Goal: Task Accomplishment & Management: Use online tool/utility

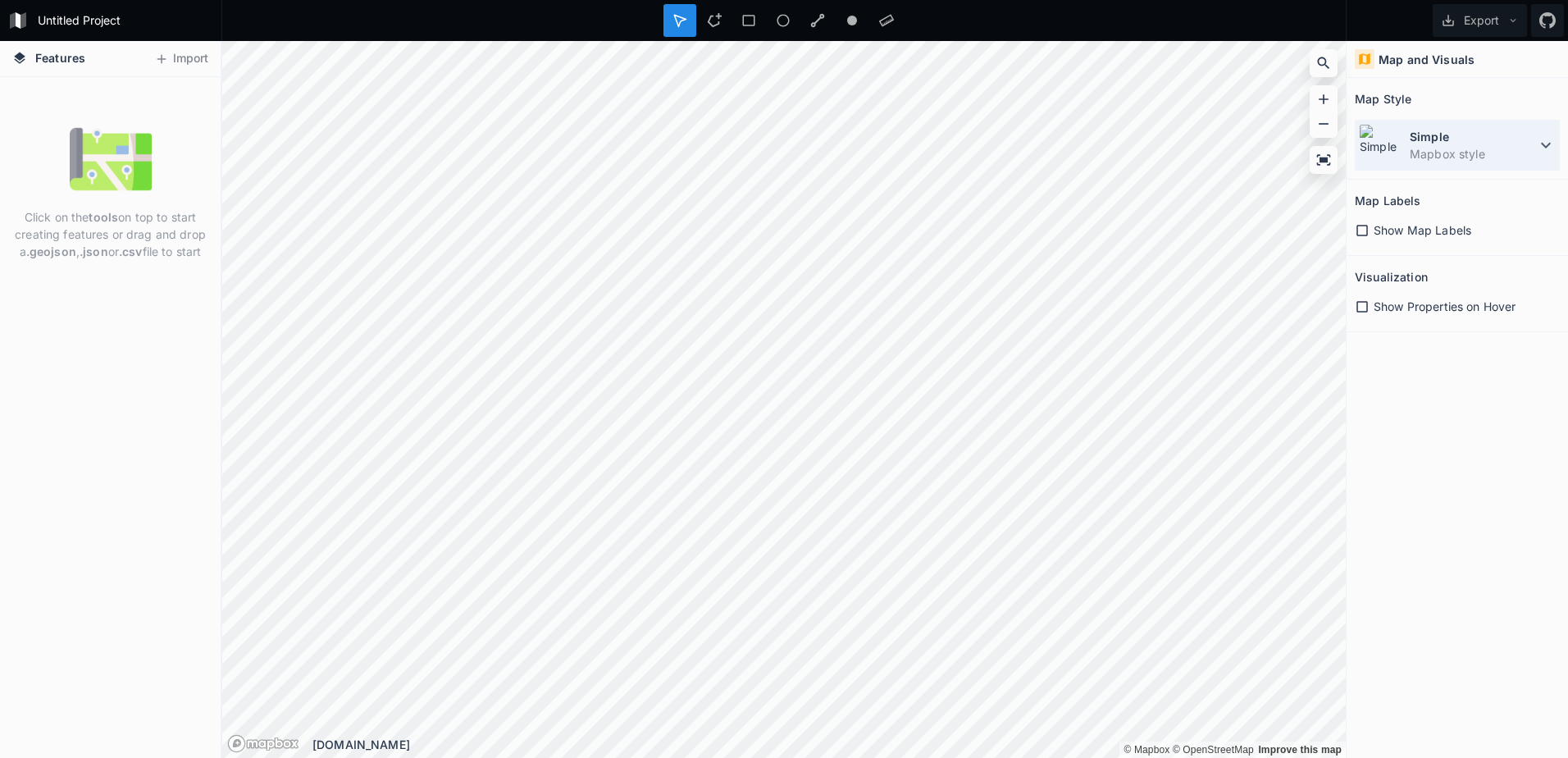
click at [1518, 138] on dt "Simple" at bounding box center [1472, 136] width 126 height 17
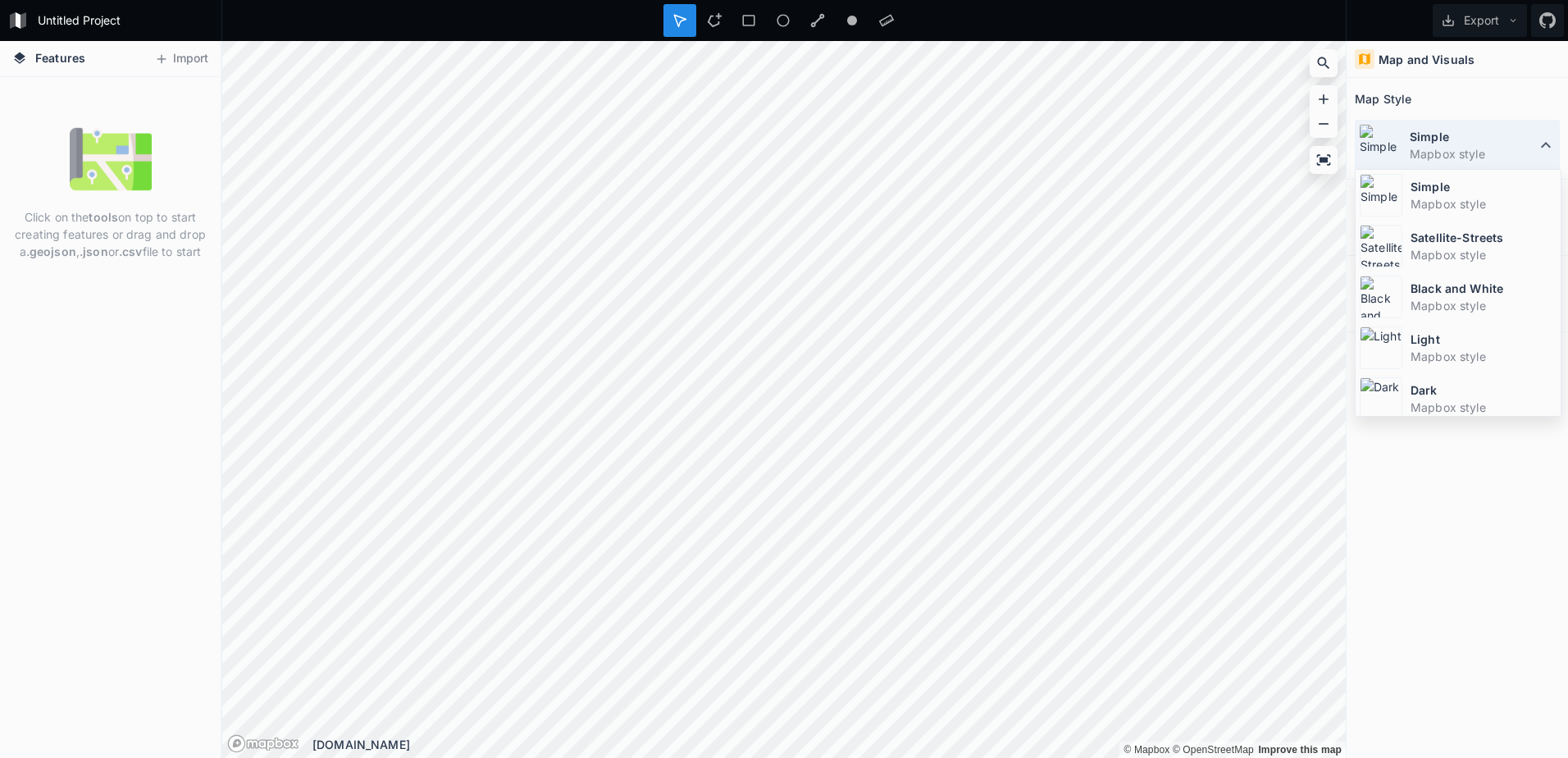
click at [1518, 138] on dt "Simple" at bounding box center [1472, 136] width 126 height 17
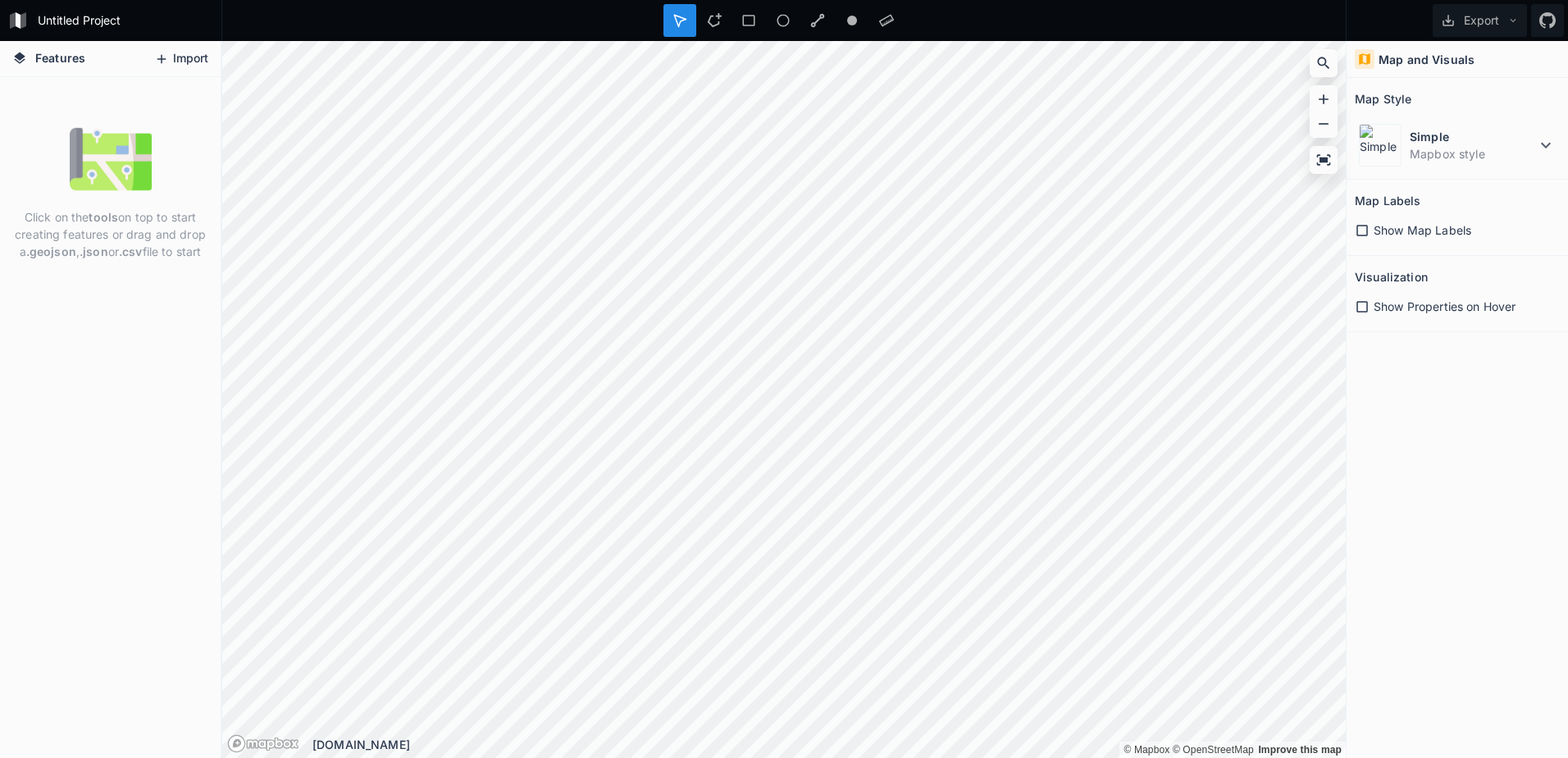
click at [178, 61] on button "Import" at bounding box center [180, 59] width 70 height 27
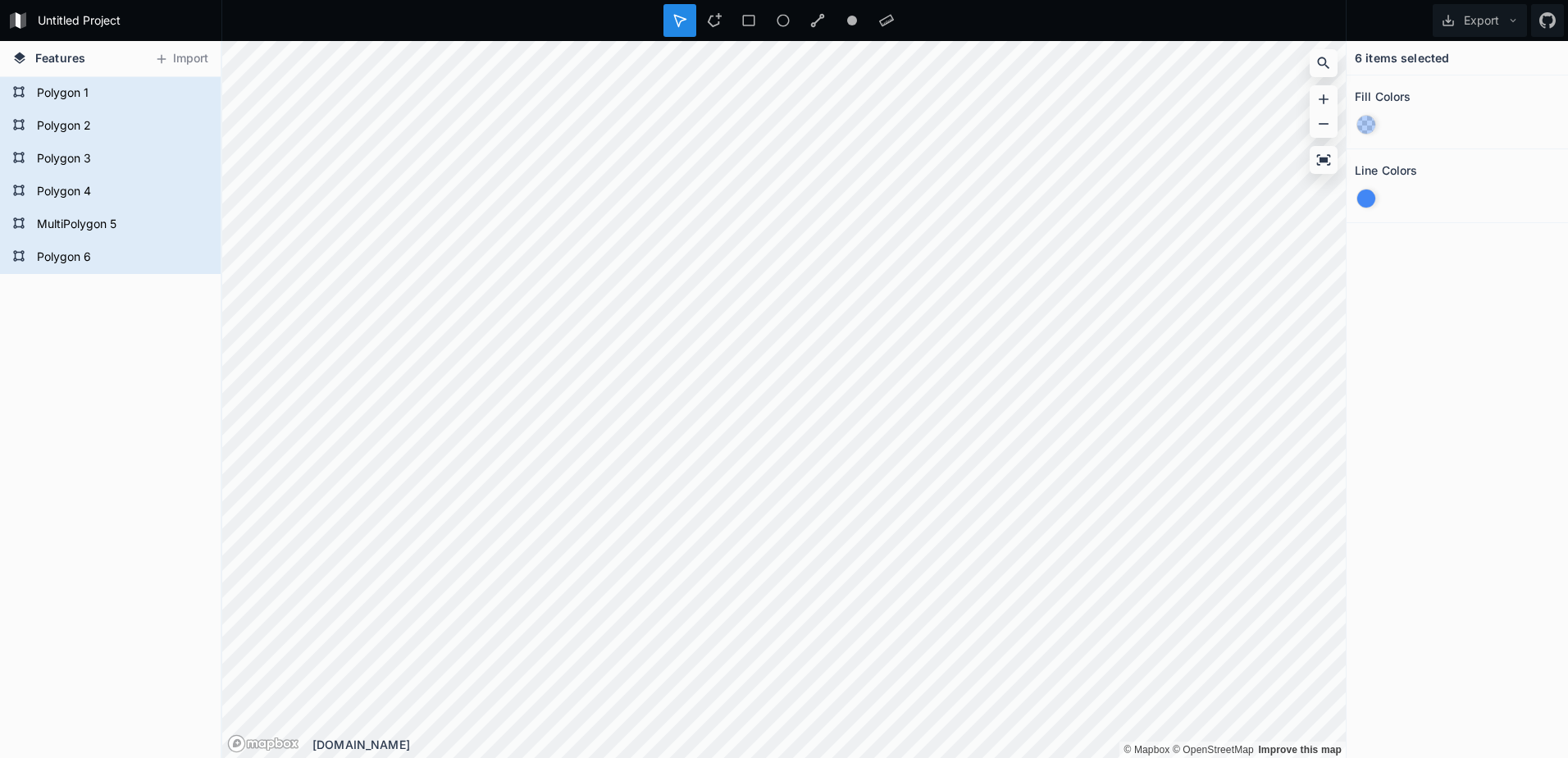
click at [1360, 125] on div at bounding box center [1366, 124] width 18 height 18
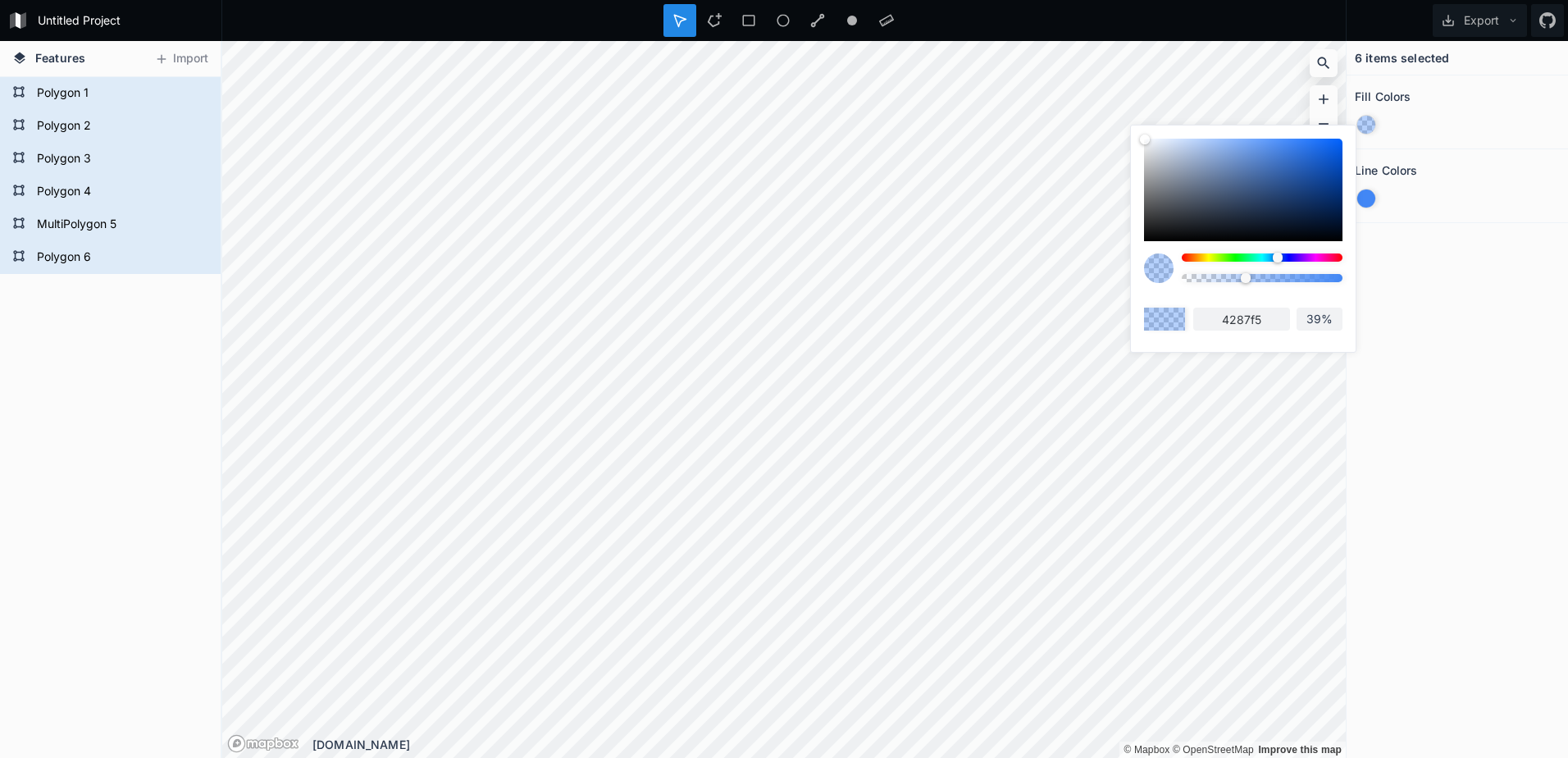
click at [1360, 125] on div at bounding box center [1366, 124] width 18 height 18
click at [1369, 193] on div at bounding box center [1366, 198] width 18 height 18
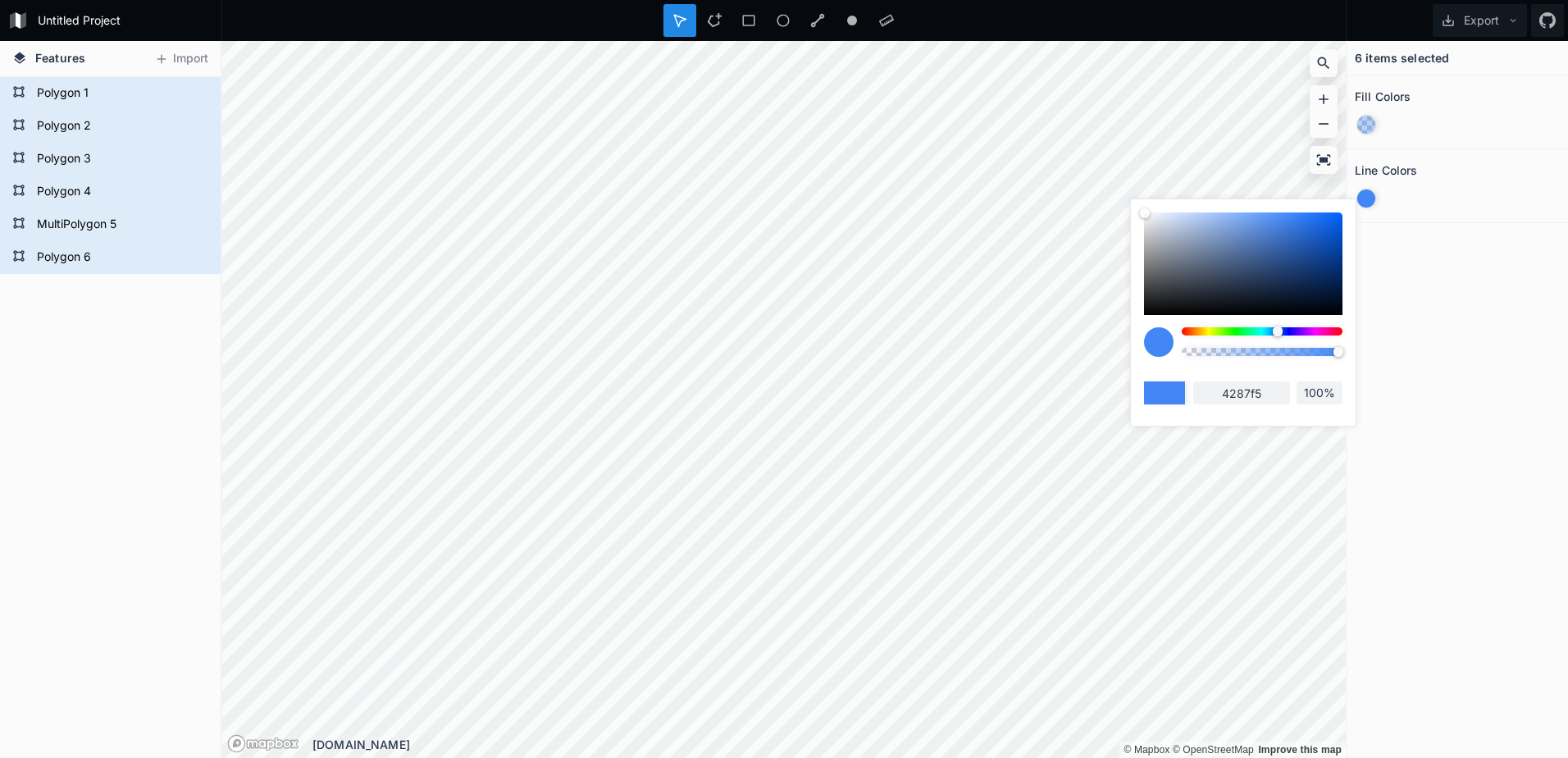
click at [1177, 285] on div at bounding box center [1243, 263] width 199 height 102
type input "3f444d"
click at [1363, 122] on div at bounding box center [1366, 124] width 18 height 18
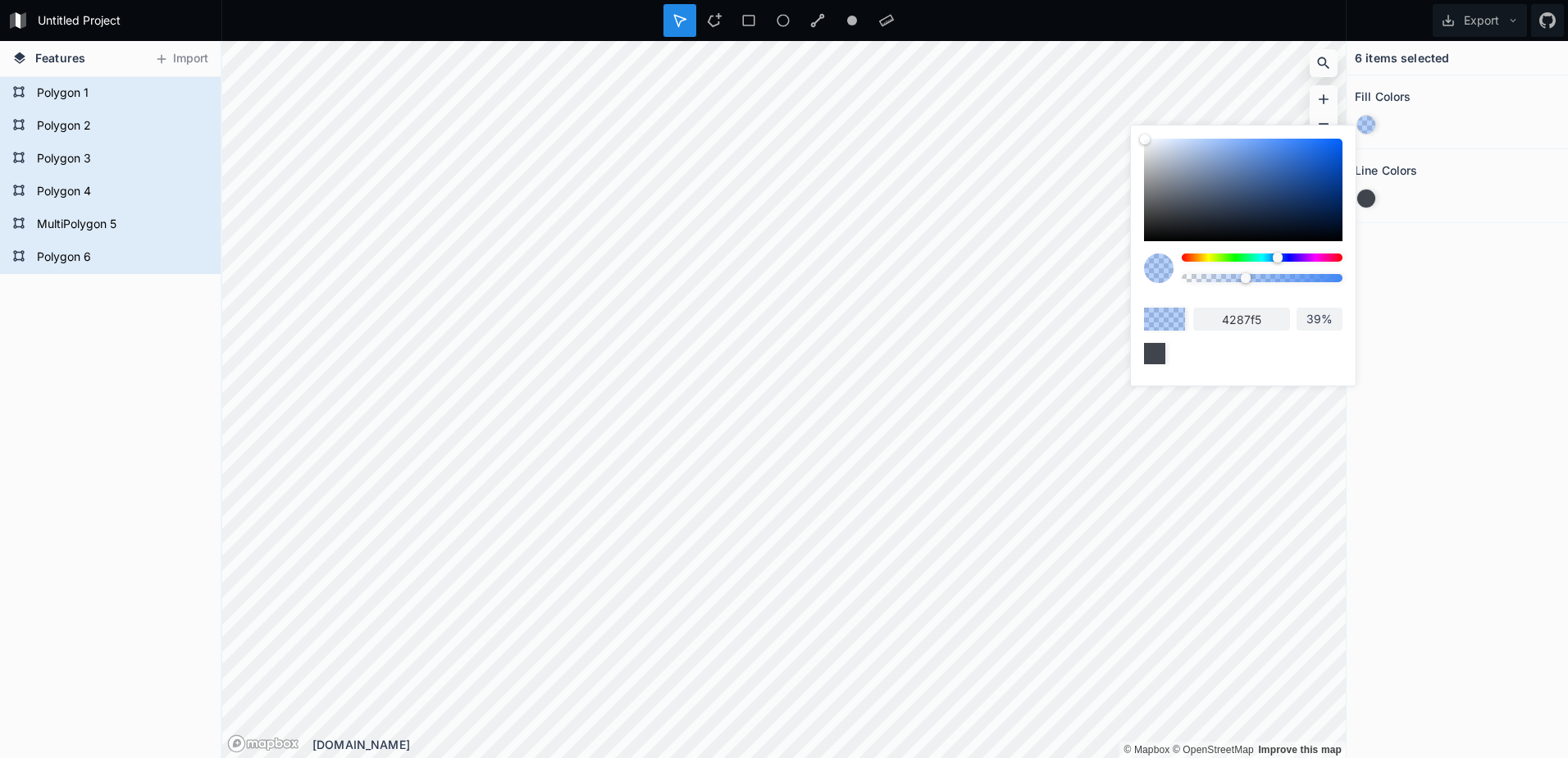
click at [1363, 122] on div at bounding box center [1366, 124] width 18 height 18
click at [95, 92] on form "Polygon 1" at bounding box center [108, 93] width 154 height 25
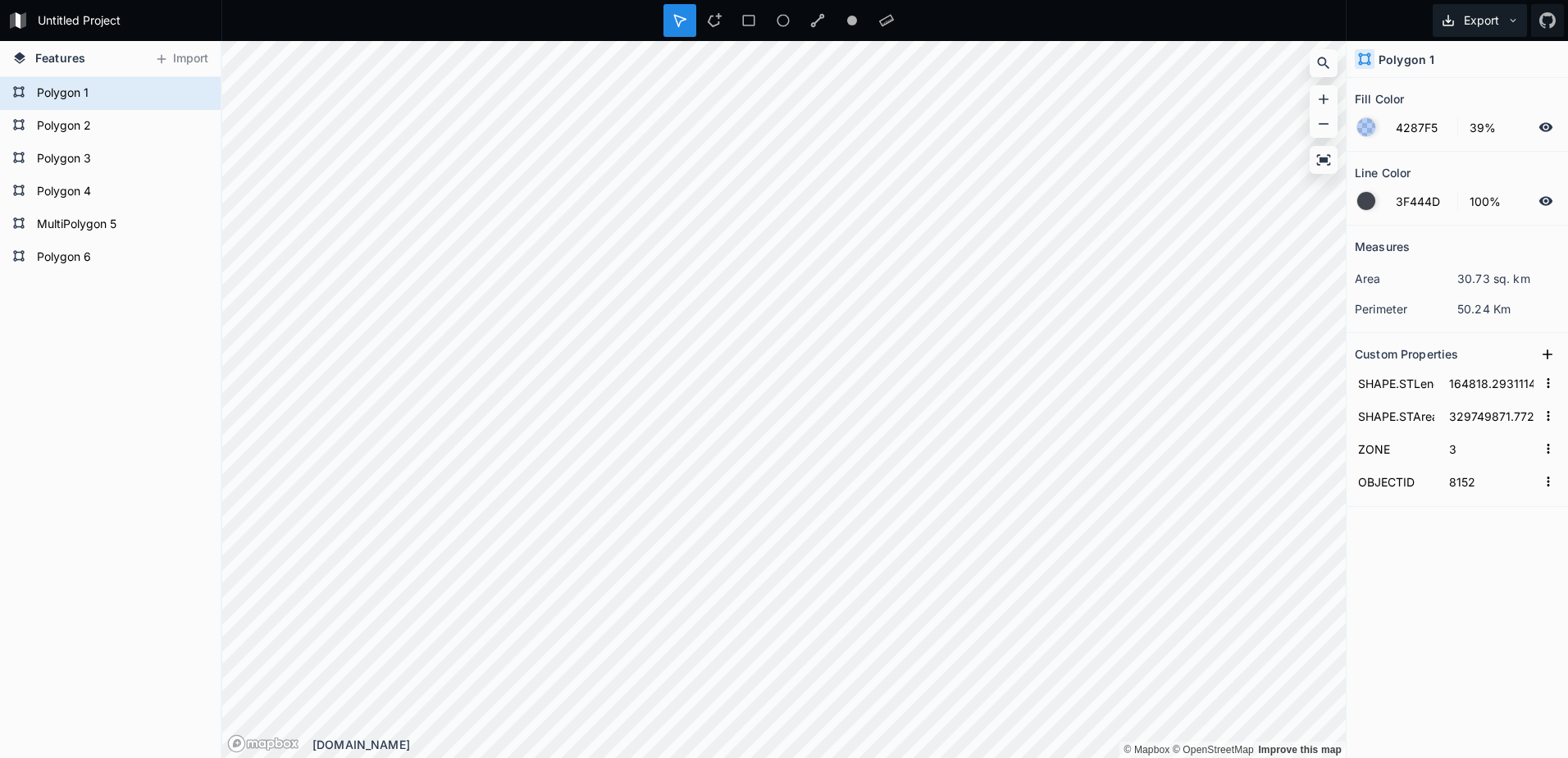
click at [1512, 26] on icon at bounding box center [1512, 20] width 12 height 12
click at [1363, 125] on div at bounding box center [1366, 127] width 18 height 18
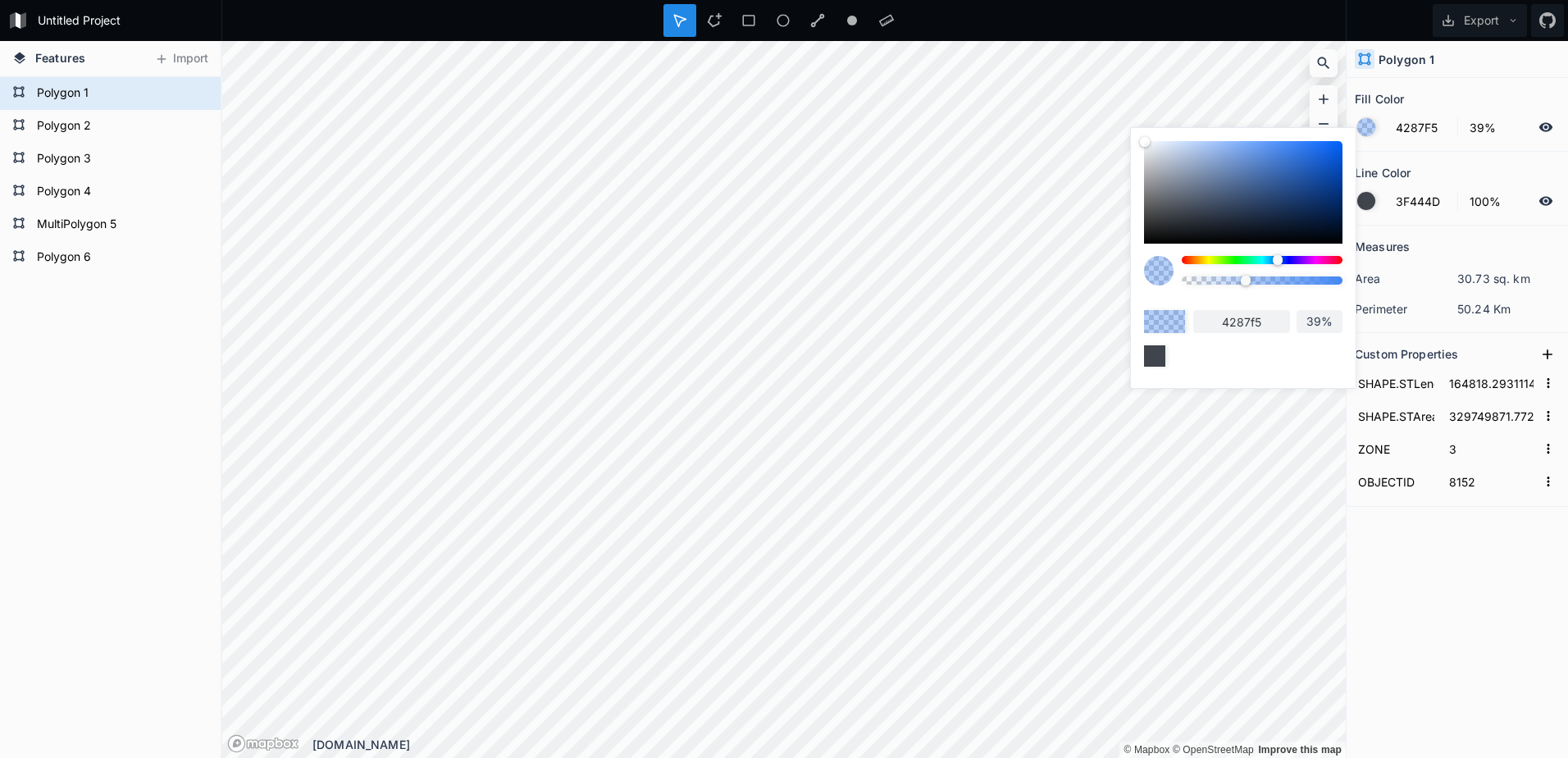
click at [1277, 318] on input "4287f5" at bounding box center [1241, 321] width 97 height 23
drag, startPoint x: 1277, startPoint y: 318, endPoint x: 1196, endPoint y: 326, distance: 81.4
click at [1196, 326] on input "4287f5" at bounding box center [1241, 321] width 97 height 23
paste input "FDBBB"
type input "FDBBB5"
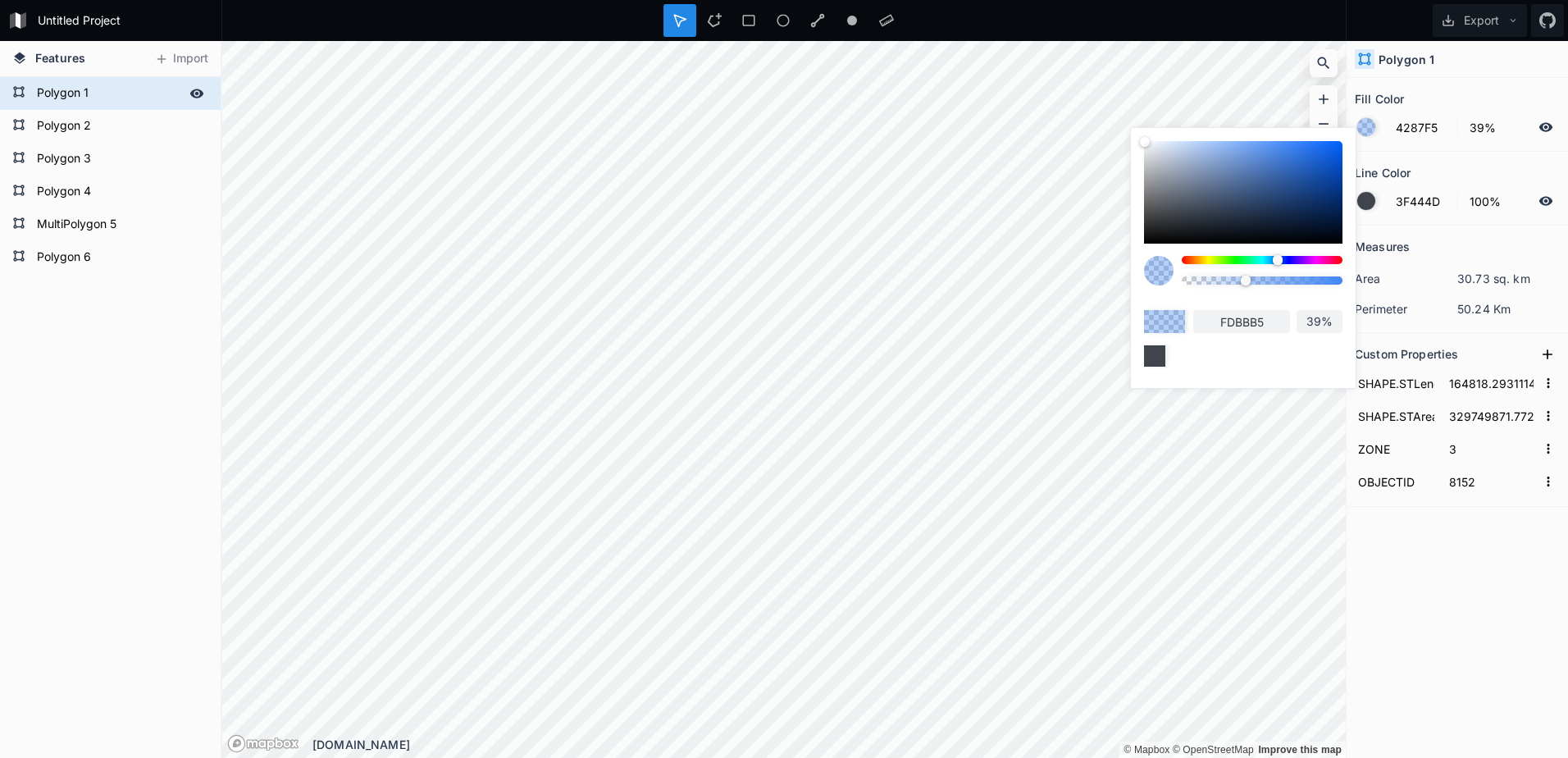
type input "FDBBB5"
type input "100%"
type input "fdbbb5"
type input "100%"
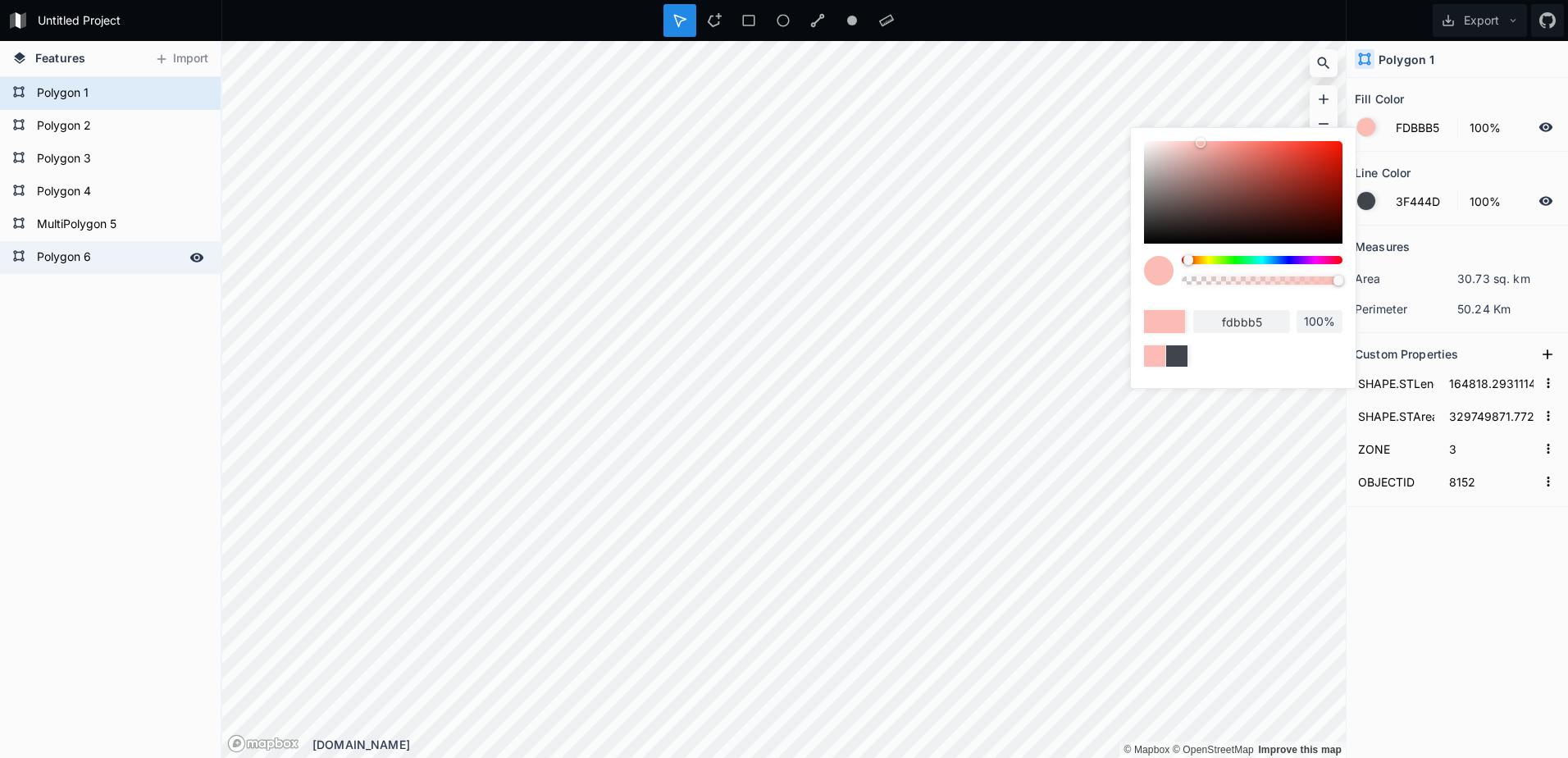
click at [94, 250] on form "Polygon 6" at bounding box center [108, 257] width 154 height 25
type input "4287F5"
type input "39%"
type input "73974.81673834742"
type input "216175729.95856398"
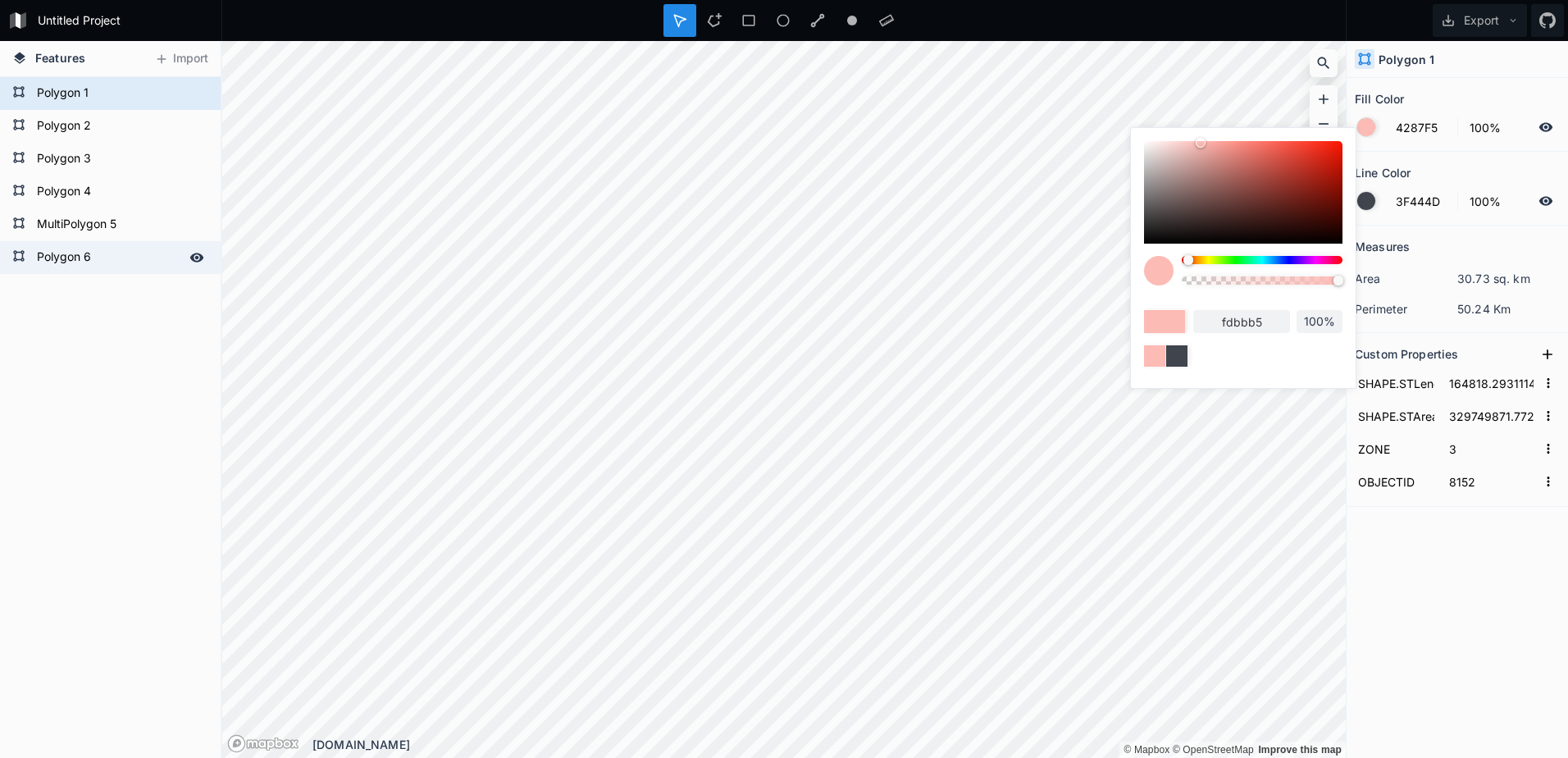
type input "4"
type input "8566"
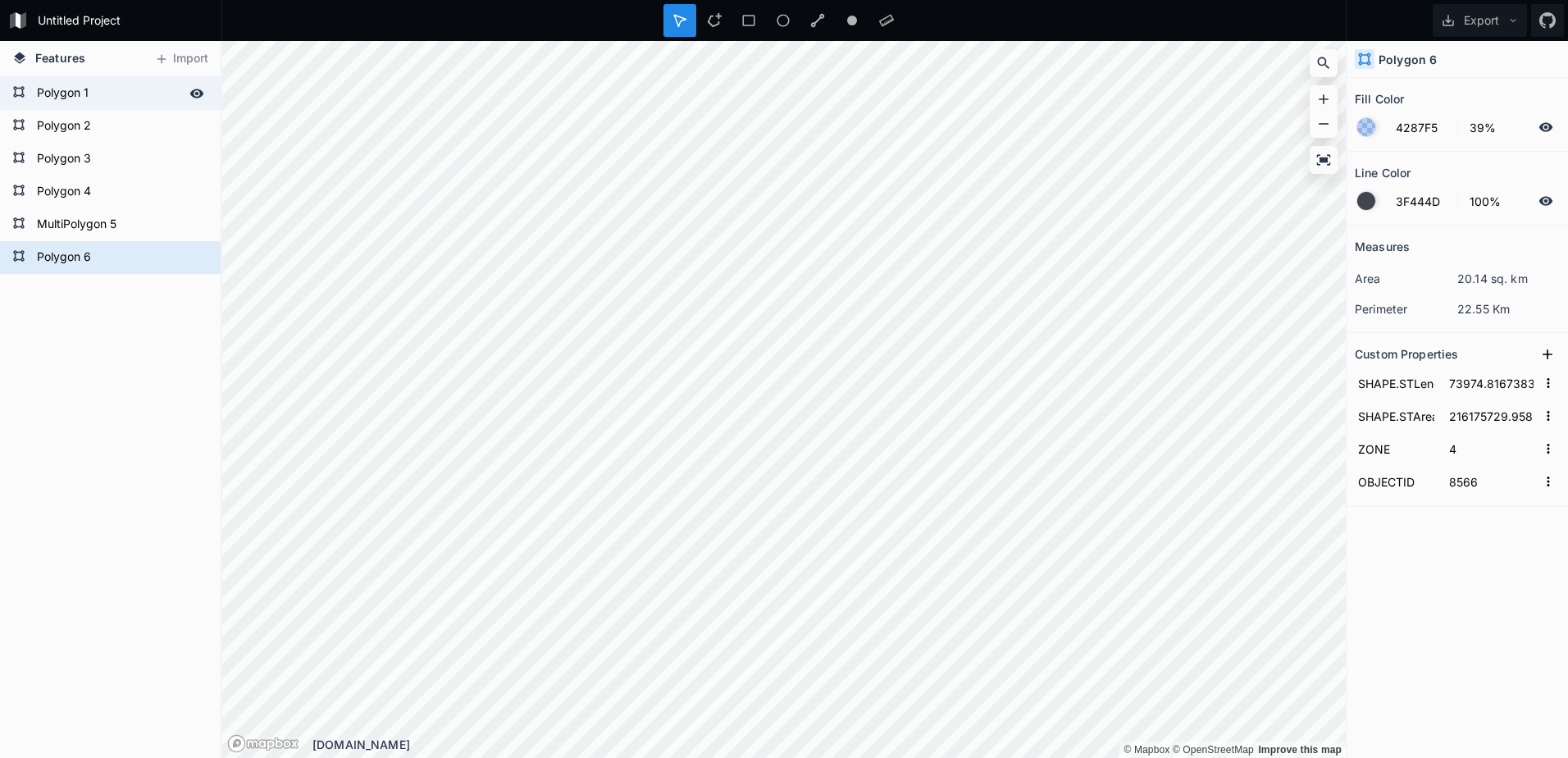
click at [97, 91] on form "Polygon 1" at bounding box center [108, 93] width 154 height 25
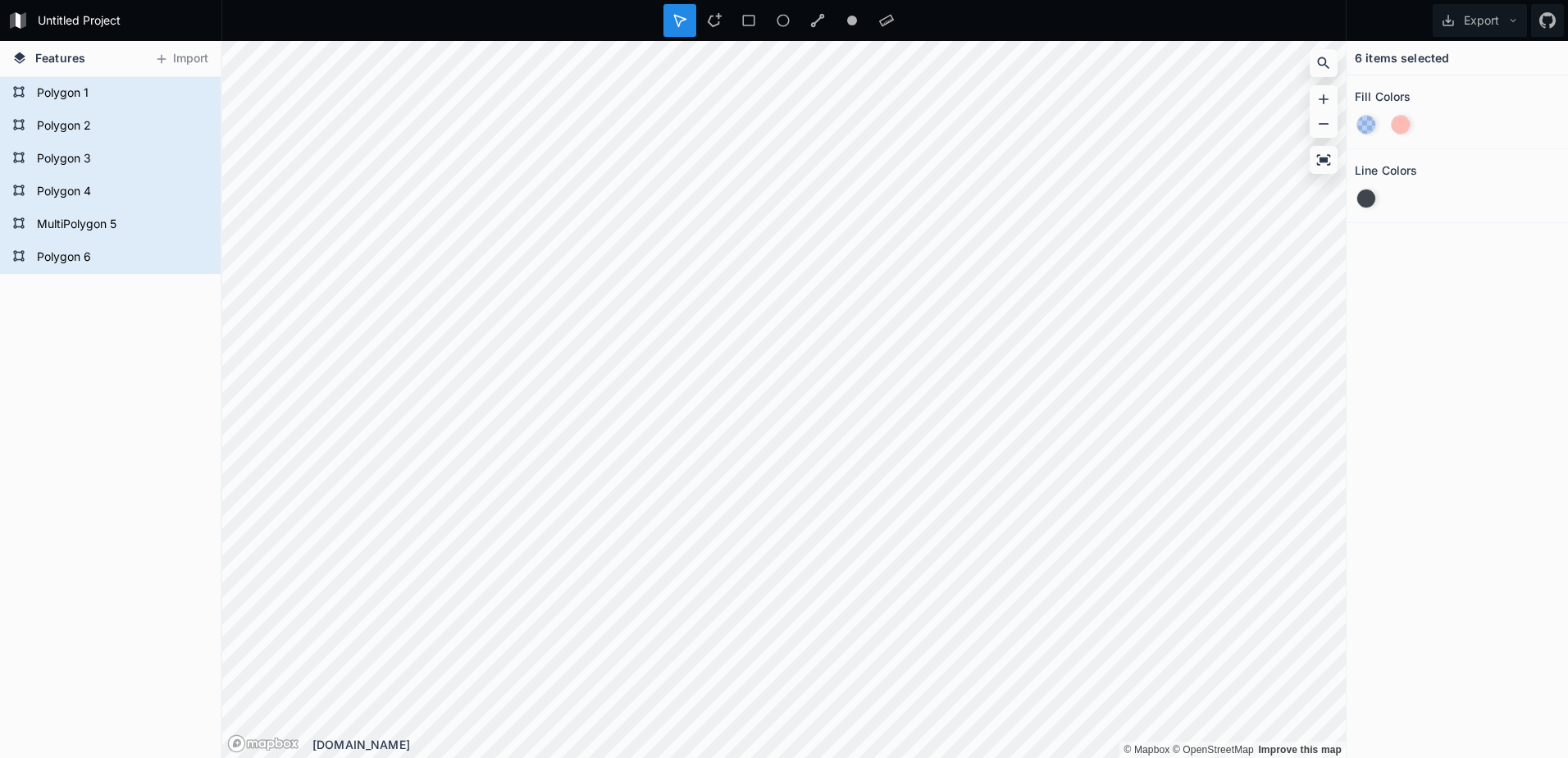
click at [1367, 201] on div at bounding box center [1366, 198] width 18 height 18
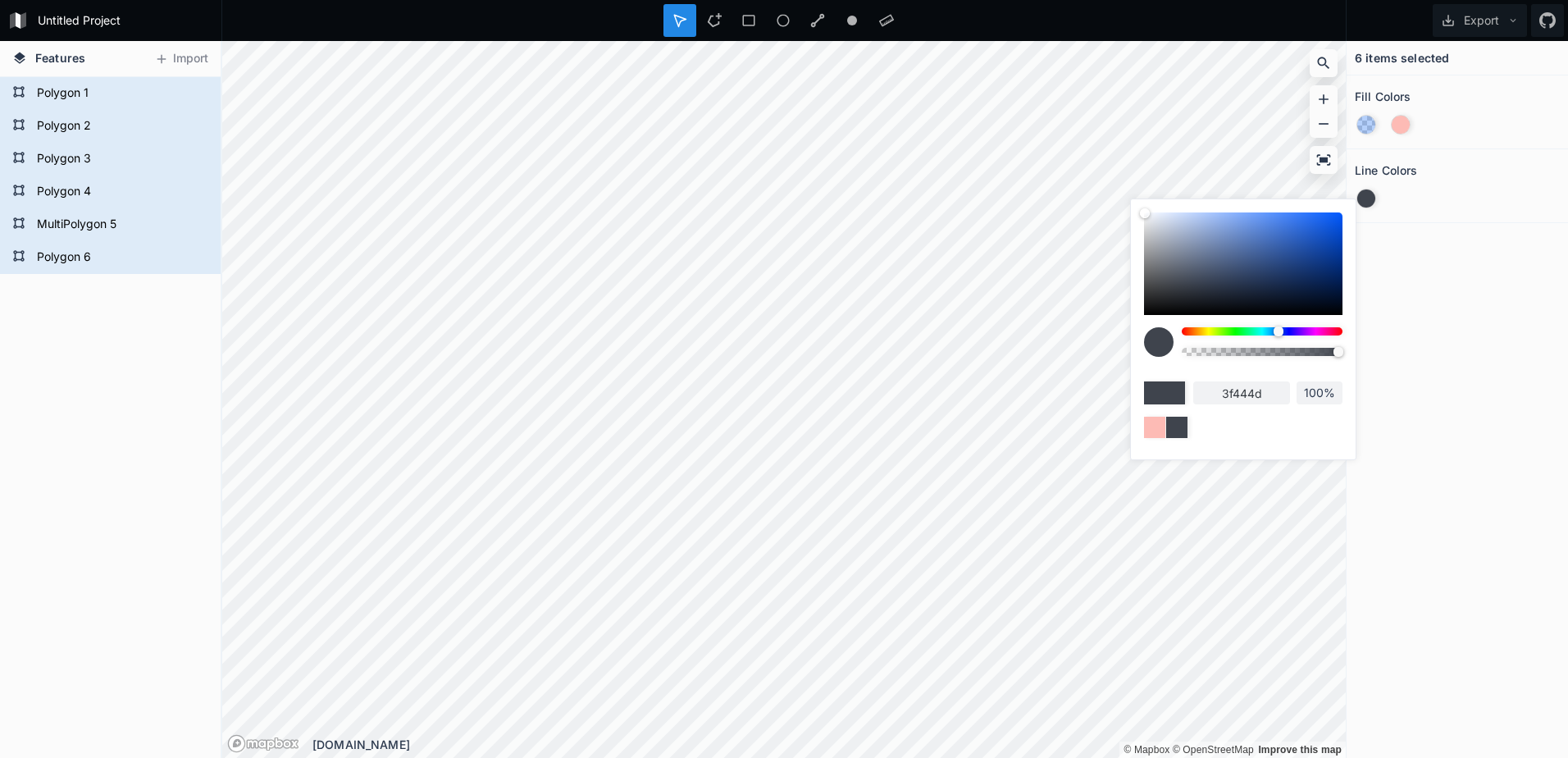
click at [1271, 388] on input "3f444d" at bounding box center [1241, 393] width 97 height 23
drag, startPoint x: 1282, startPoint y: 385, endPoint x: 1184, endPoint y: 395, distance: 98.5
click at [1186, 395] on div "3f444d 100%" at bounding box center [1243, 393] width 199 height 23
paste input "6E6E6E"
type input "6E6E6E"
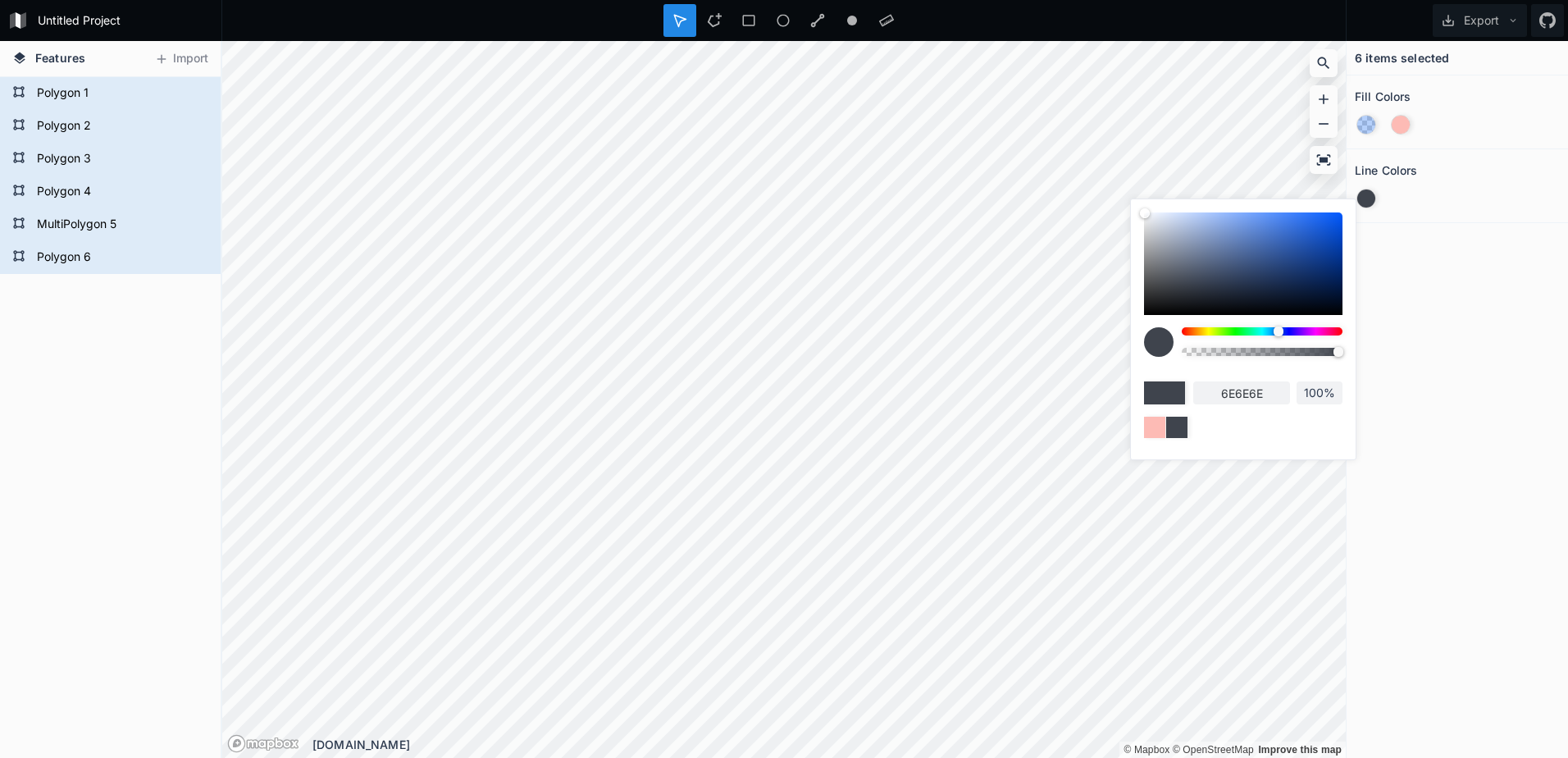
click at [1389, 401] on div "6 items selected Fill Colors Line Colors" at bounding box center [1456, 399] width 221 height 717
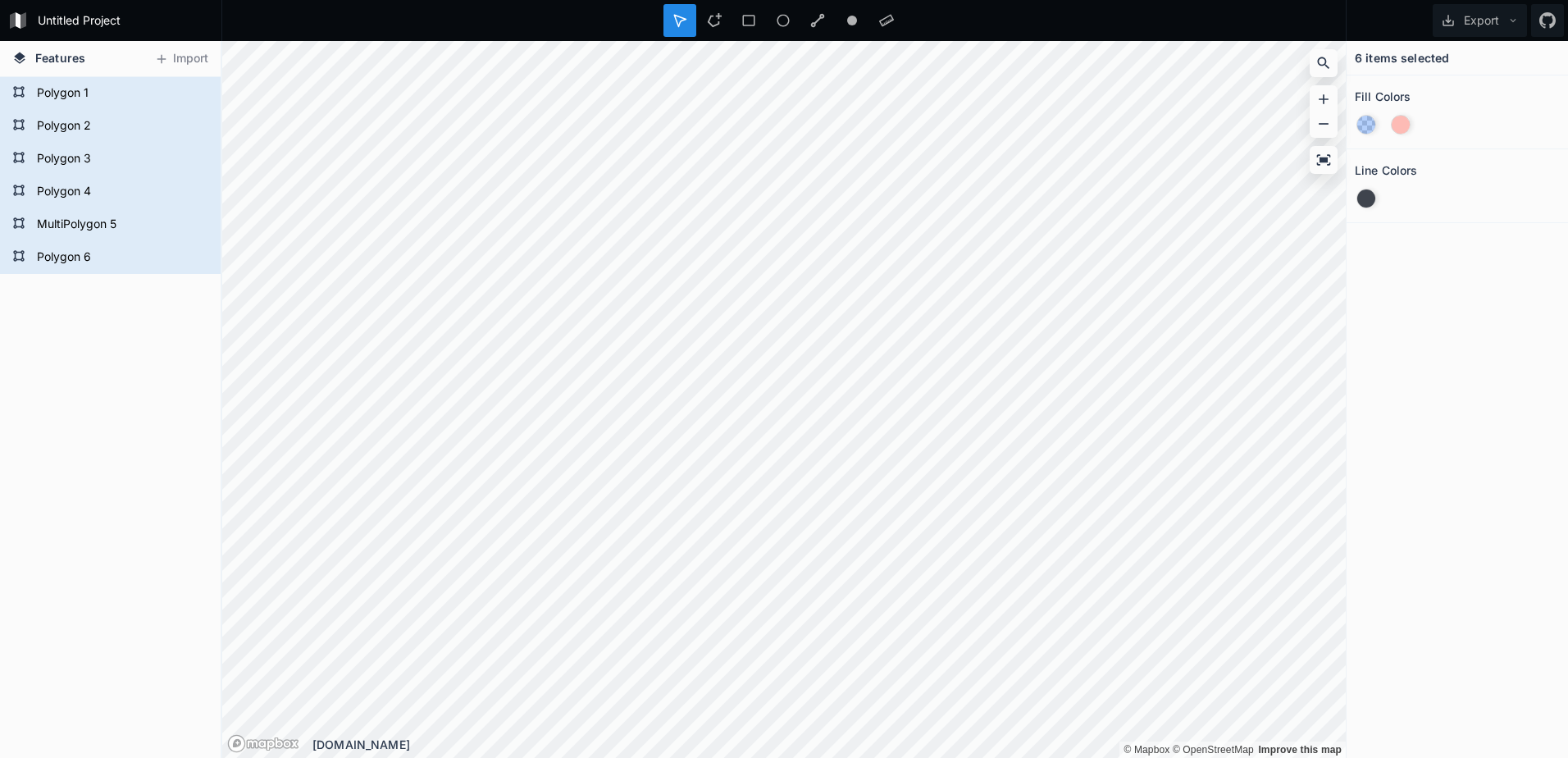
click at [1359, 195] on div at bounding box center [1366, 198] width 18 height 18
click at [1485, 332] on div "6 items selected Fill Colors Line Colors" at bounding box center [1456, 399] width 221 height 717
click at [43, 92] on form "Polygon 1" at bounding box center [108, 93] width 154 height 25
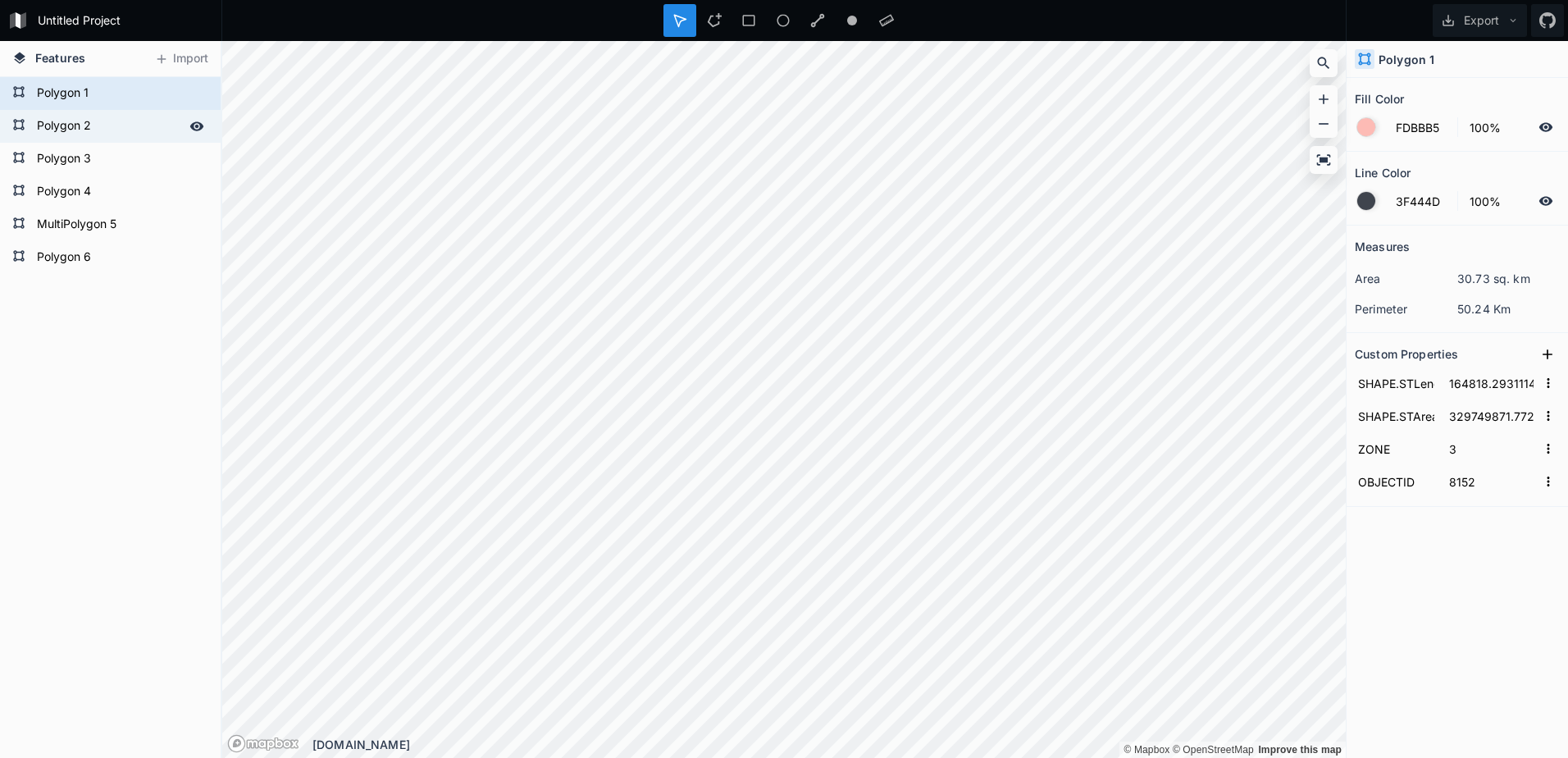
click at [75, 130] on form "Polygon 2" at bounding box center [108, 126] width 154 height 25
type input "4287F5"
type input "39%"
type input "134387.78157562853"
type input "281461594.9103427"
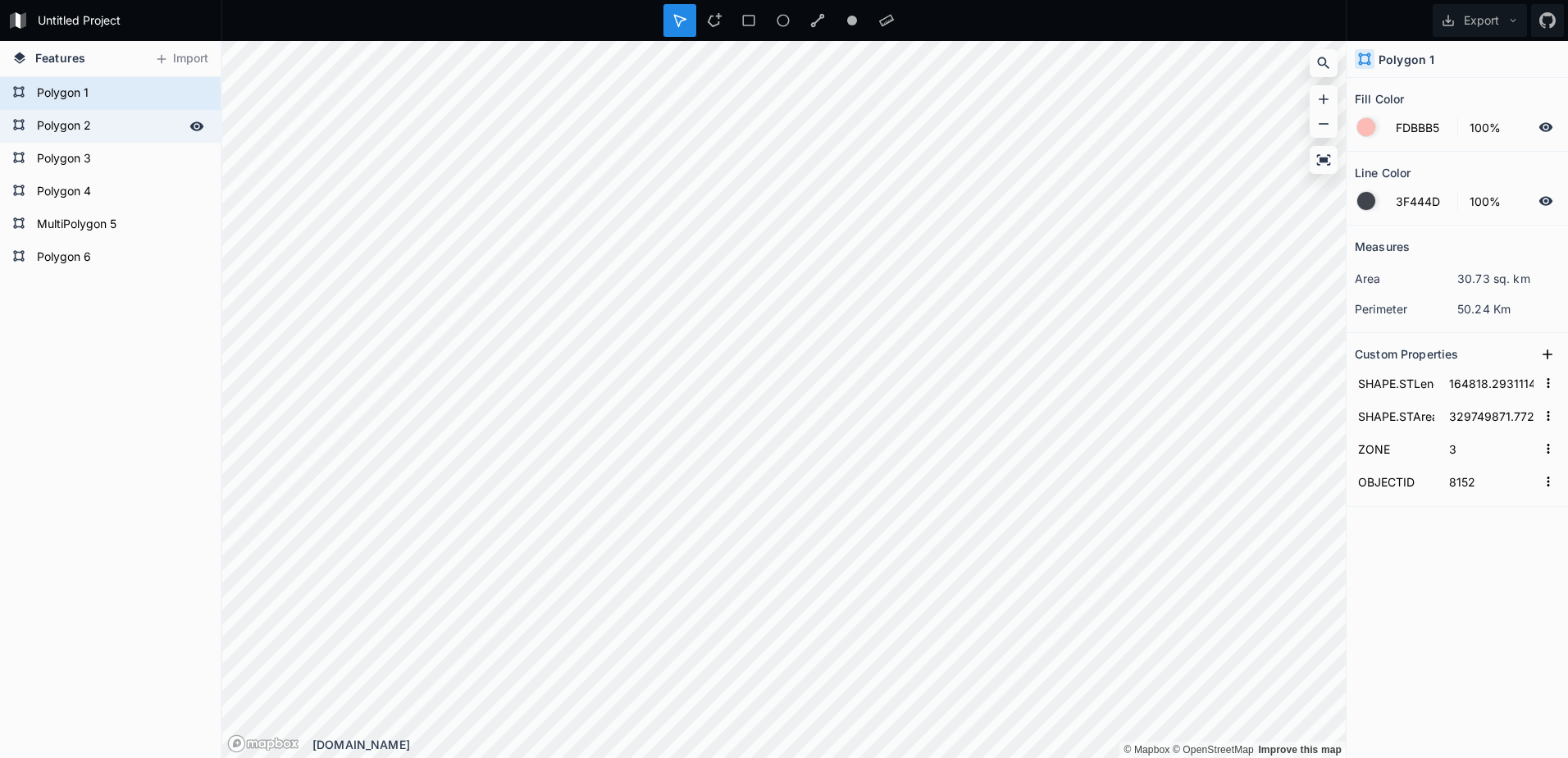
type input "5"
type input "8155"
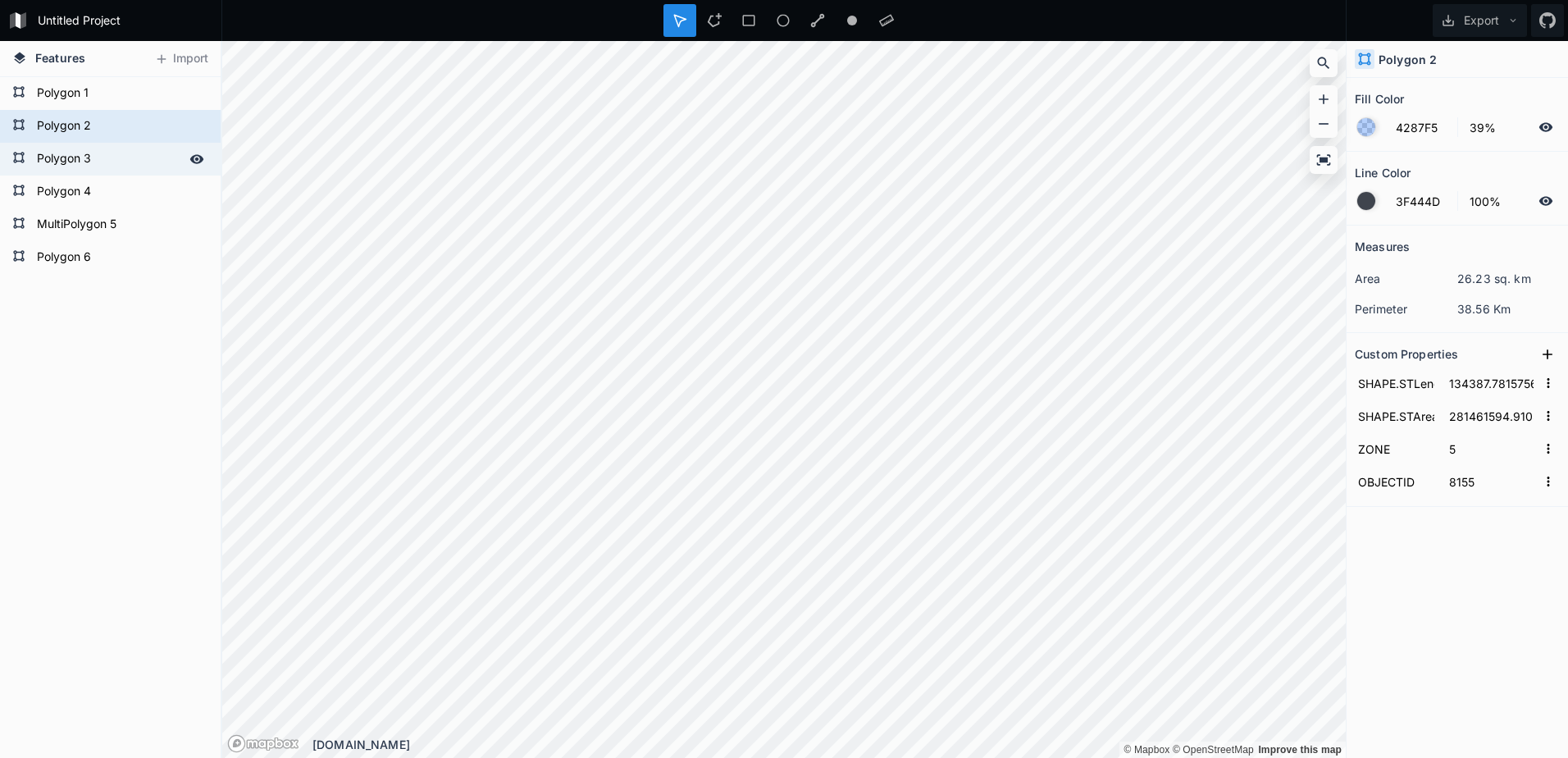
click at [76, 155] on form "Polygon 3" at bounding box center [108, 159] width 154 height 25
type input "176762.87435700386"
type input "154743035.65300682"
type input "2"
type input "8157"
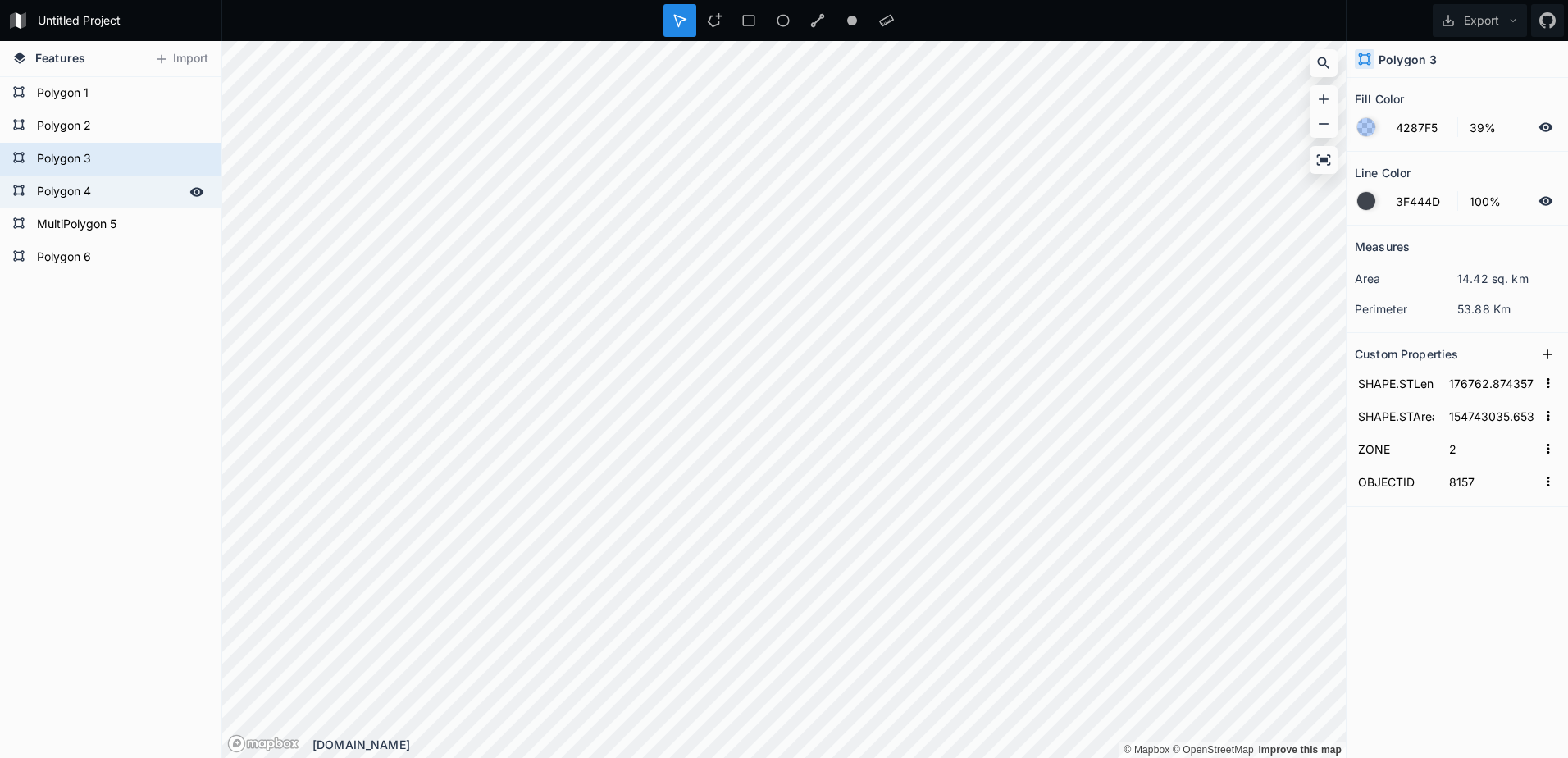
click at [77, 192] on form "Polygon 4" at bounding box center [108, 192] width 154 height 25
type input "134165.69956643548"
type input "384182578.7189695"
type input "6"
type input "8158"
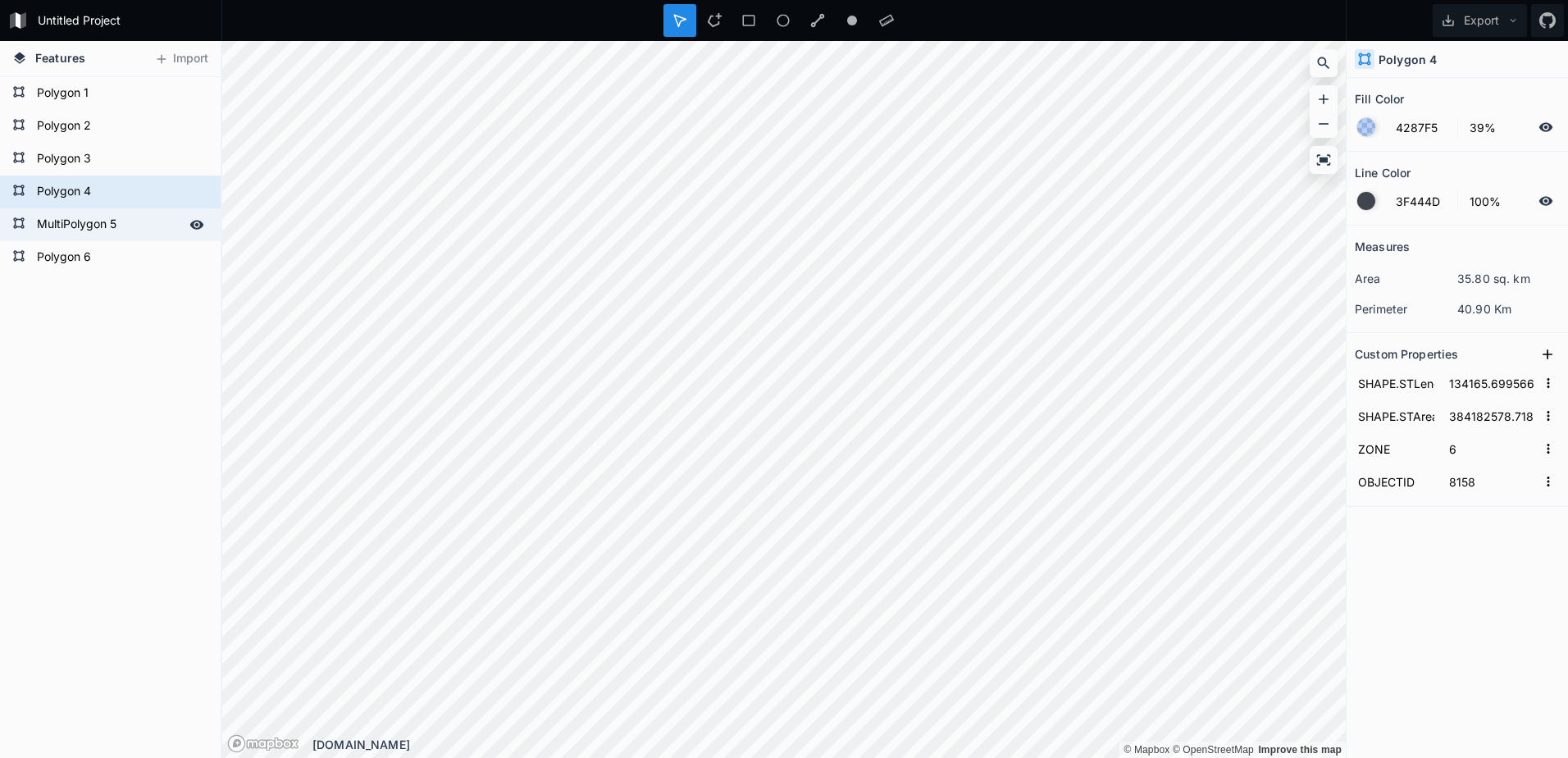
click at [89, 235] on form "MultiPolygon 5" at bounding box center [108, 225] width 154 height 25
type input "169795.7275426127"
type input "265054002.82581815"
type input "1"
type input "8562"
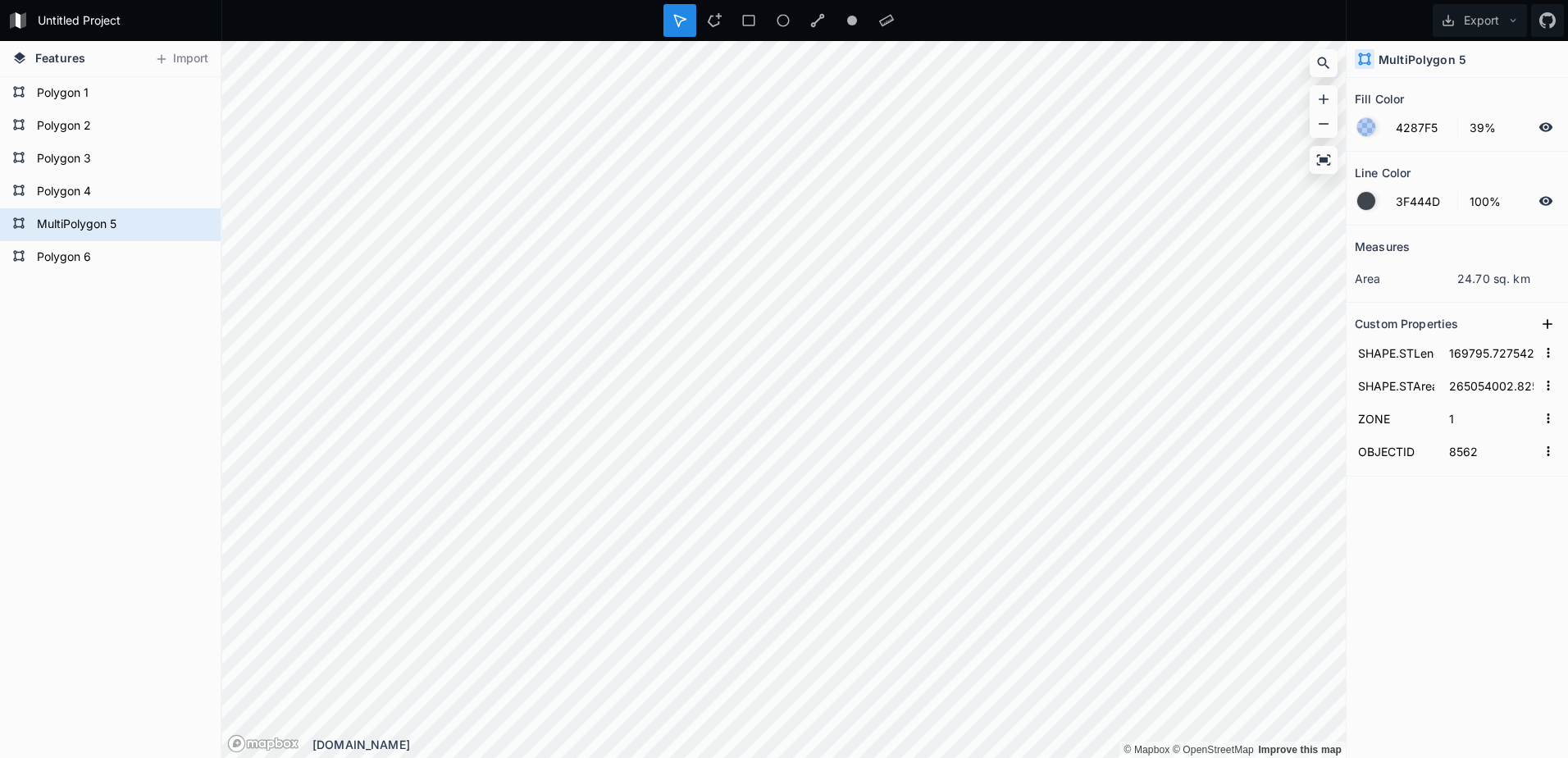
click at [1362, 127] on div at bounding box center [1366, 127] width 18 height 18
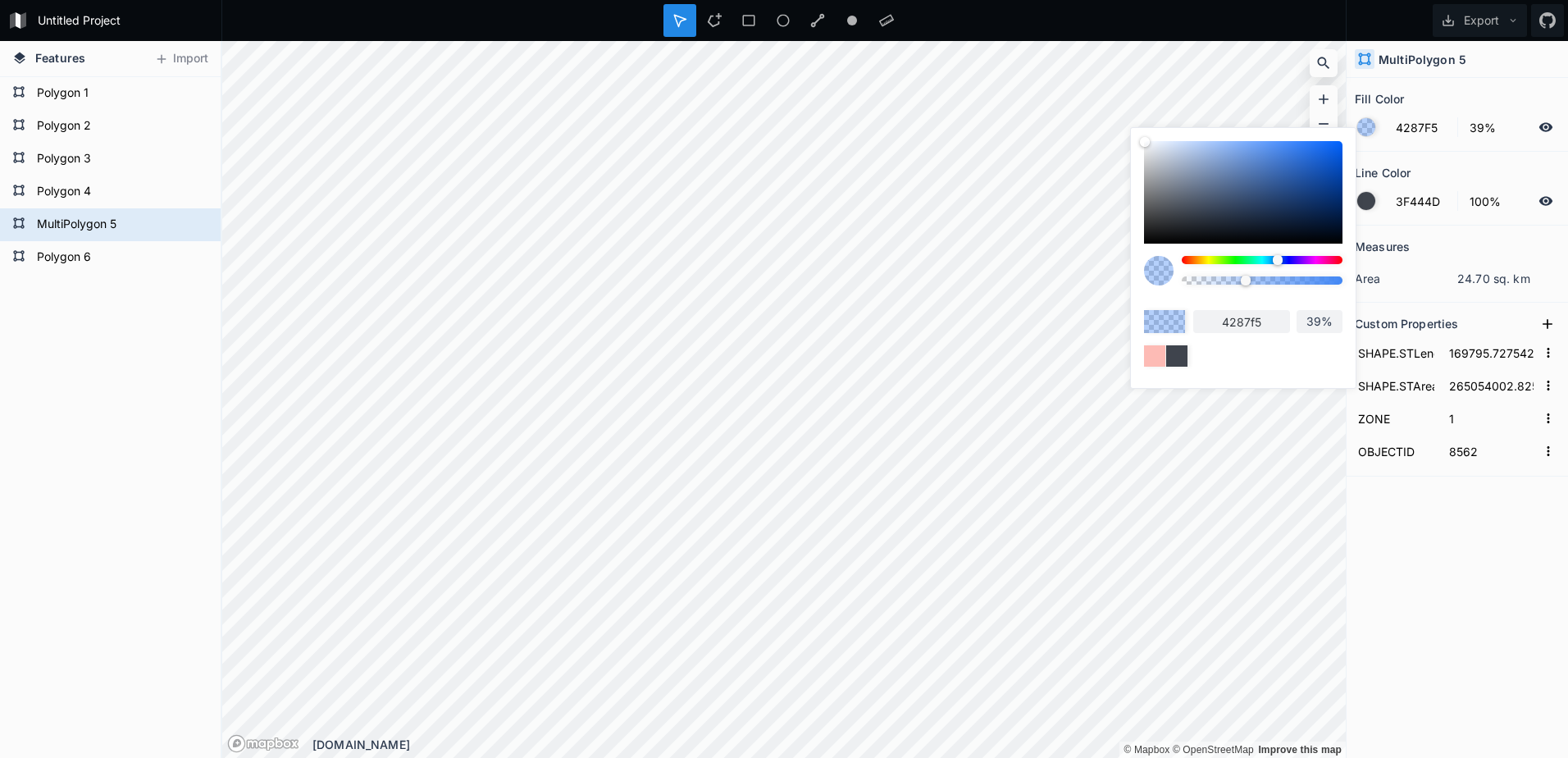
click at [1278, 314] on input "4287f5" at bounding box center [1241, 321] width 97 height 23
type input "100%"
click at [1154, 356] on div at bounding box center [1154, 355] width 26 height 26
type input "FDBBB5"
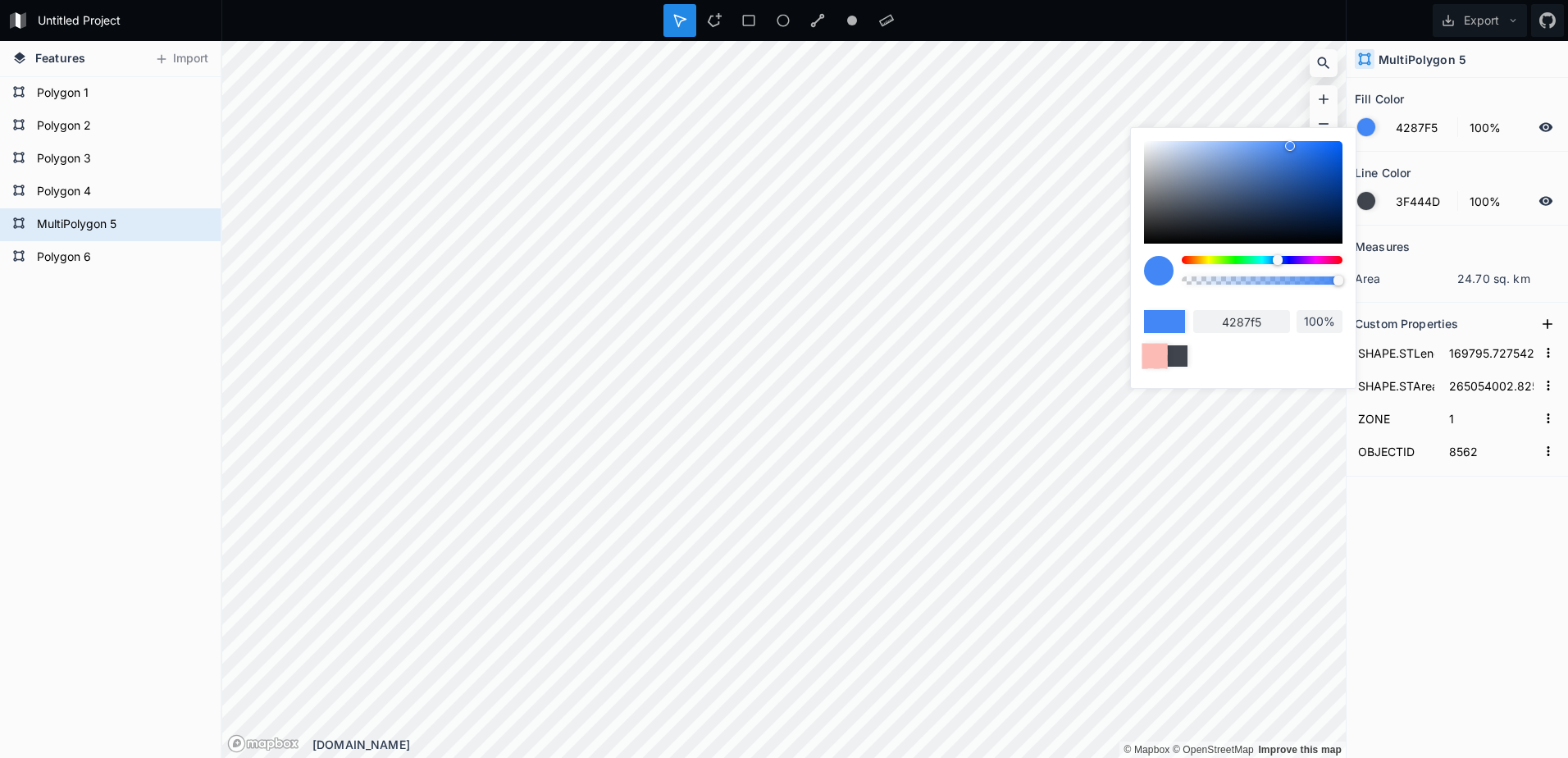
type input "fdbbb5"
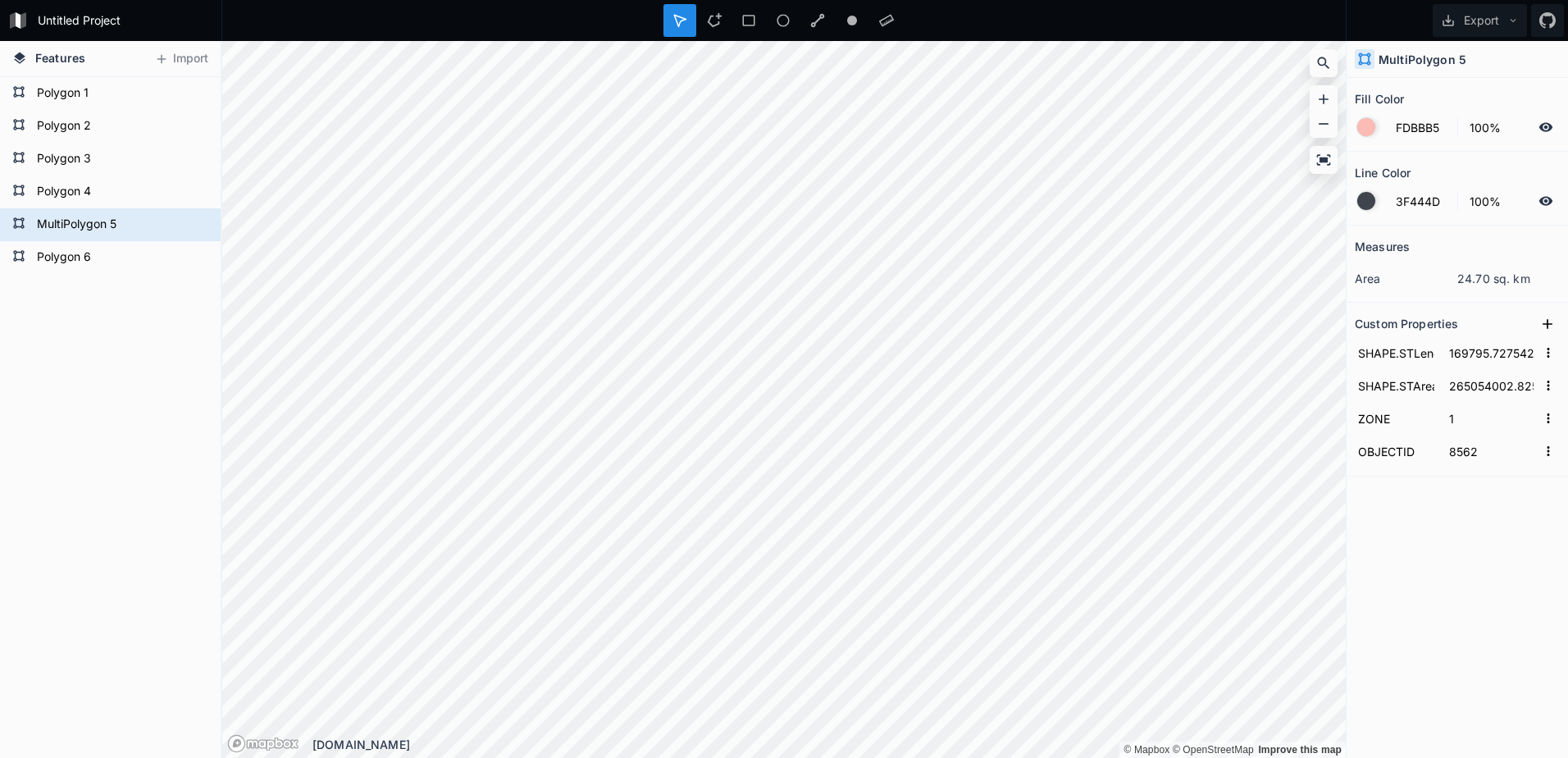
click at [1450, 550] on div "Measures area 24.70 sq. km Custom Properties SHAPE.STLength() 169795.7275426127…" at bounding box center [1456, 450] width 221 height 450
click at [91, 96] on form "Polygon 1" at bounding box center [108, 93] width 154 height 25
type input "164818.29311142463"
type input "329749871.7721604"
type input "3"
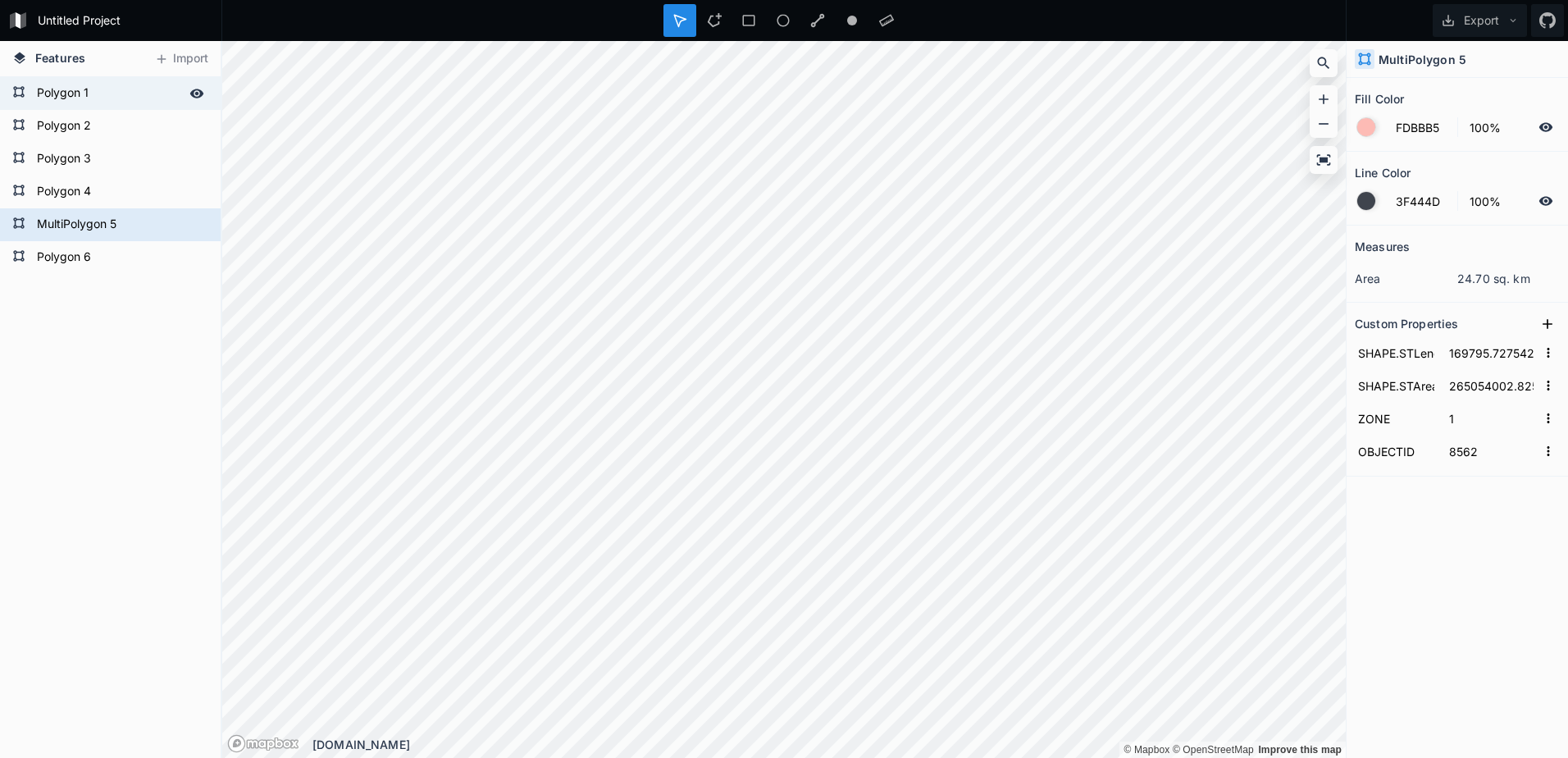
type input "8152"
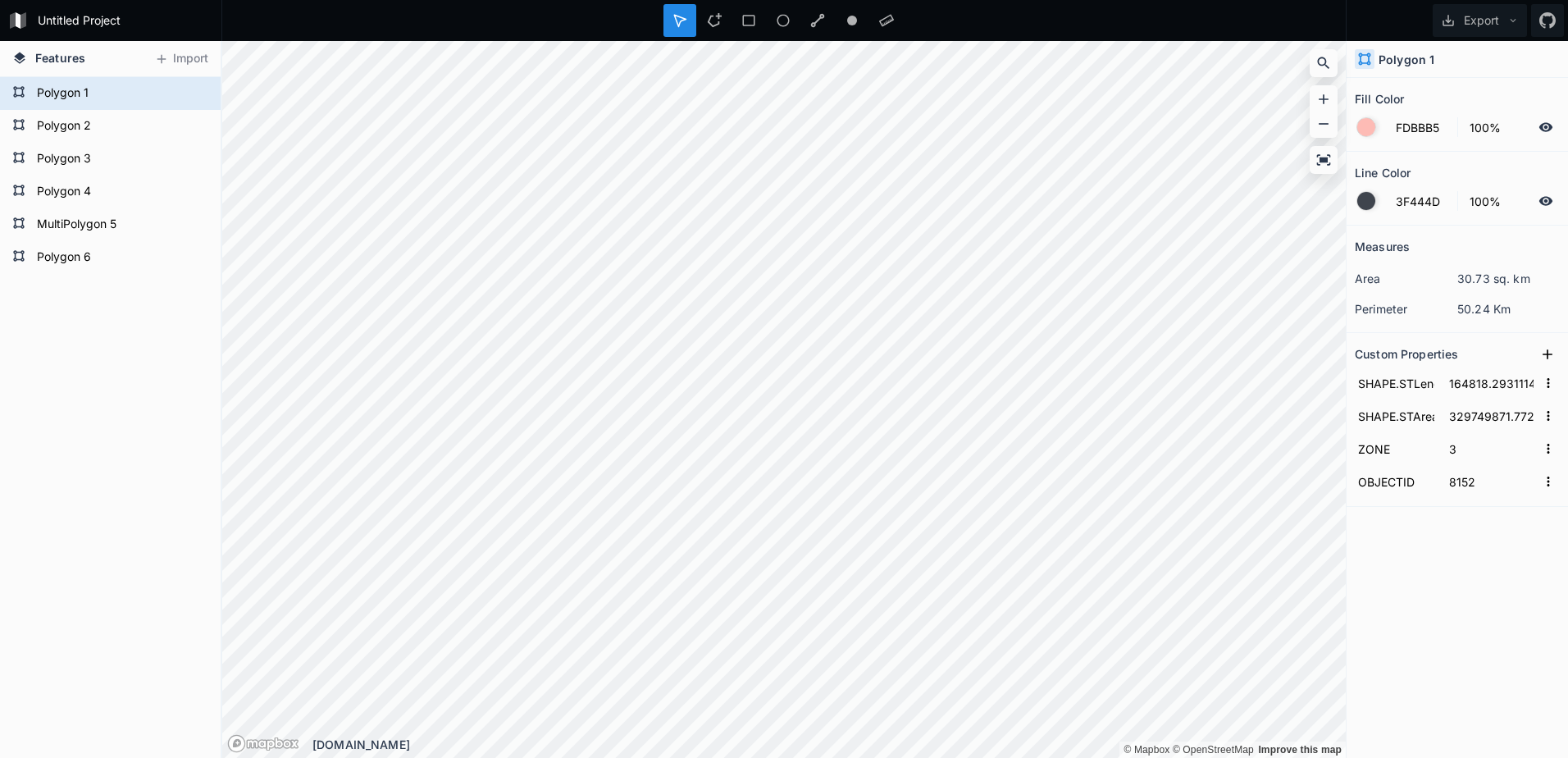
click at [1361, 127] on div at bounding box center [1366, 127] width 18 height 18
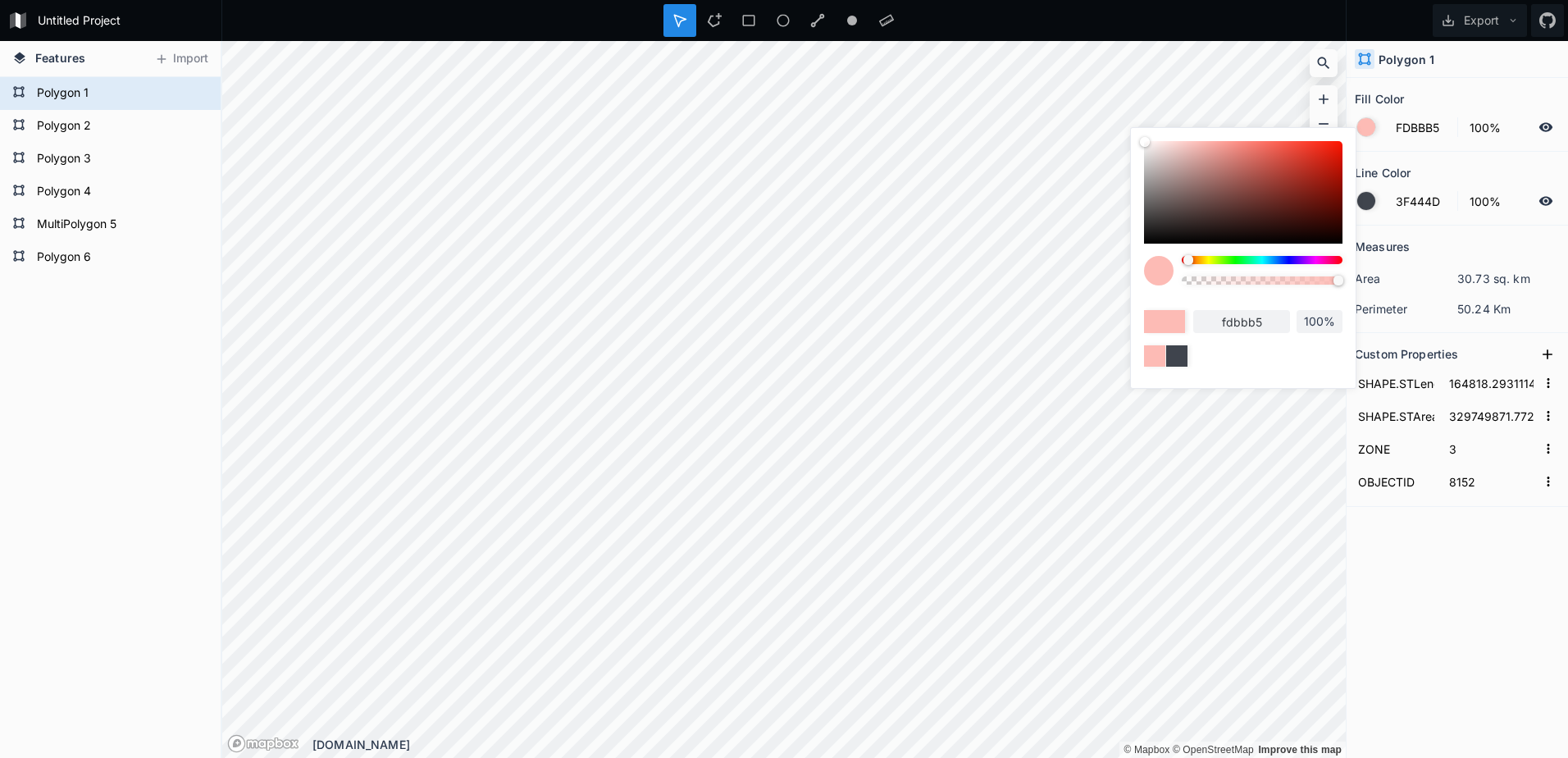
click at [1272, 317] on input "fdbbb5" at bounding box center [1241, 321] width 97 height 23
drag, startPoint x: 1272, startPoint y: 317, endPoint x: 1194, endPoint y: 320, distance: 78.1
click at [1200, 320] on input "fdbbb5" at bounding box center [1241, 321] width 97 height 23
paste input "B4B7FE"
type input "B4B7FE"
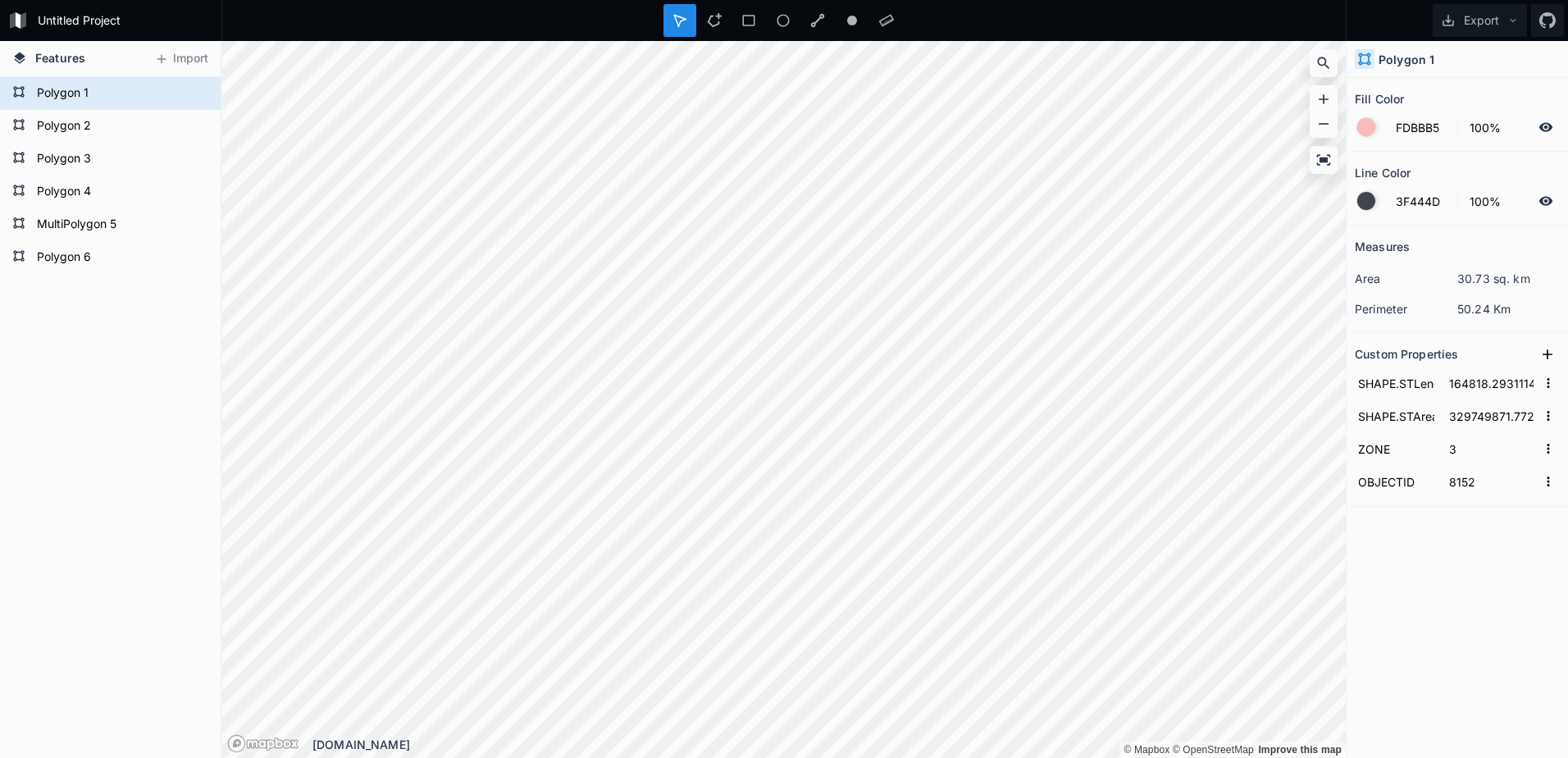
click at [1461, 537] on div "Measures area 30.73 sq. km perimeter 50.24 Km Custom Properties SHAPE.STLength(…" at bounding box center [1456, 450] width 221 height 450
click at [1363, 123] on div at bounding box center [1366, 127] width 18 height 18
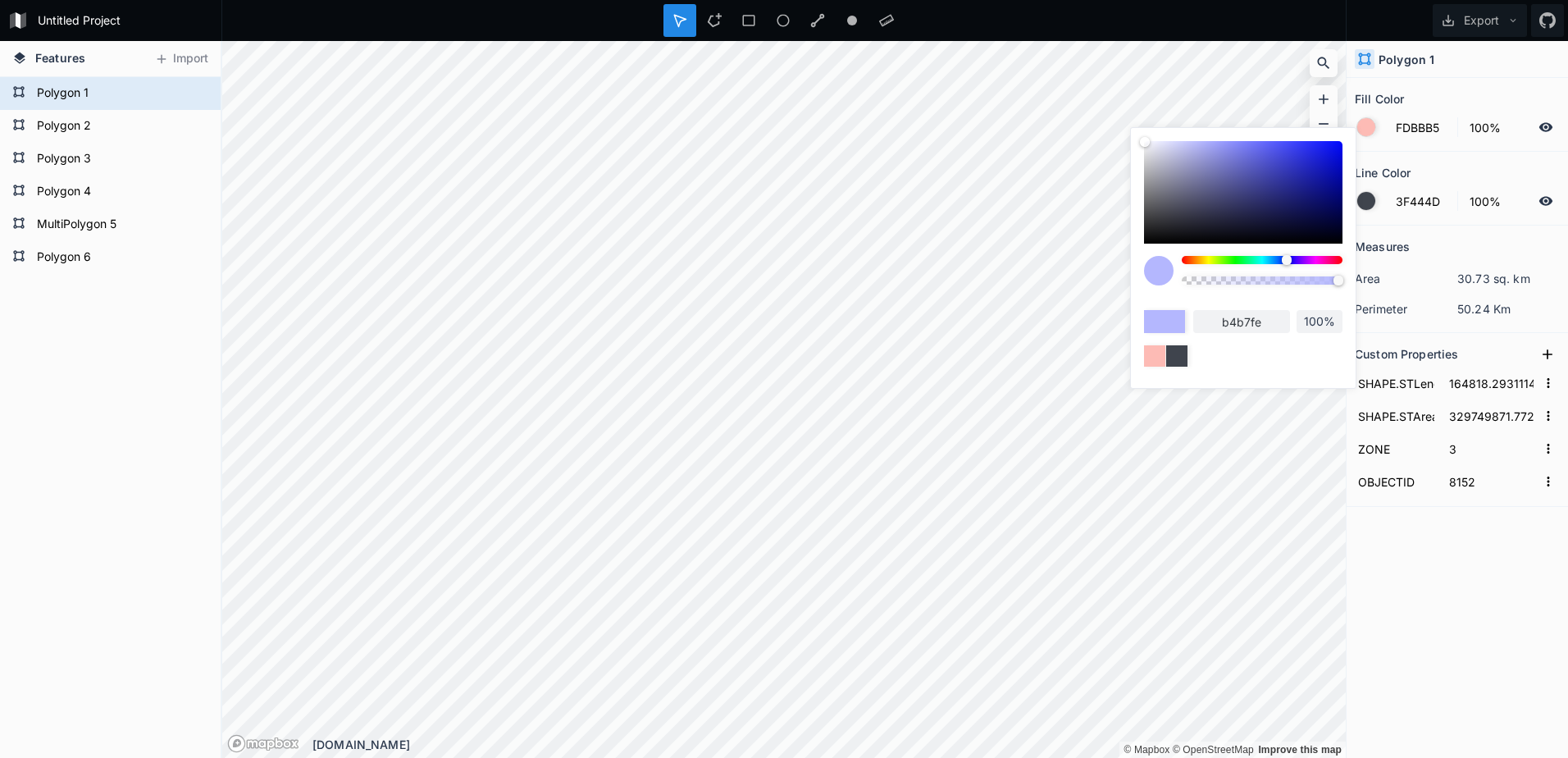
click at [1163, 315] on div at bounding box center [1164, 321] width 41 height 23
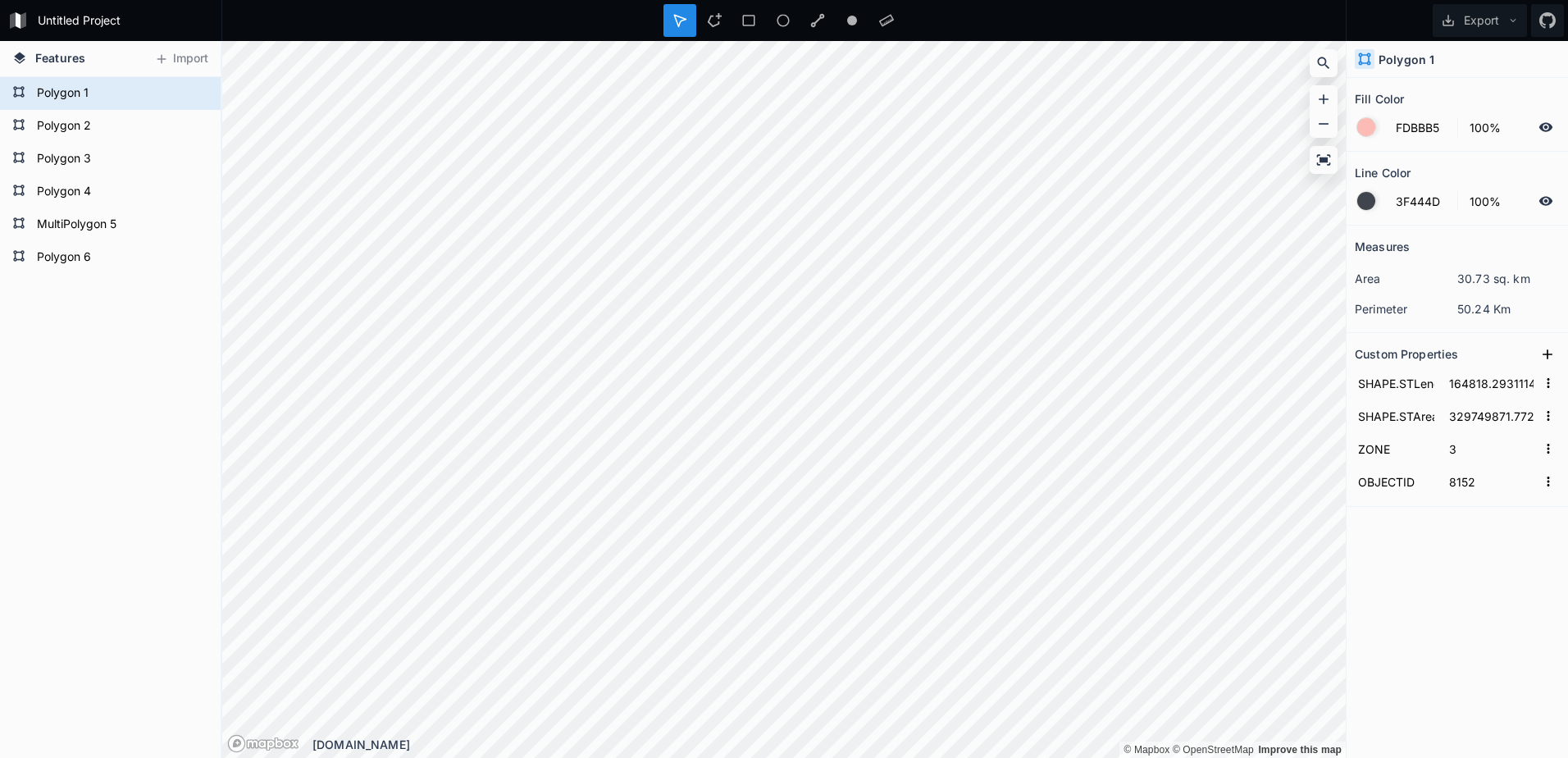
click at [1395, 529] on div "Measures area 30.73 sq. km perimeter 50.24 Km Custom Properties SHAPE.STLength(…" at bounding box center [1456, 450] width 221 height 450
click at [111, 322] on div "Polygon 6 MultiPolygon 5 Polygon 4 Polygon 3 Polygon 2 Polygon 1" at bounding box center [110, 417] width 221 height 681
click at [97, 113] on div "Polygon 2" at bounding box center [110, 126] width 221 height 33
type input "4287F5"
type input "39%"
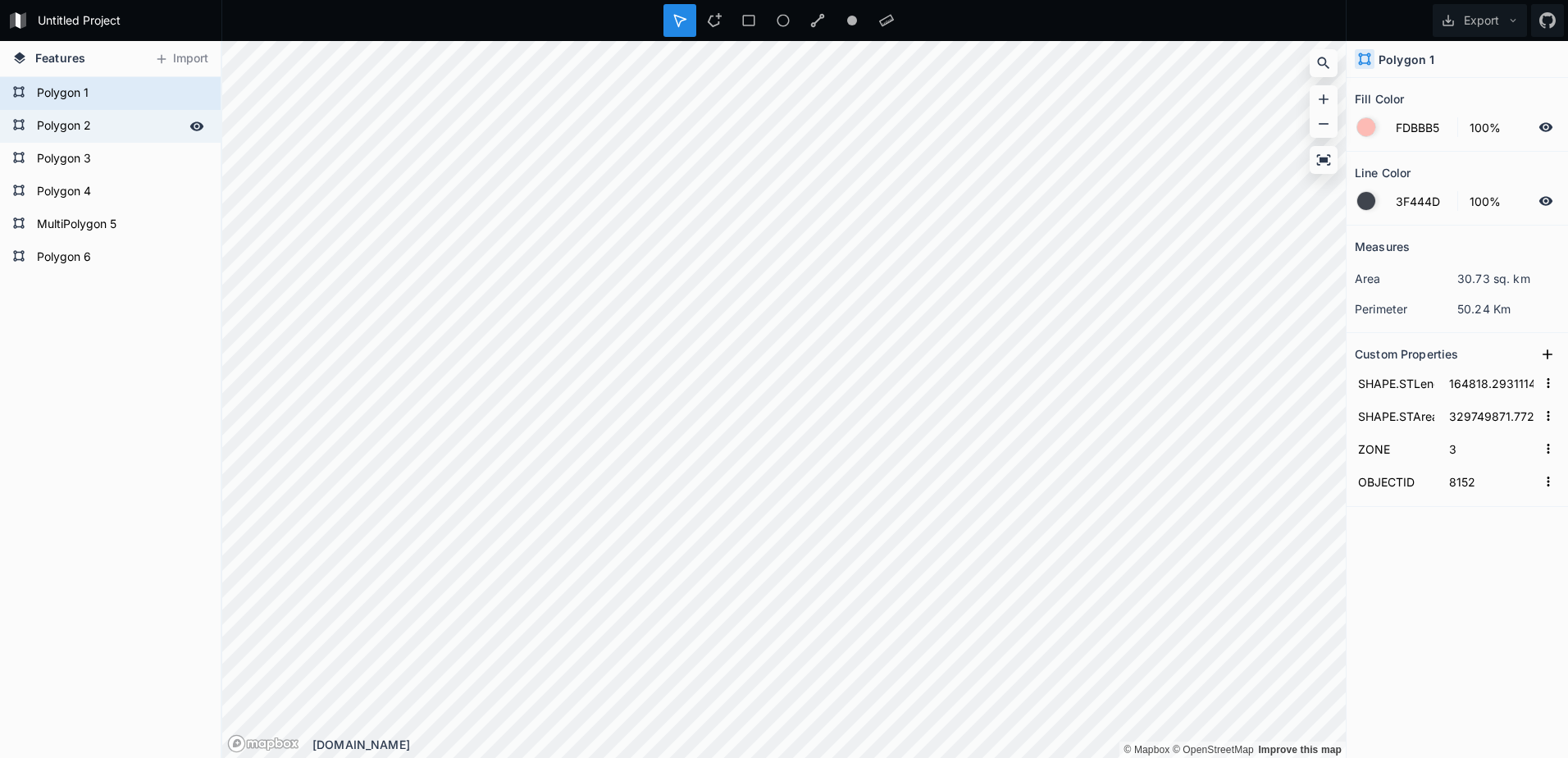
type input "134387.78157562853"
type input "281461594.9103427"
type input "5"
type input "8155"
click at [91, 95] on form "Polygon 1" at bounding box center [108, 93] width 154 height 25
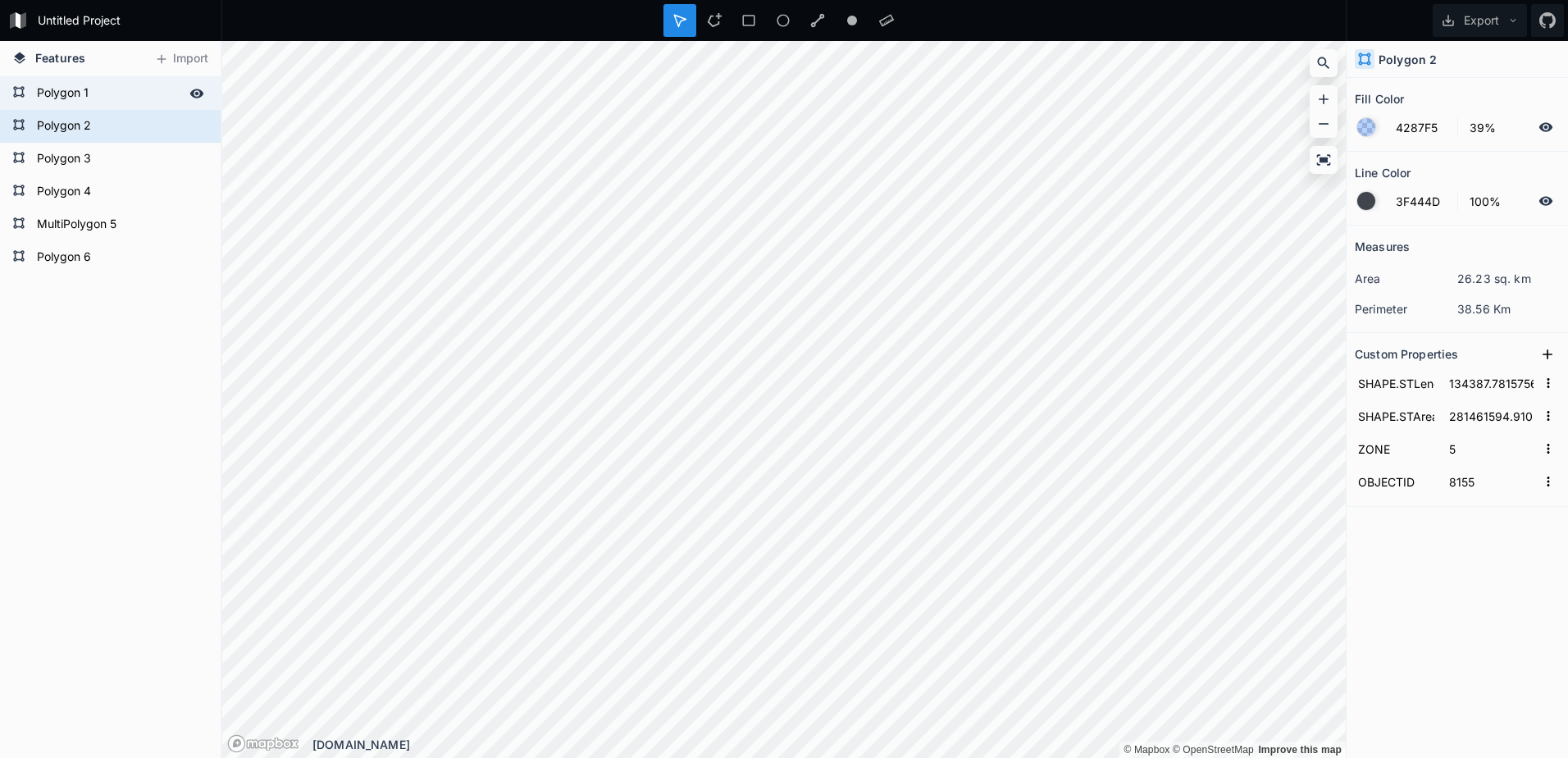
type input "FDBBB5"
type input "100%"
type input "164818.29311142463"
type input "329749871.7721604"
type input "3"
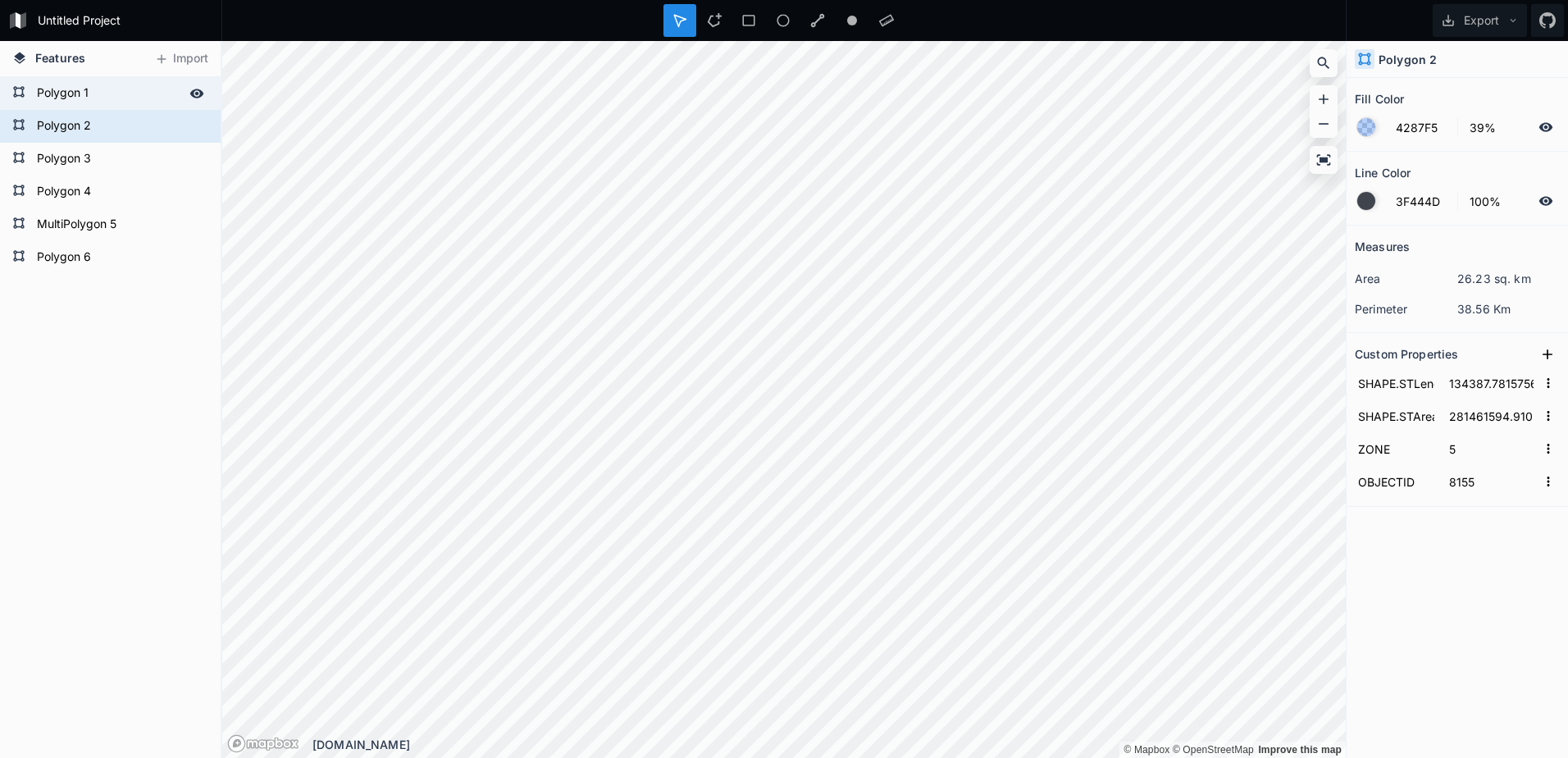
type input "8152"
click at [1358, 126] on div at bounding box center [1366, 127] width 18 height 18
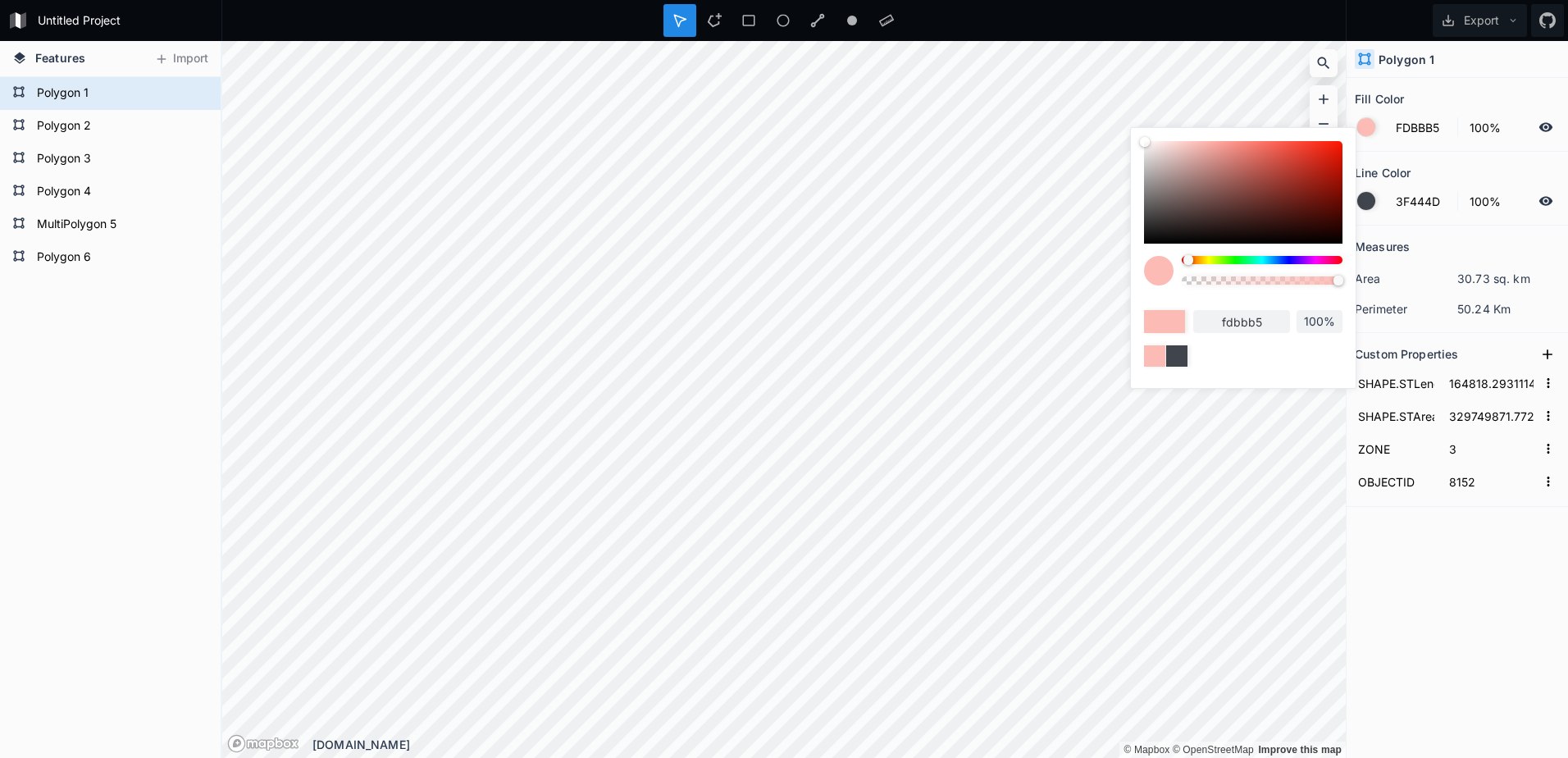
click at [1260, 320] on input "fdbbb5" at bounding box center [1241, 321] width 97 height 23
drag, startPoint x: 1279, startPoint y: 322, endPoint x: 1197, endPoint y: 325, distance: 82.1
click at [1198, 324] on input "fdbbb5" at bounding box center [1241, 321] width 97 height 23
paste input "B4B7FE"
type input "B4B7FE"
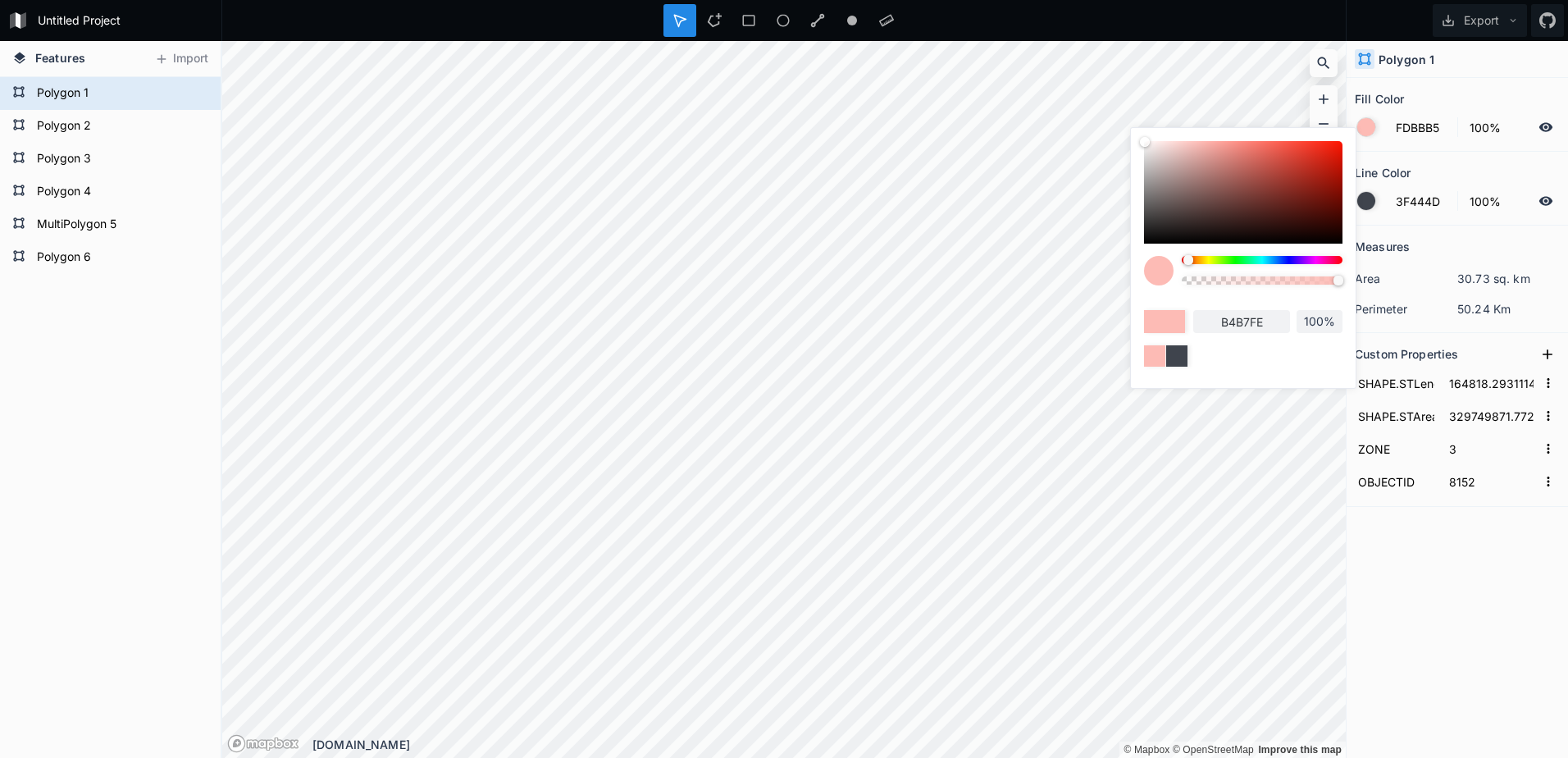
type input "B4B7FE"
type input "b4b7fe"
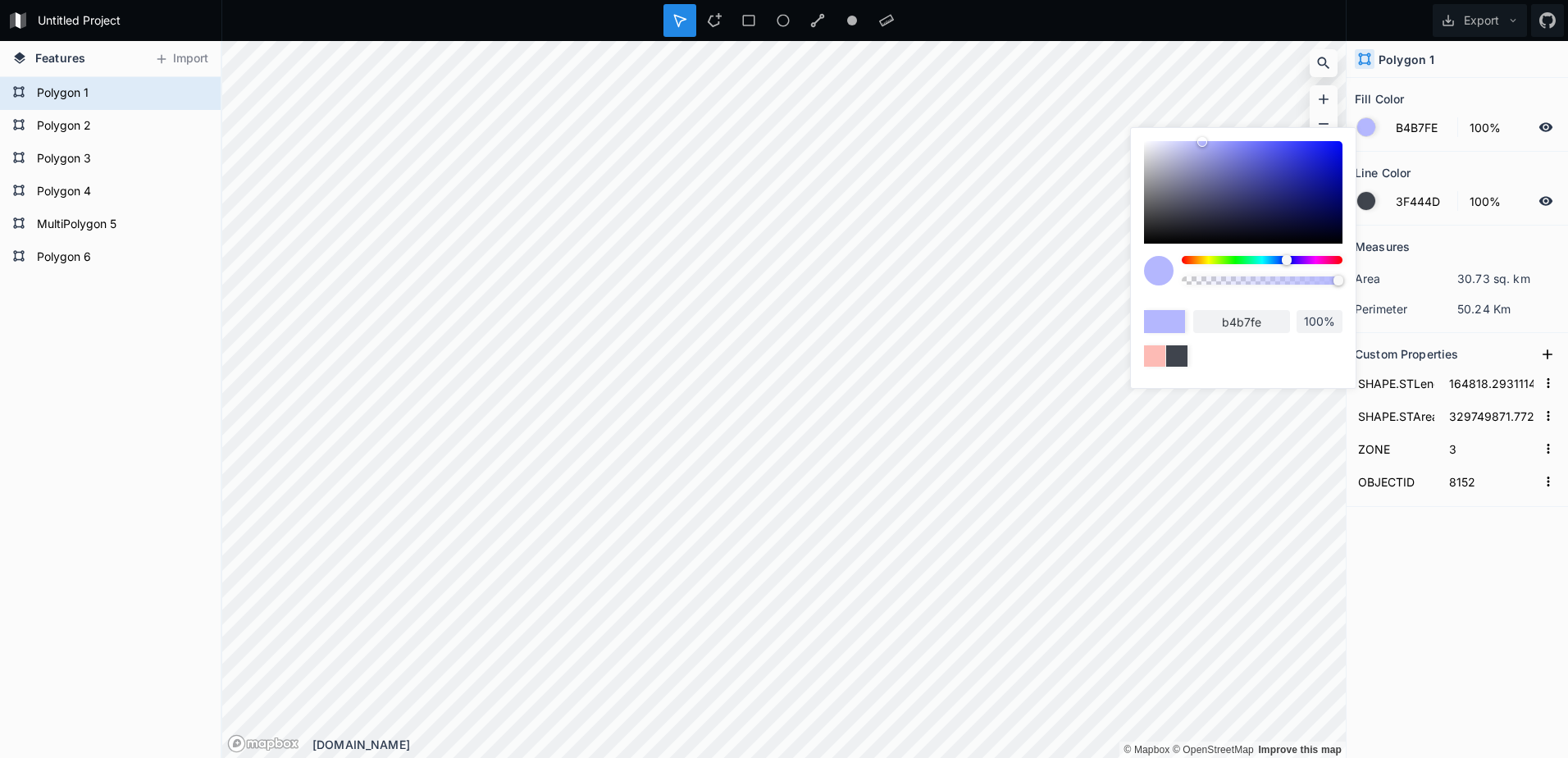
click at [1212, 296] on div "b4b7fe 100%" at bounding box center [1243, 311] width 199 height 111
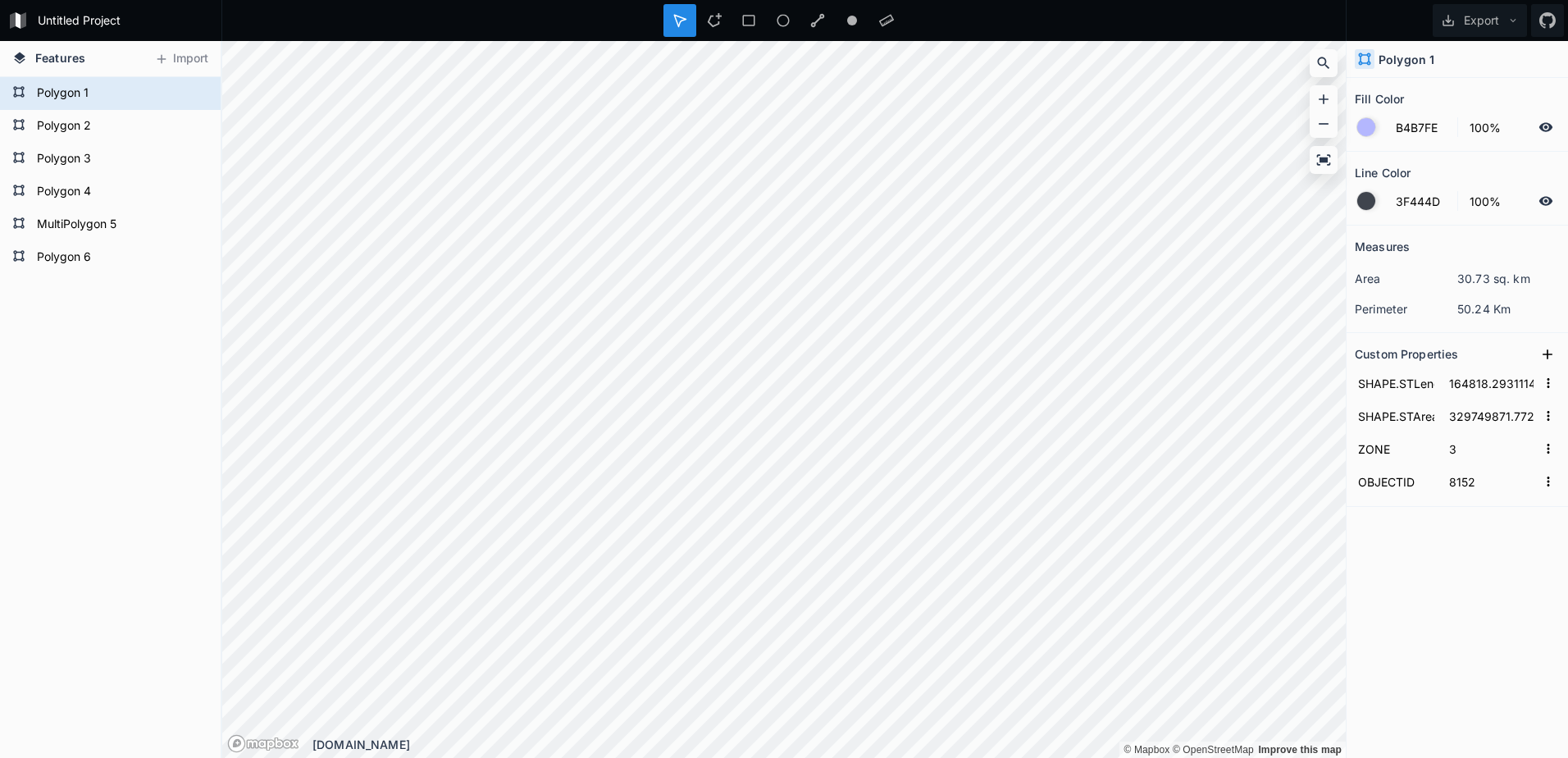
click at [1447, 539] on div "Measures area 30.73 sq. km perimeter 50.24 Km Custom Properties SHAPE.STLength(…" at bounding box center [1456, 450] width 221 height 450
click at [80, 129] on form "Polygon 2" at bounding box center [108, 126] width 154 height 25
type input "4287F5"
type input "39%"
type input "134387.78157562853"
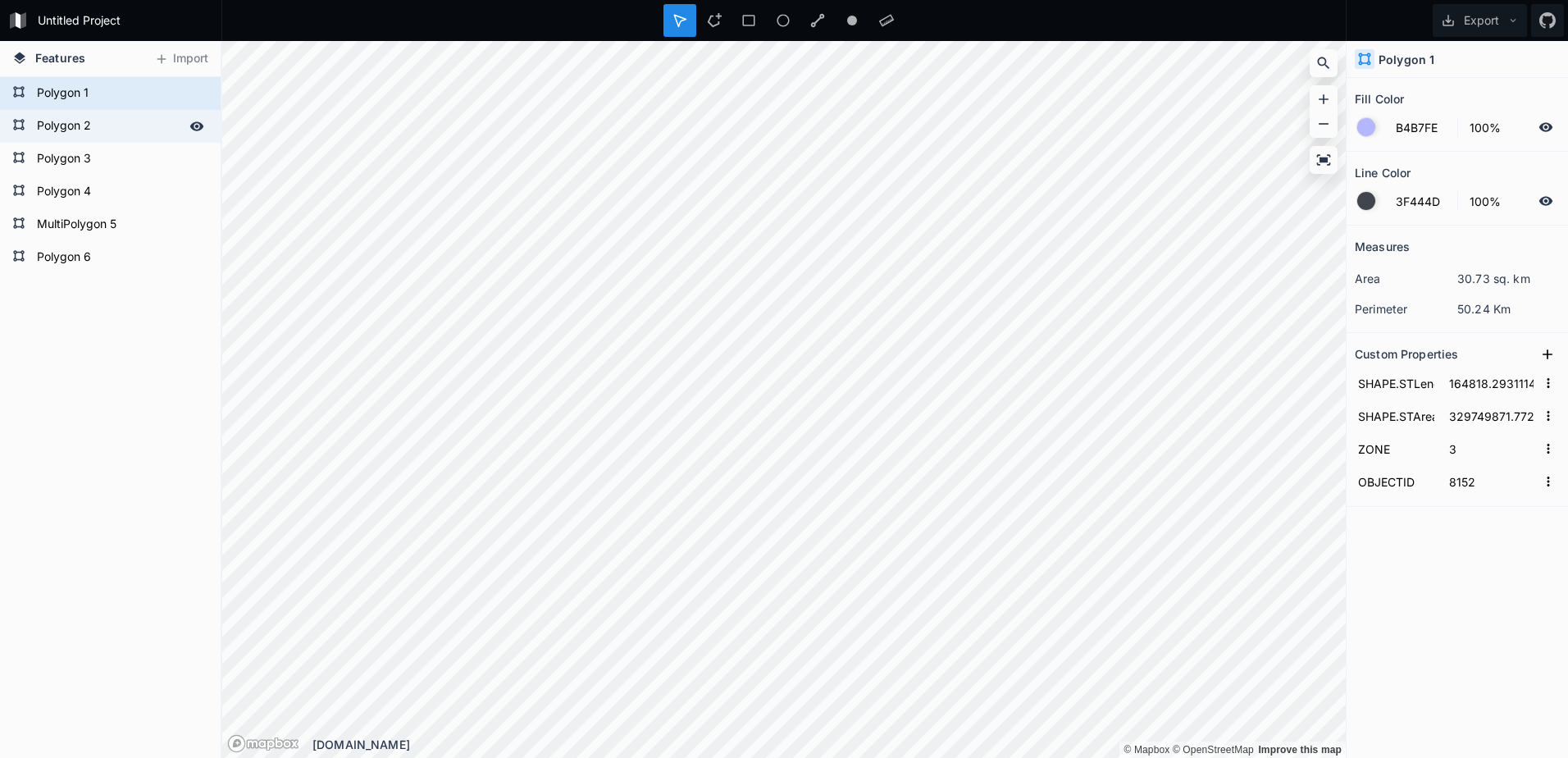
type input "281461594.9103427"
type input "5"
type input "8155"
click at [1364, 128] on div at bounding box center [1366, 127] width 18 height 18
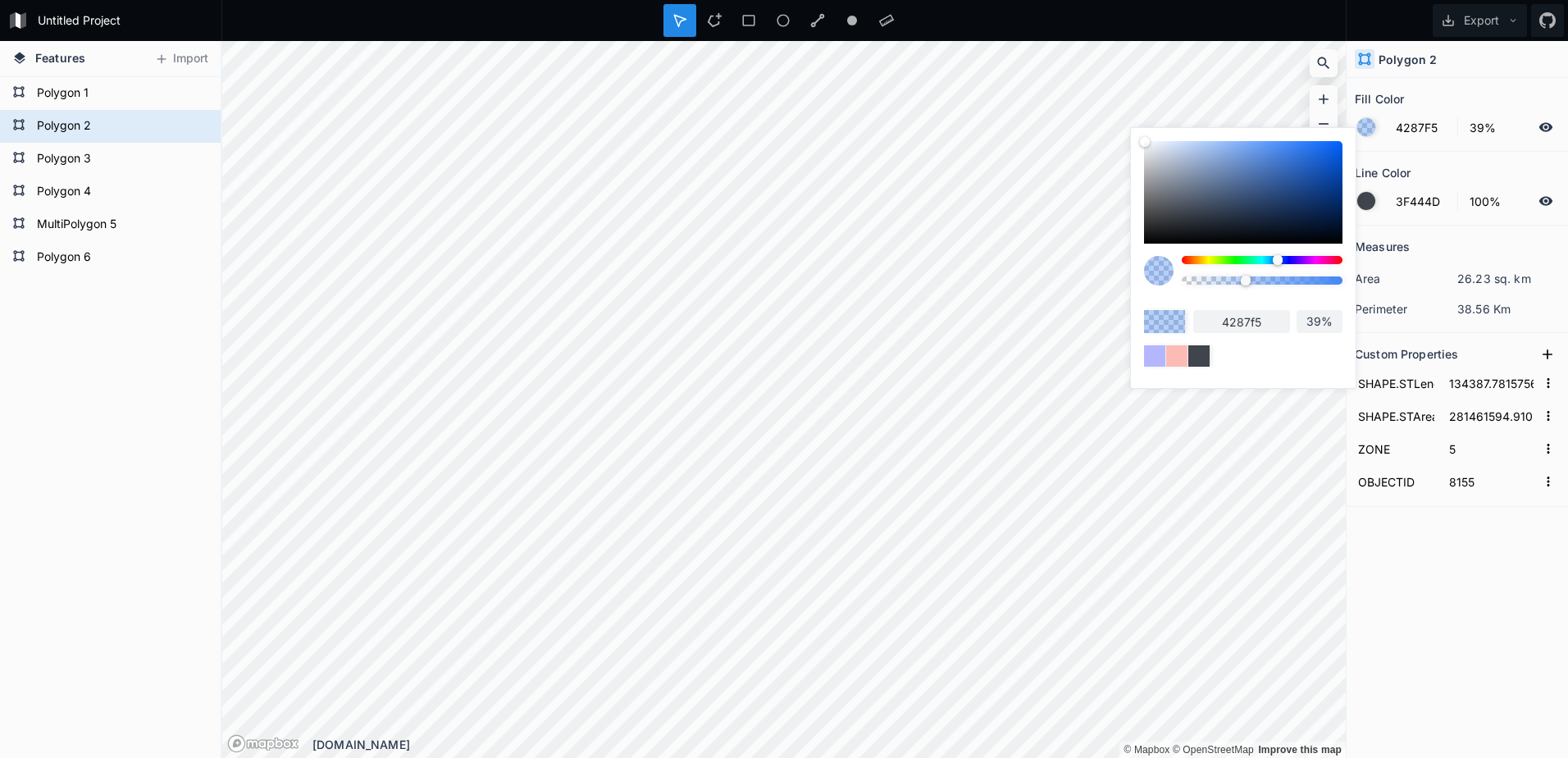
click at [1272, 318] on input "4287f5" at bounding box center [1241, 321] width 97 height 23
click at [1273, 318] on input "4287f5" at bounding box center [1241, 321] width 97 height 23
paste input "FDF8BF"
type input "FDF8BF"
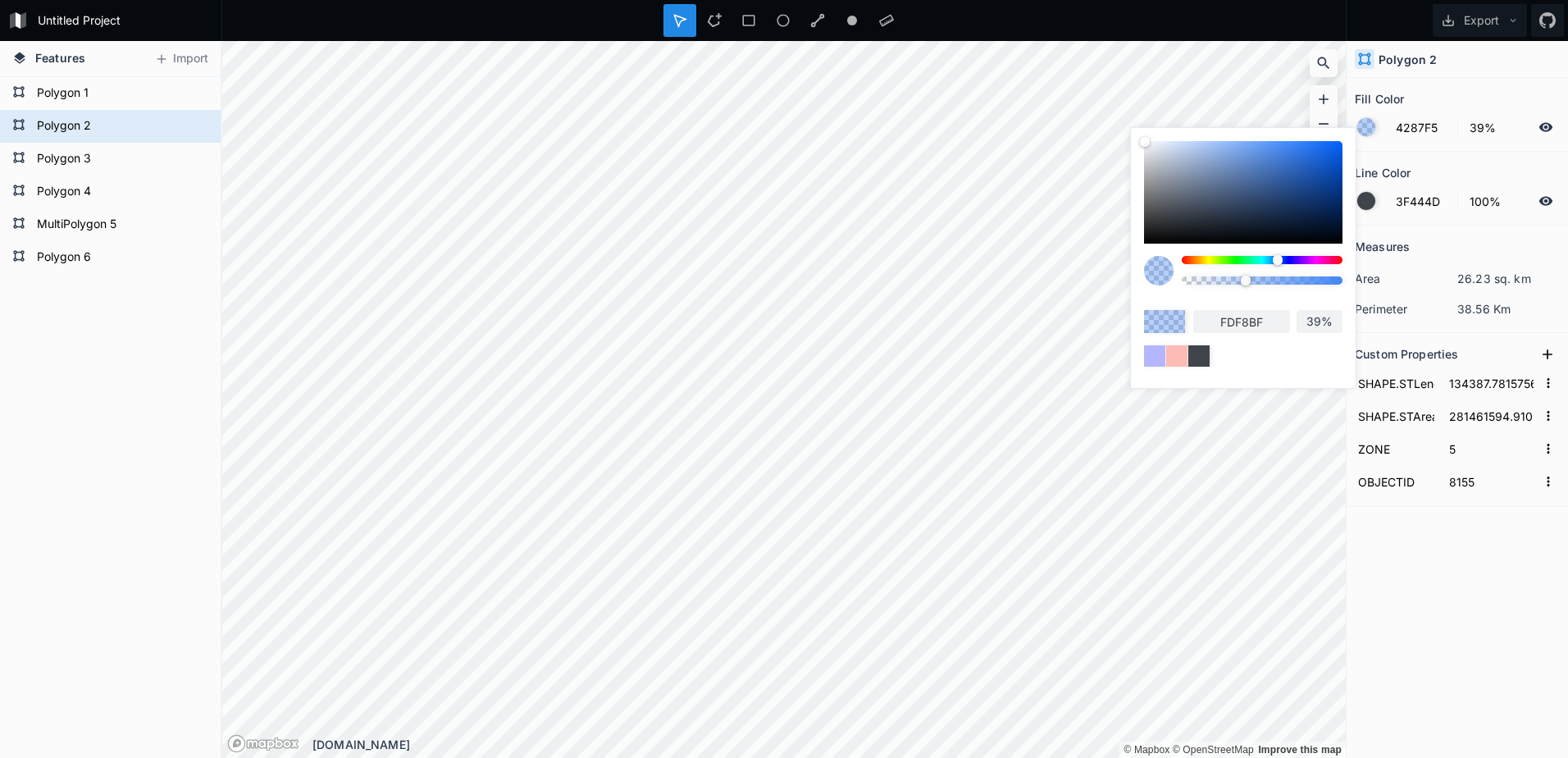
type input "100%"
type input "fdf8bf"
type input "100%"
click at [1208, 296] on div "fdf8bf 100%" at bounding box center [1243, 311] width 199 height 111
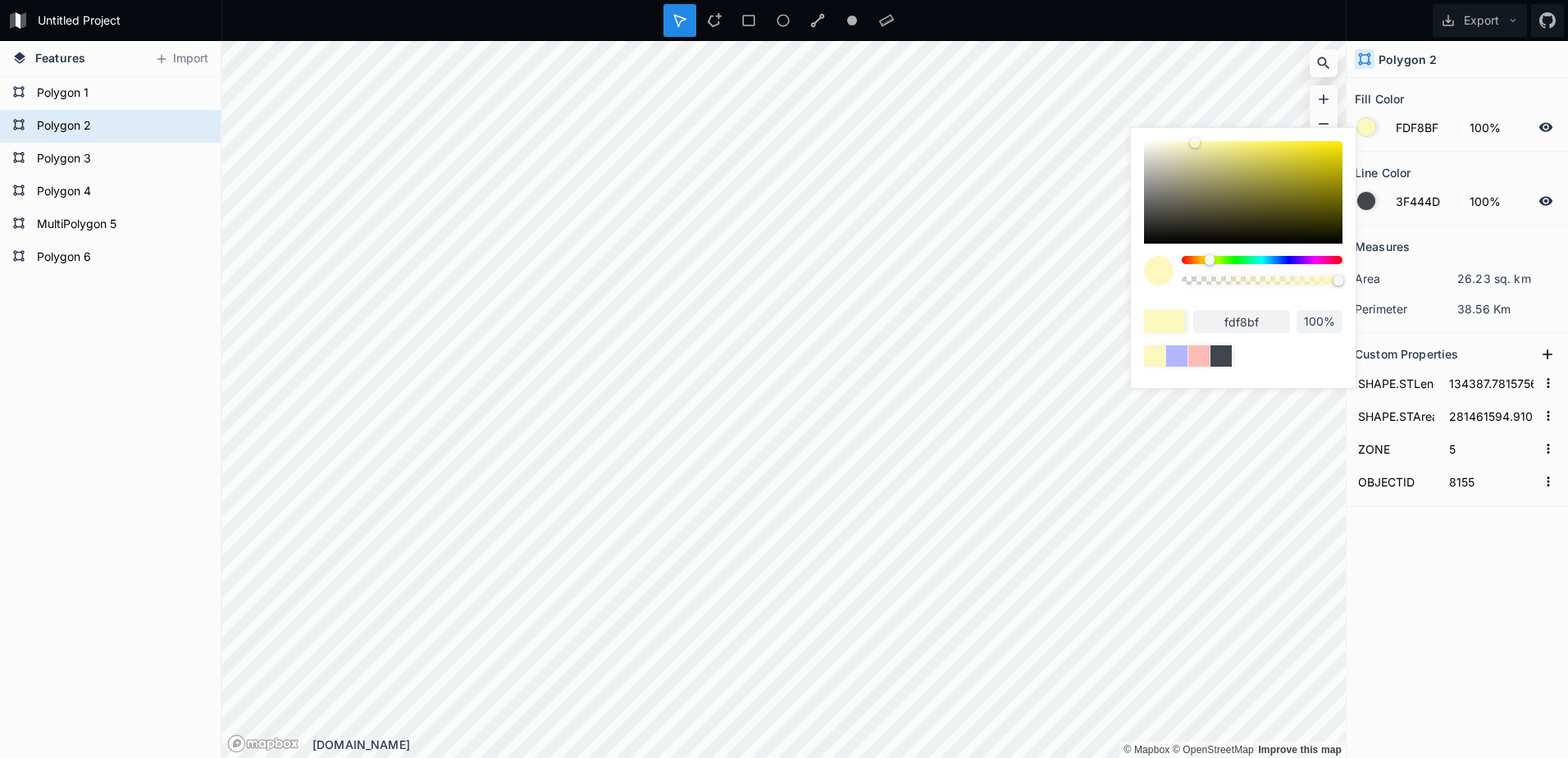
click at [1417, 574] on div "Measures area 26.23 sq. km perimeter 38.56 Km Custom Properties SHAPE.STLength(…" at bounding box center [1456, 450] width 221 height 450
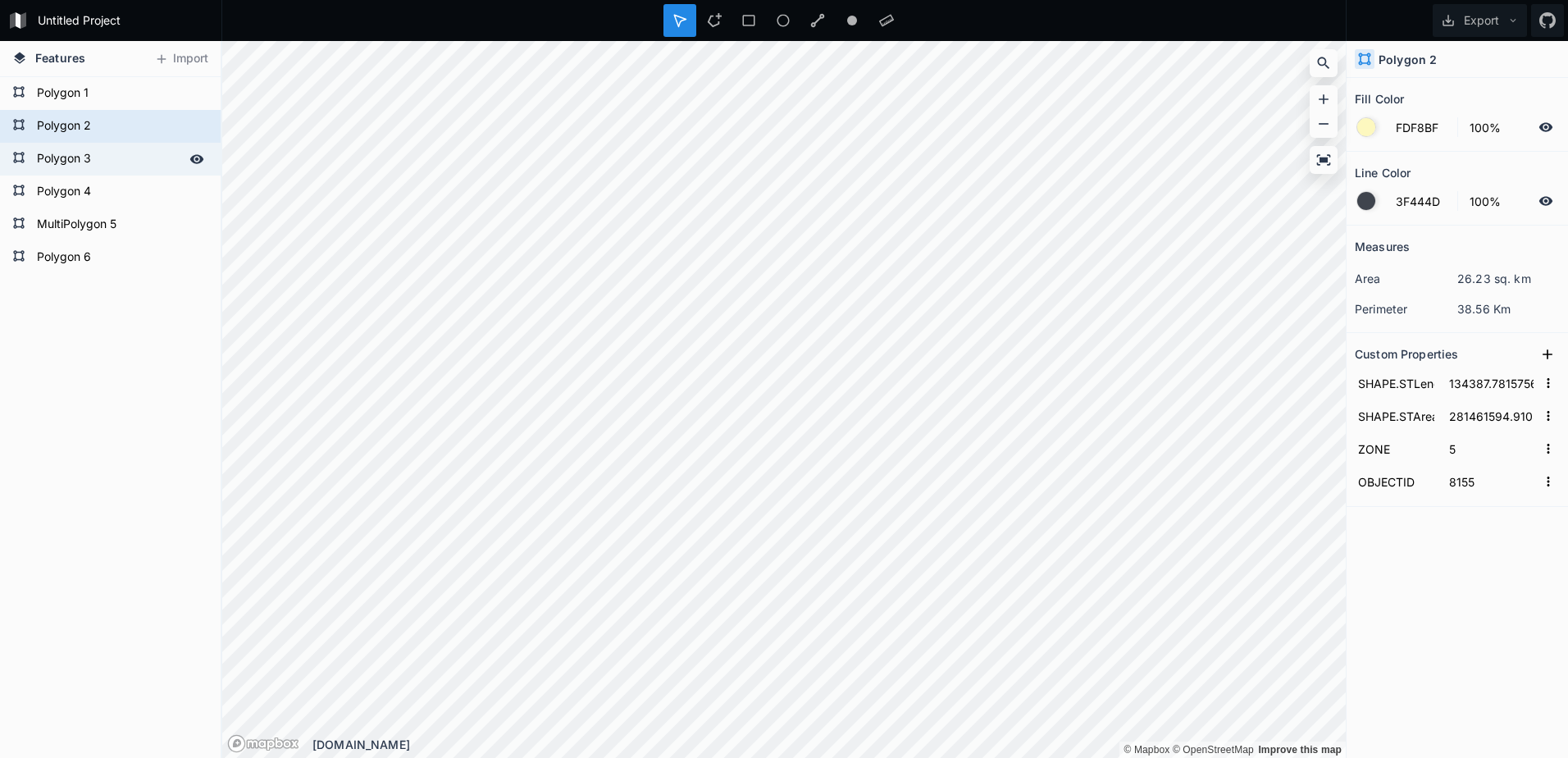
click at [77, 162] on form "Polygon 3" at bounding box center [108, 159] width 154 height 25
type input "4287F5"
type input "39%"
type input "176762.87435700386"
type input "154743035.65300682"
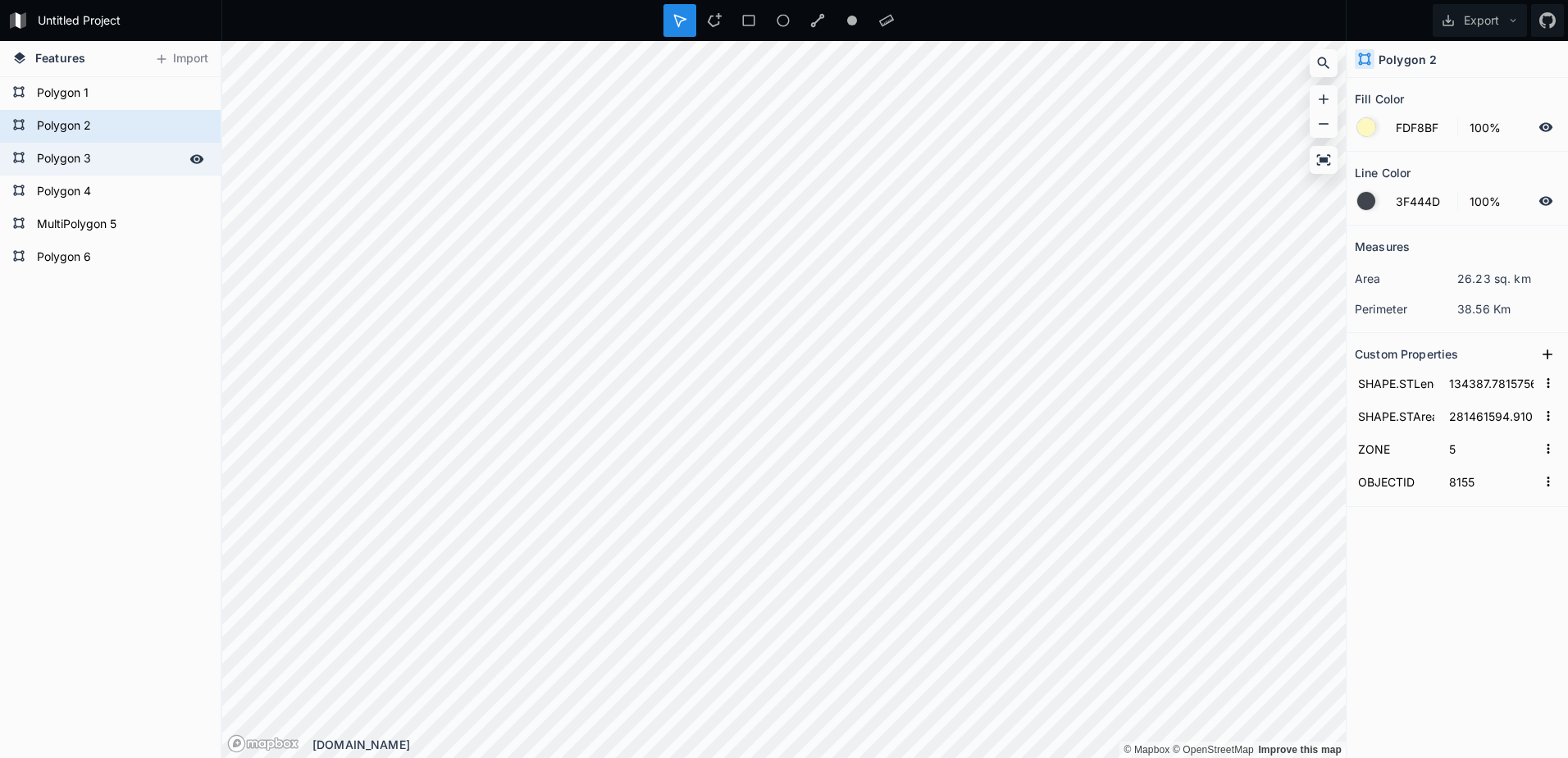
type input "2"
type input "8157"
click at [1367, 128] on div at bounding box center [1366, 127] width 18 height 18
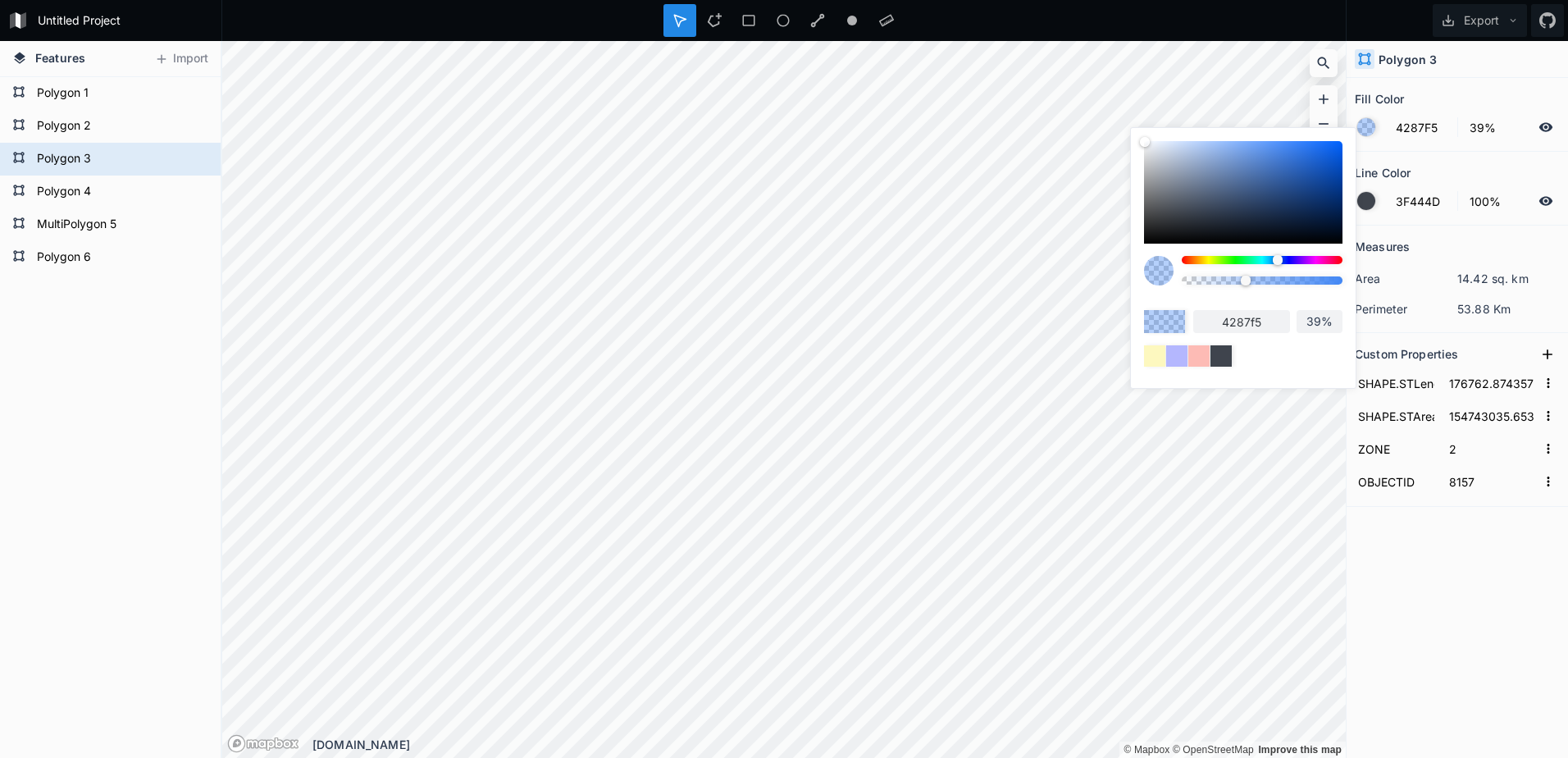
click at [1265, 319] on input "4287f5" at bounding box center [1241, 321] width 97 height 23
drag, startPoint x: 1278, startPoint y: 320, endPoint x: 1166, endPoint y: 323, distance: 112.0
click at [1166, 323] on div "4287f5 39%" at bounding box center [1243, 321] width 199 height 23
paste input "B4FFB6"
type input "B4FFB6"
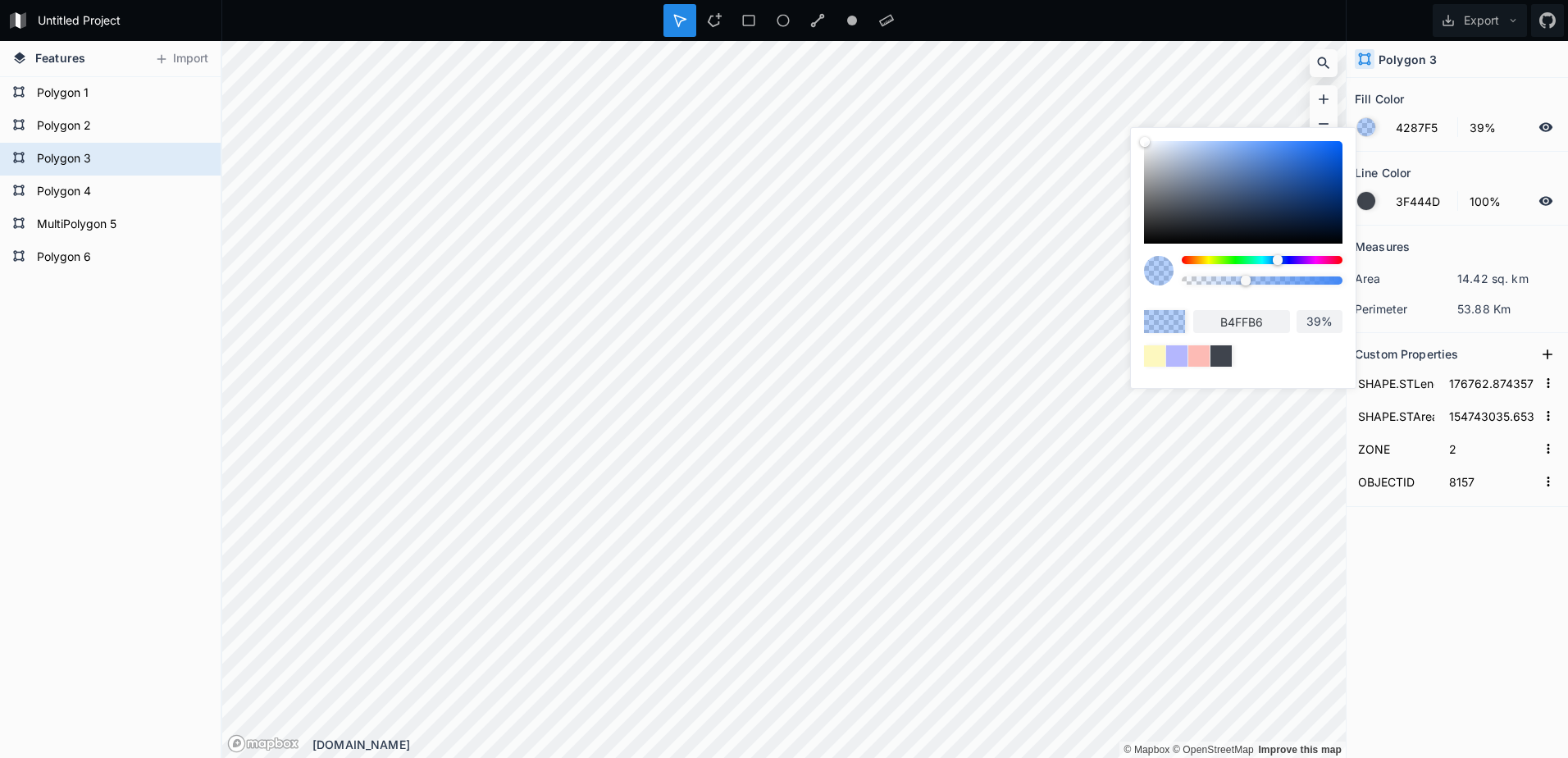
type input "B4FFB6"
type input "100%"
type input "b4ffb6"
type input "100%"
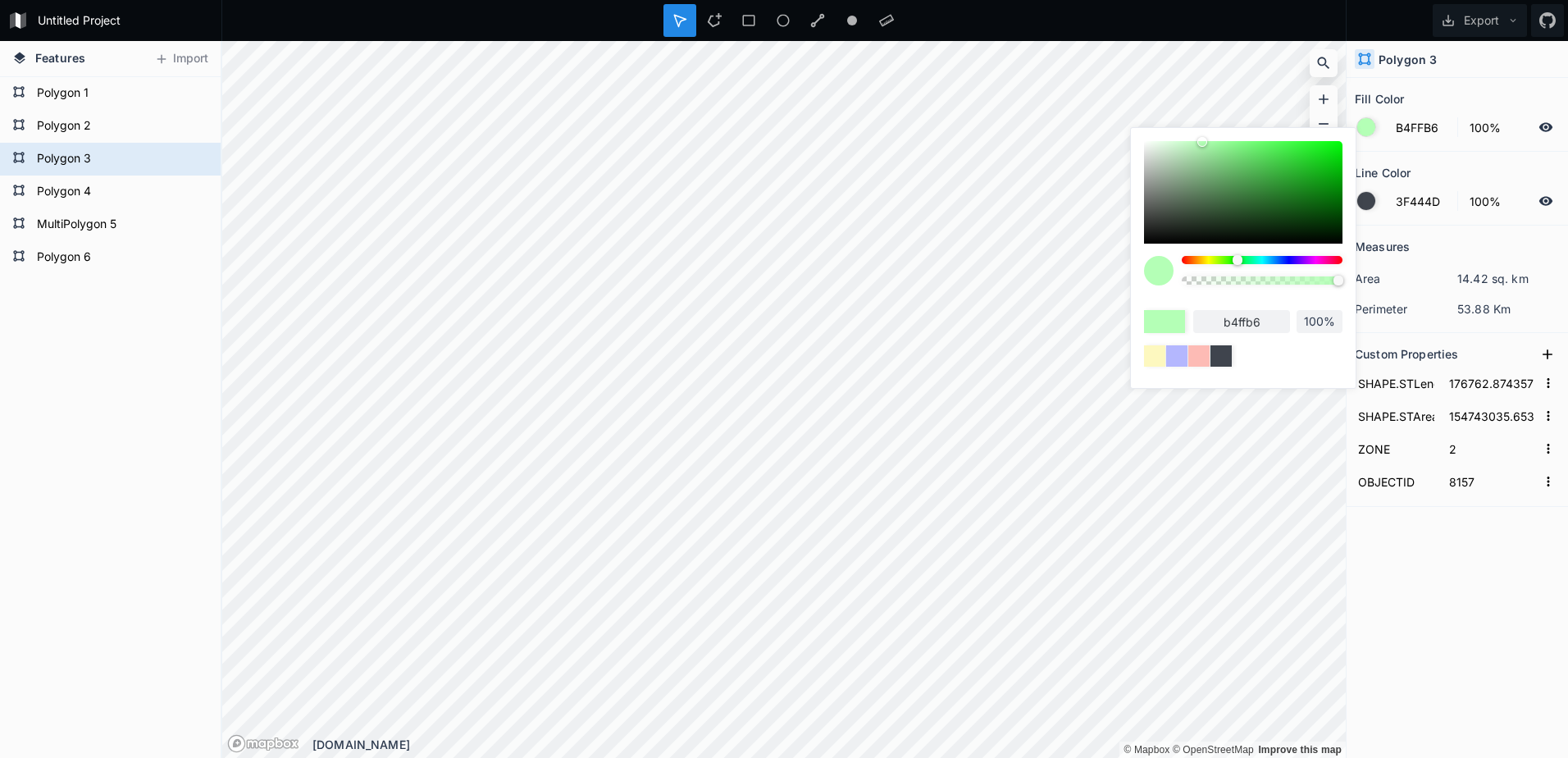
click at [1219, 296] on div at bounding box center [1261, 276] width 161 height 41
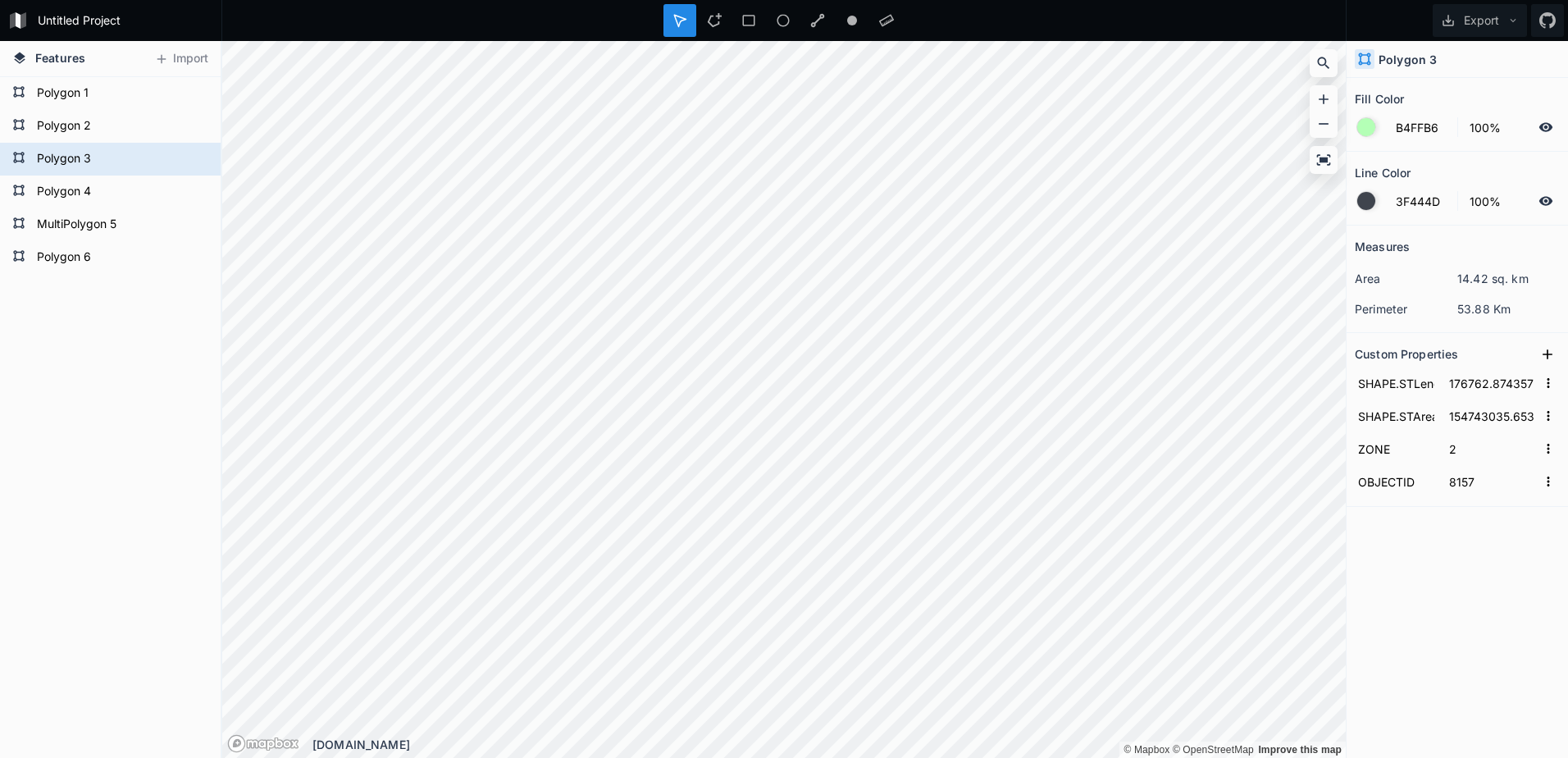
click at [1488, 541] on div "Measures area 14.42 sq. km perimeter 53.88 Km Custom Properties SHAPE.STLength(…" at bounding box center [1456, 450] width 221 height 450
click at [59, 190] on form "Polygon 4" at bounding box center [108, 192] width 154 height 25
type input "4287F5"
type input "39%"
type input "134165.69956643548"
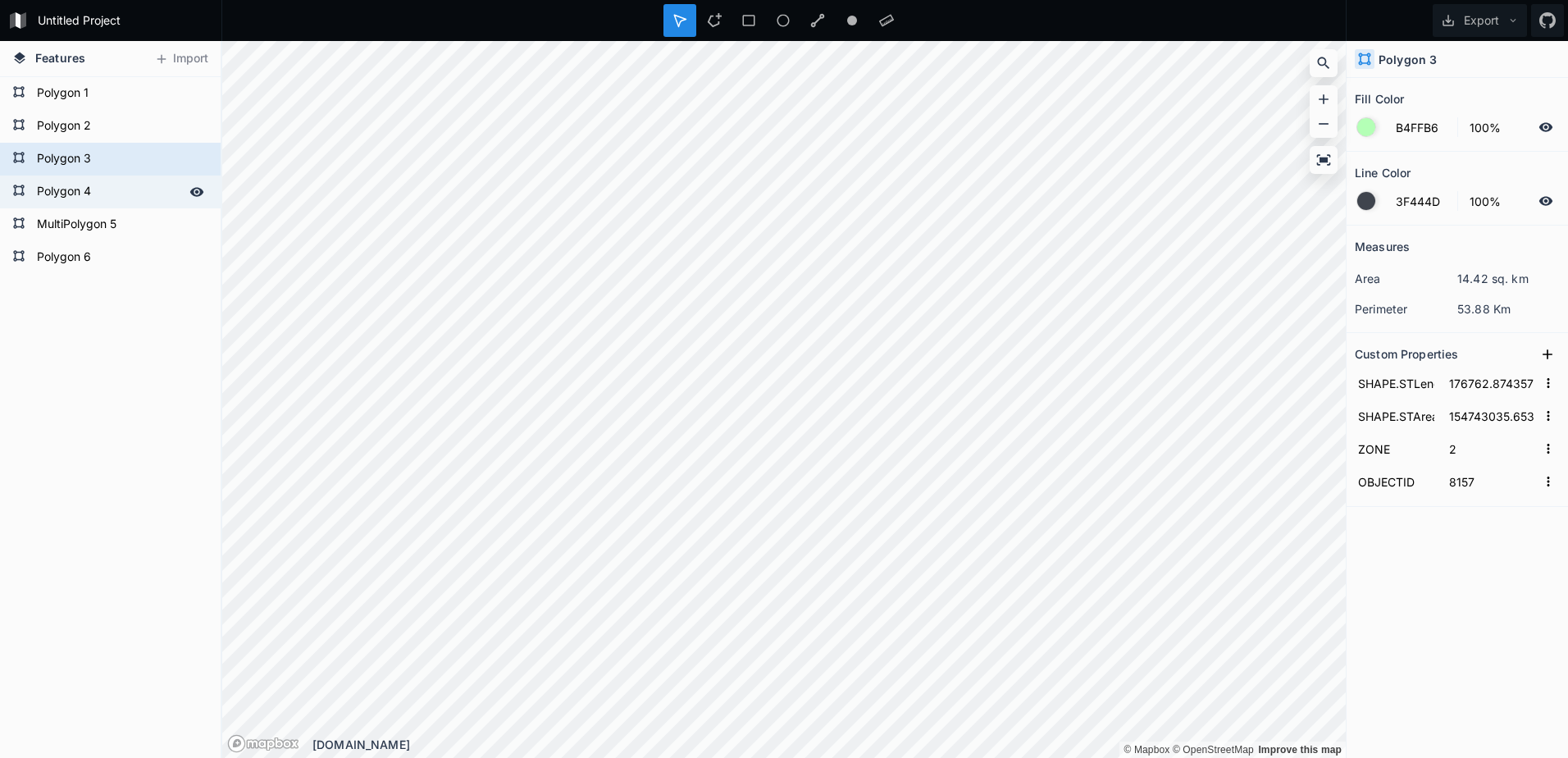
type input "384182578.7189695"
type input "6"
type input "8158"
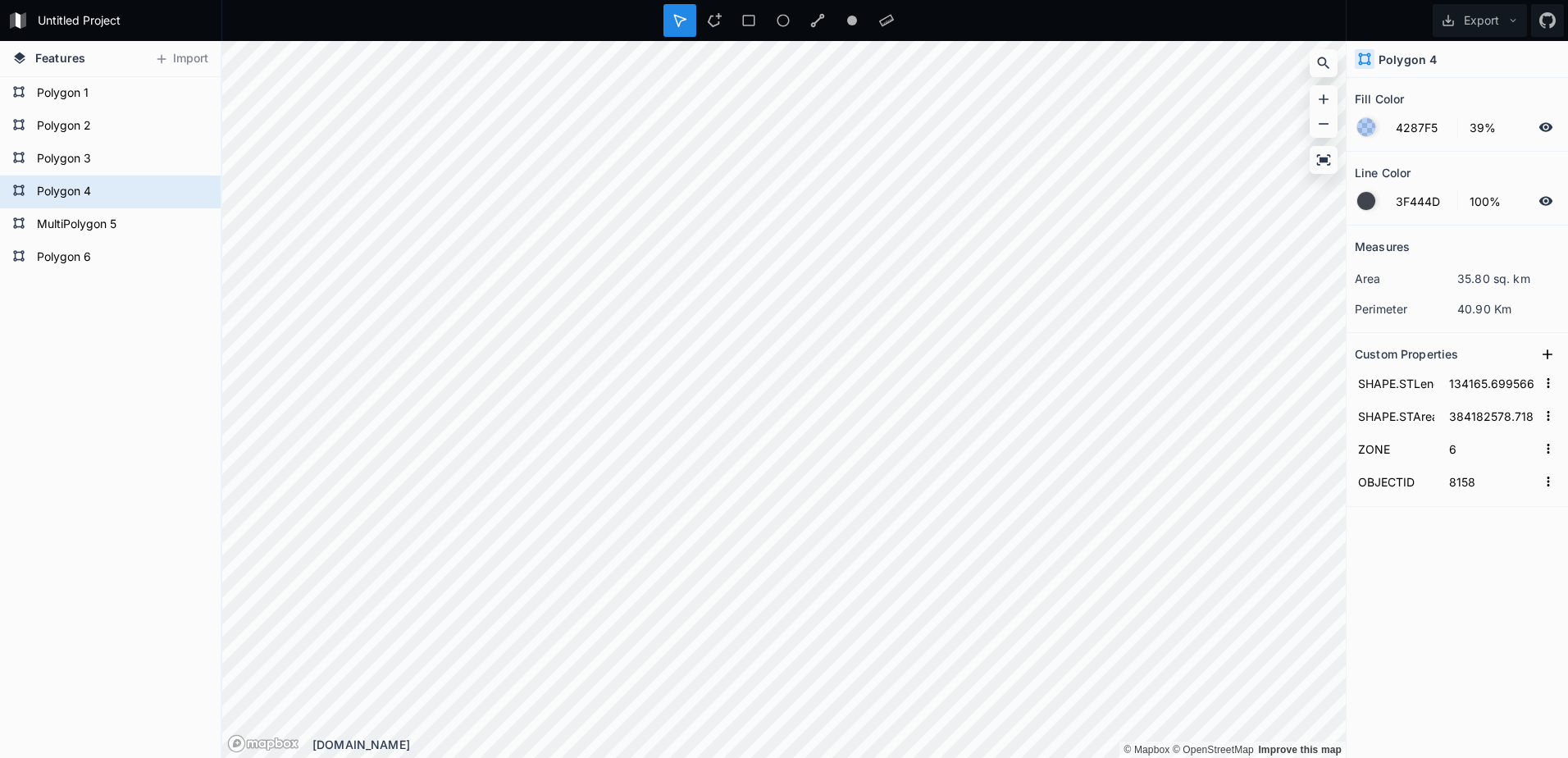
click at [1363, 130] on div at bounding box center [1366, 127] width 18 height 18
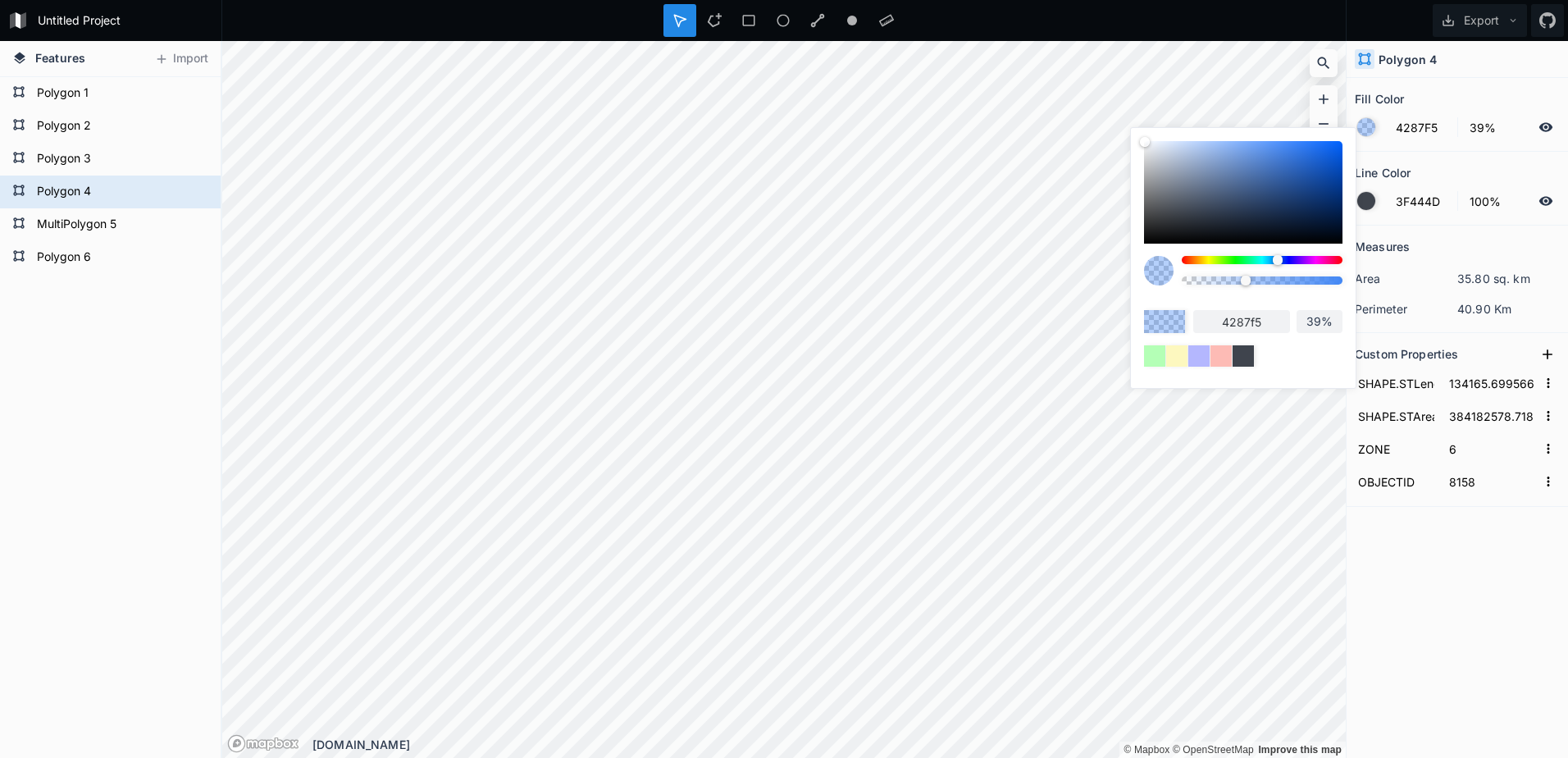
click at [1272, 318] on input "4287f5" at bounding box center [1241, 321] width 97 height 23
paste input "FDCFFB"
type input "FDCFFB"
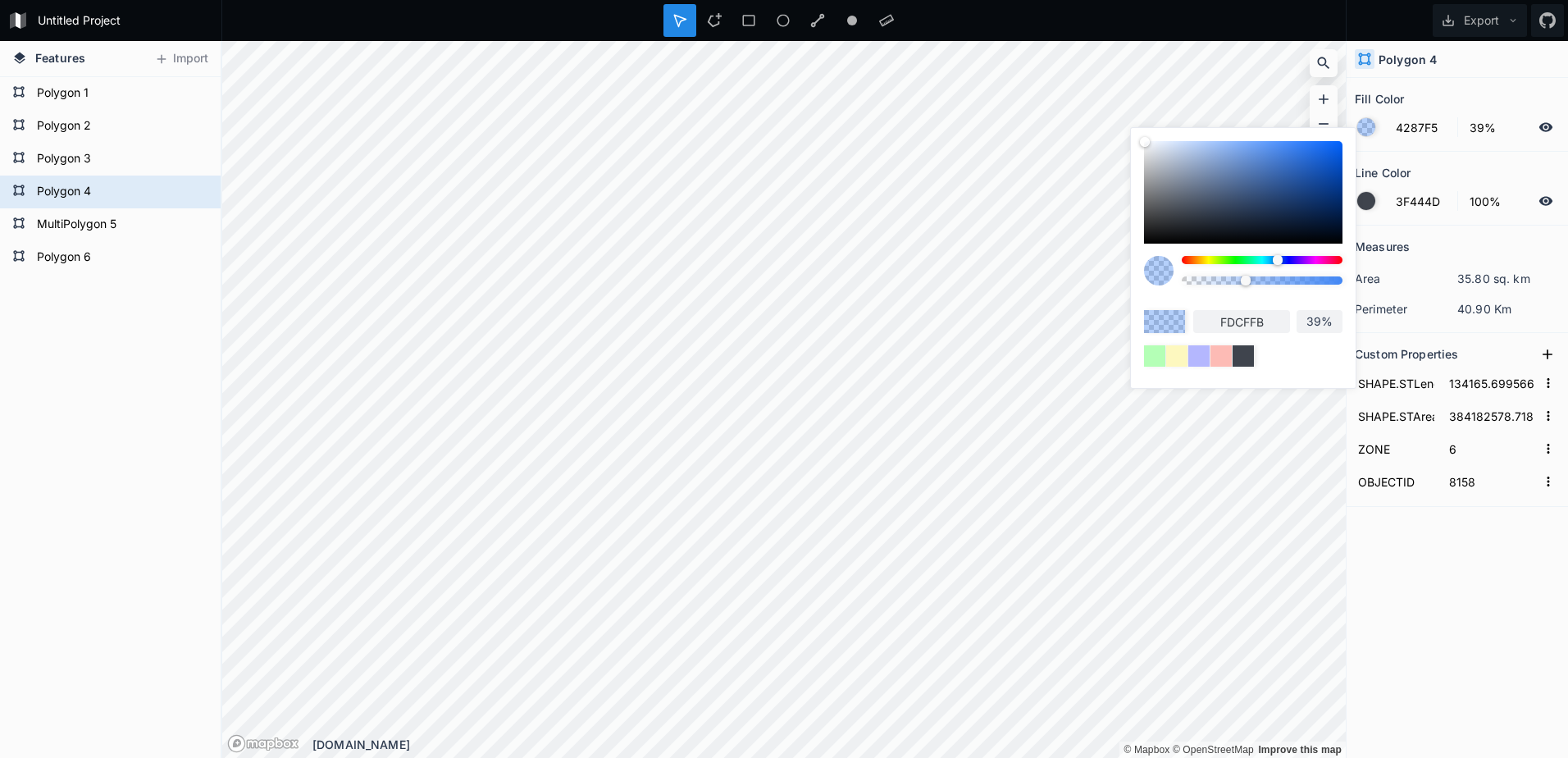
type input "100%"
type input "fdcffb"
type input "100%"
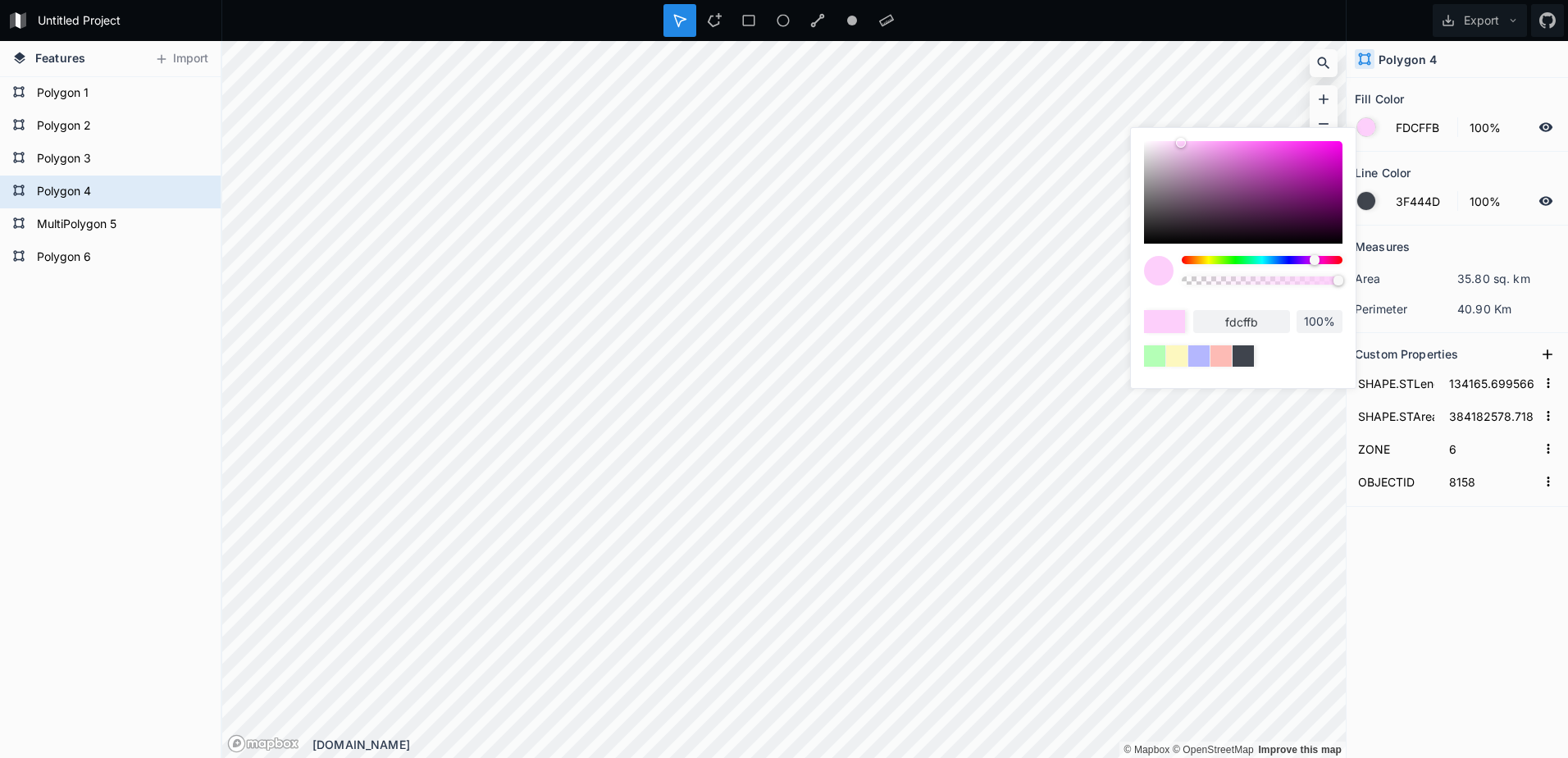
click at [1212, 299] on div "fdcffb 100%" at bounding box center [1243, 311] width 199 height 111
click at [1472, 563] on div "Measures area 35.80 sq. km perimeter 40.90 Km Custom Properties SHAPE.STLength(…" at bounding box center [1456, 450] width 221 height 450
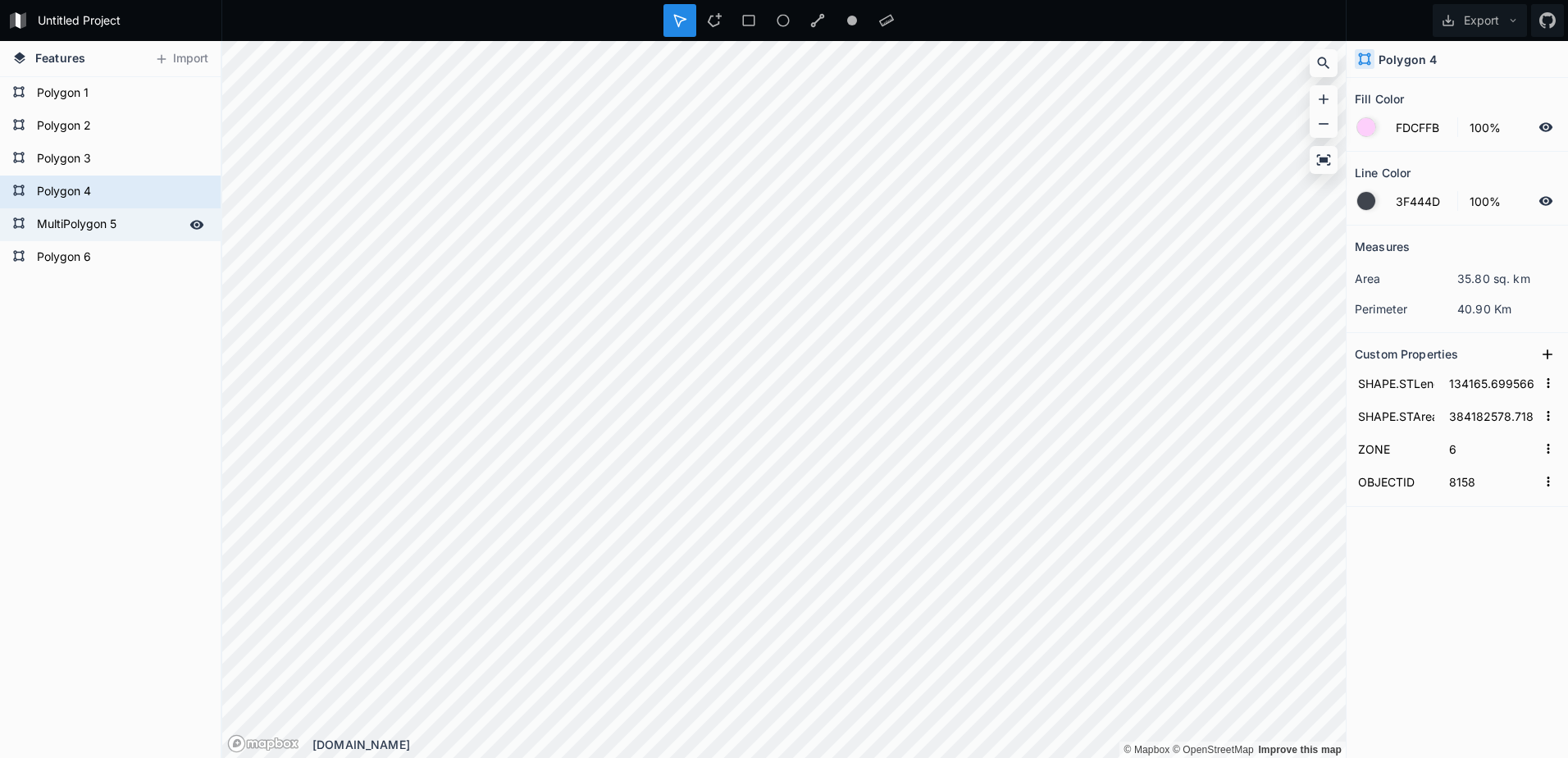
click at [92, 225] on form "MultiPolygon 5" at bounding box center [108, 225] width 154 height 25
type input "FDBBB5"
type input "169795.7275426127"
type input "265054002.82581815"
type input "1"
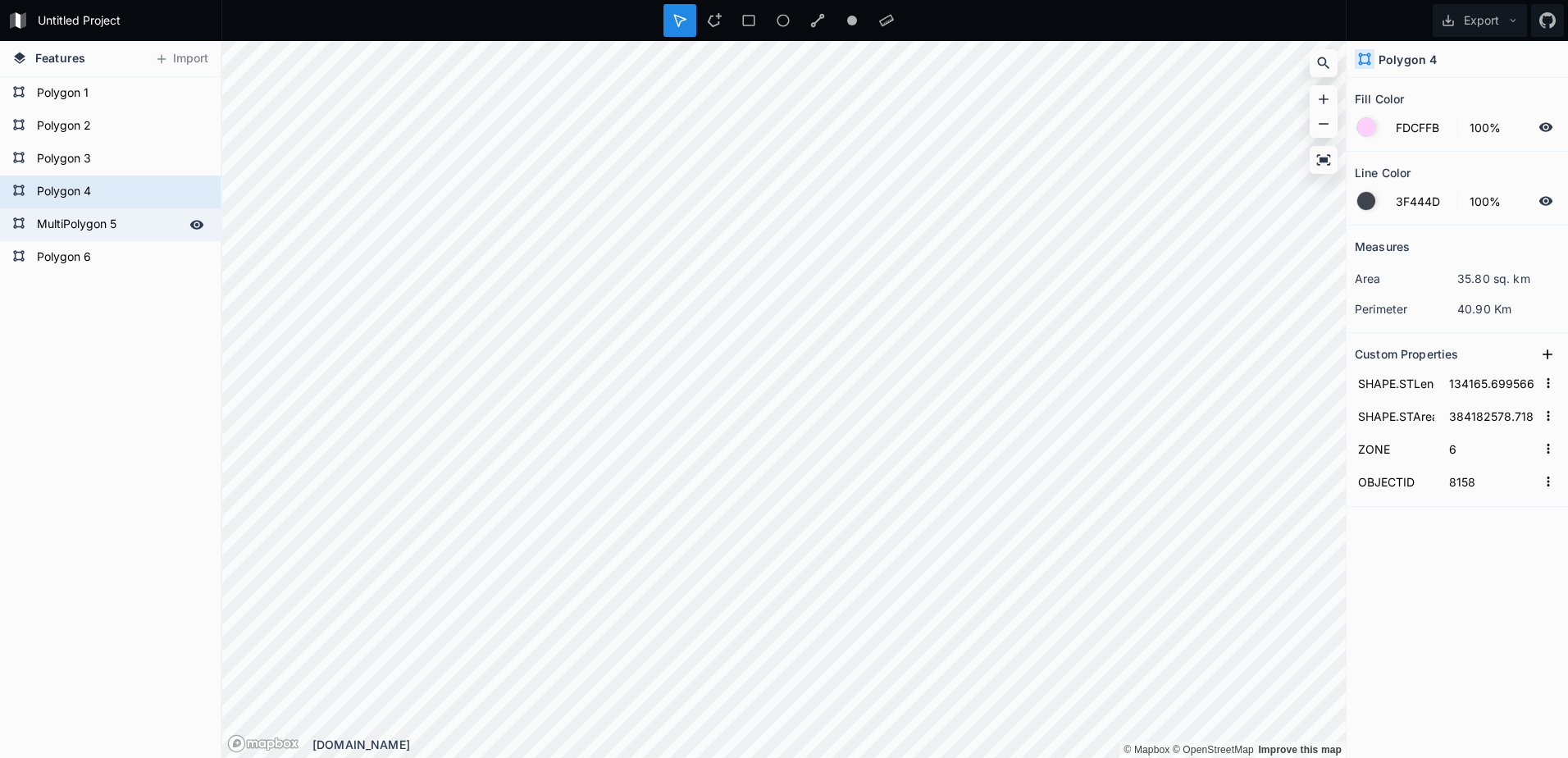
type input "8562"
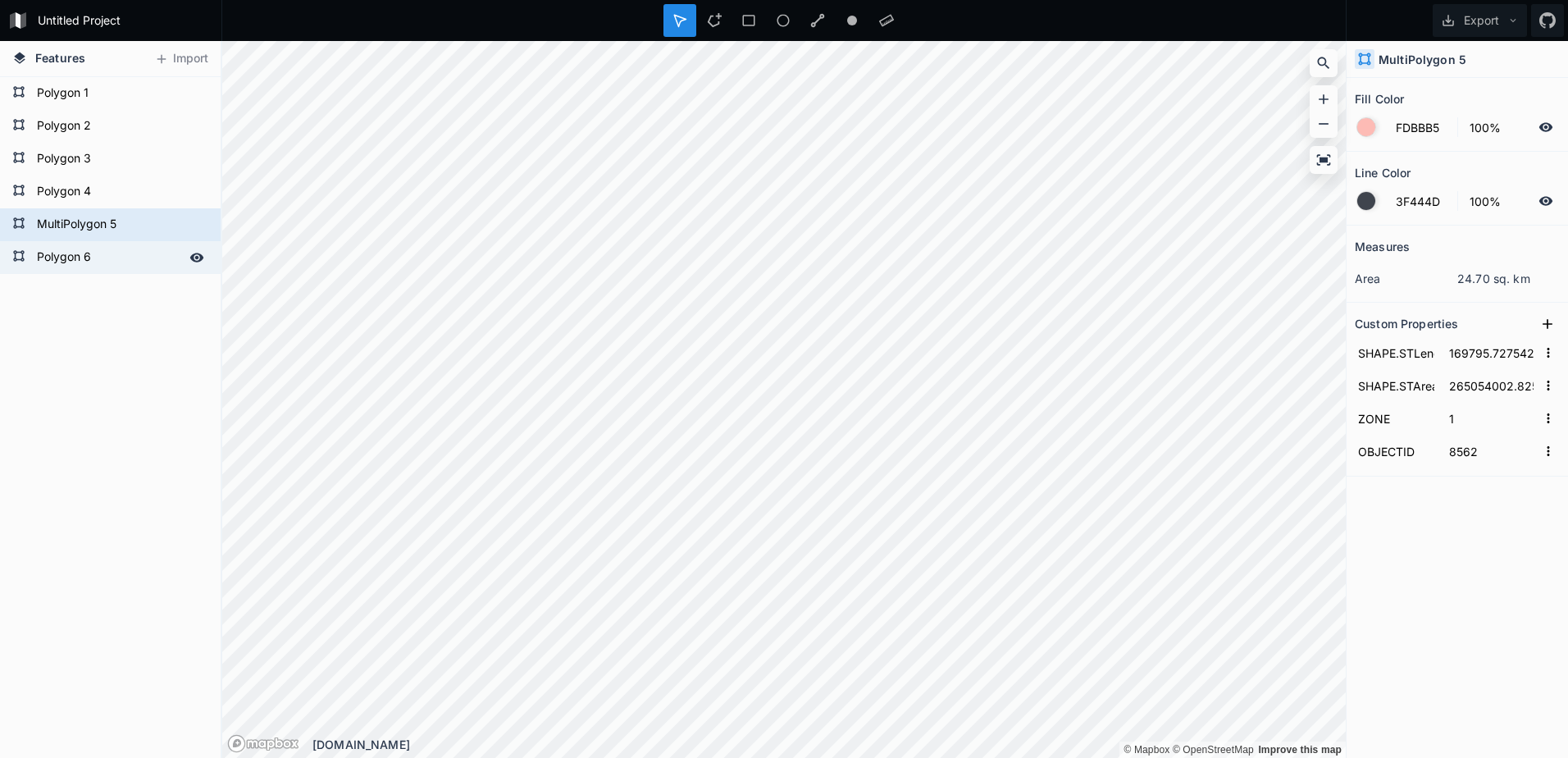
click at [83, 259] on form "Polygon 6" at bounding box center [108, 257] width 154 height 25
type input "4287F5"
type input "39%"
type input "73974.81673834742"
type input "216175729.95856398"
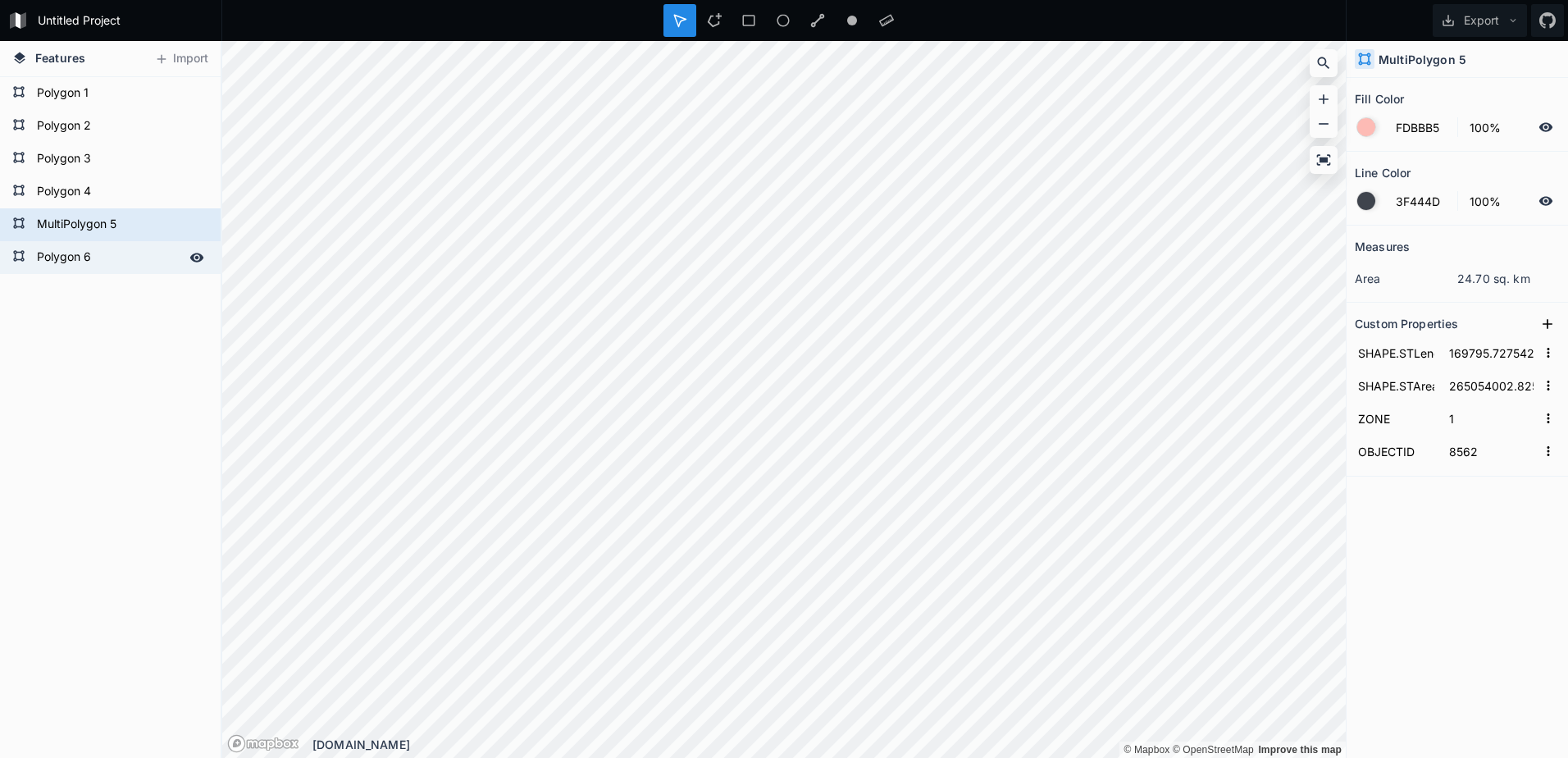
type input "4"
type input "8566"
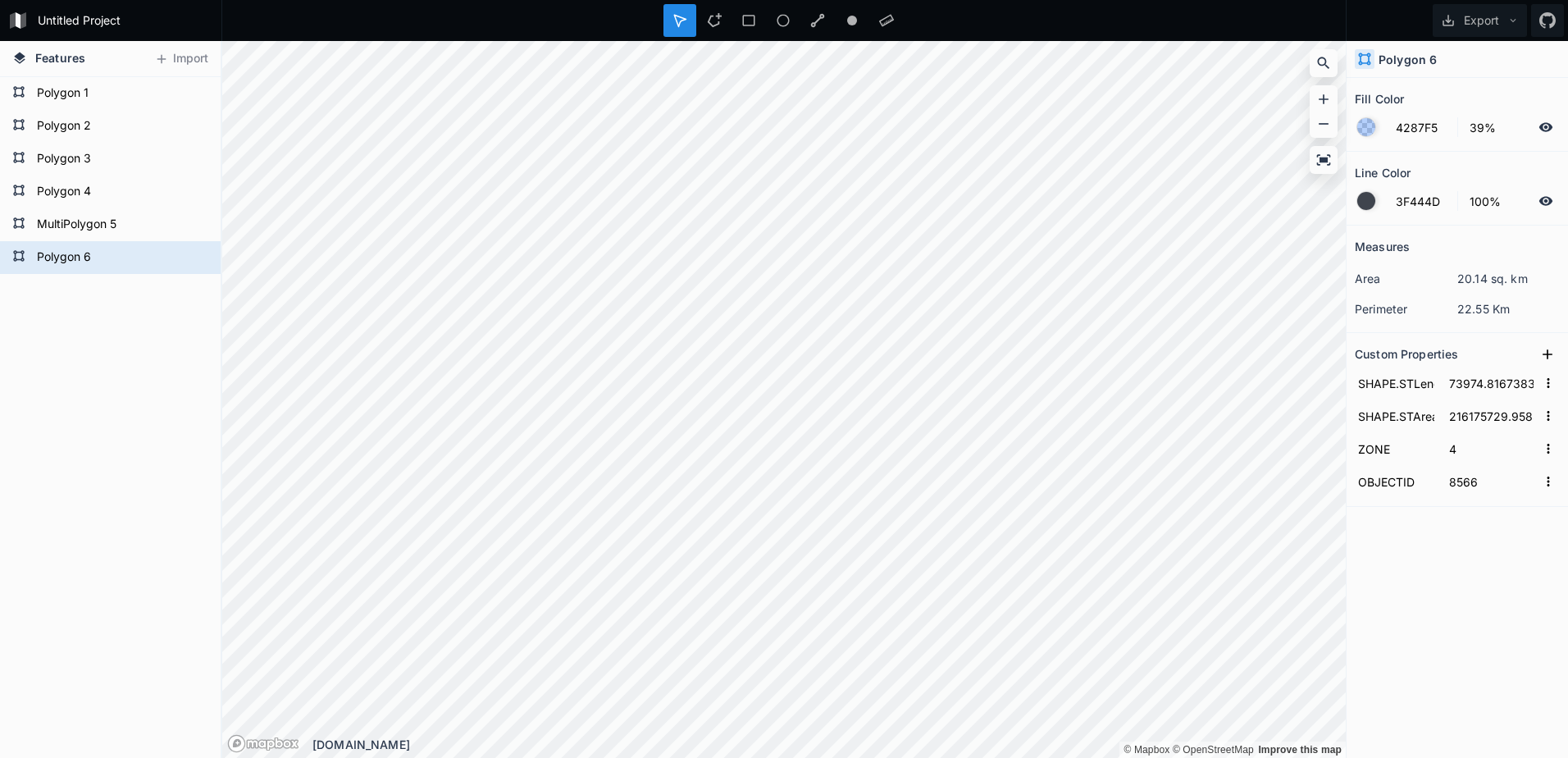
click at [1365, 124] on div at bounding box center [1366, 127] width 18 height 18
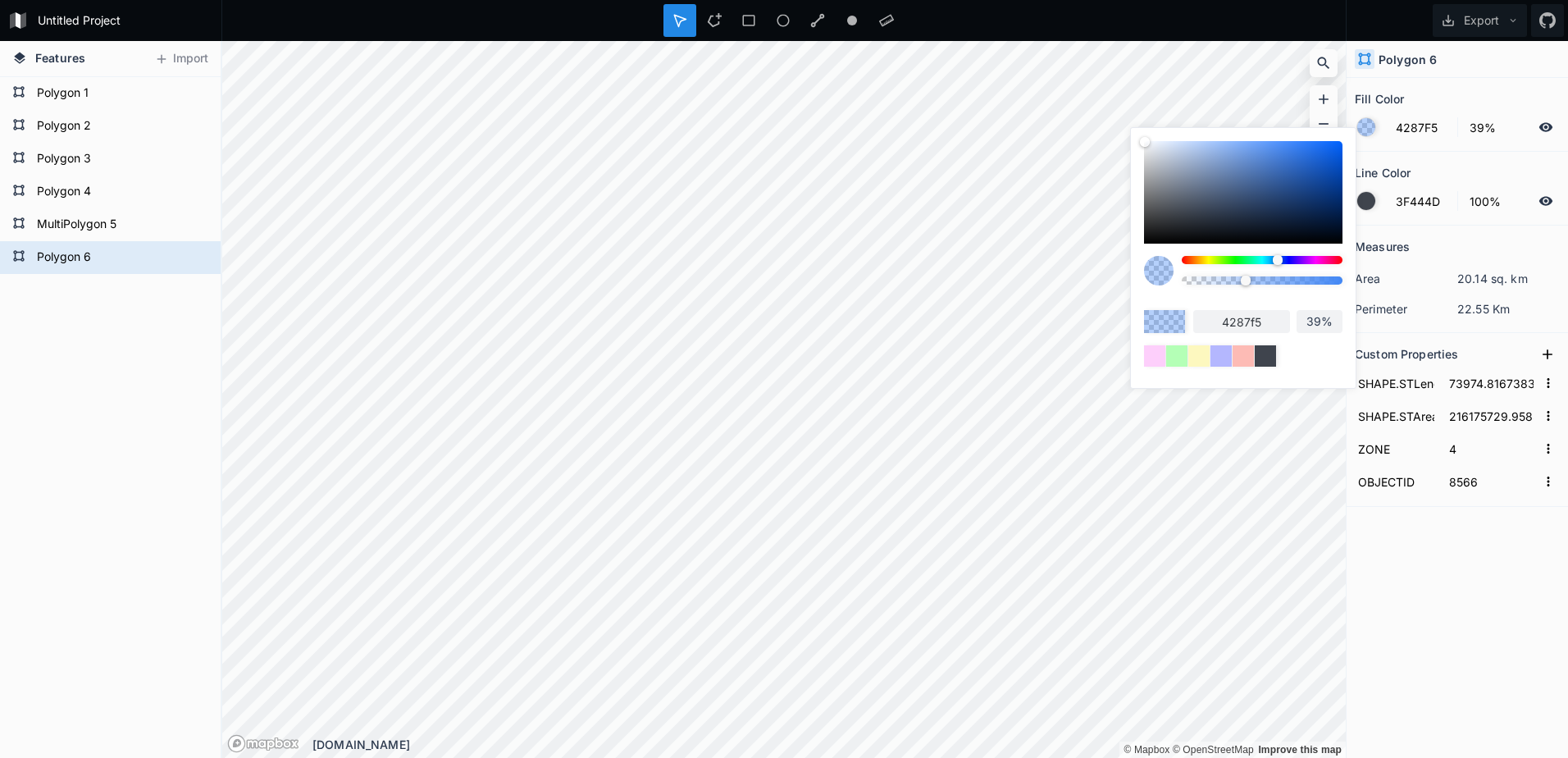
click at [1275, 313] on input "4287f5" at bounding box center [1241, 321] width 97 height 23
paste input "B6F3FE"
type input "B6F3FE"
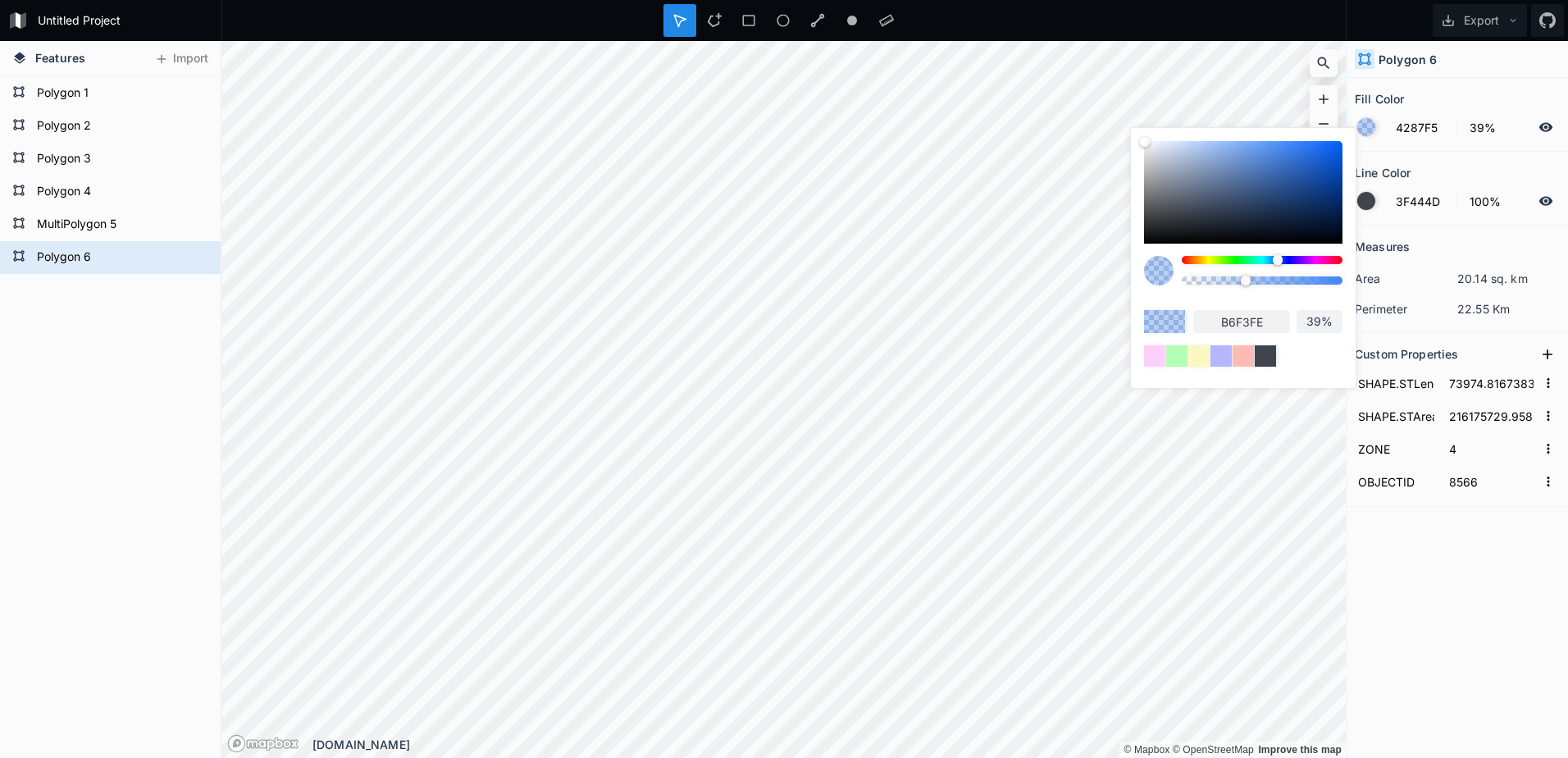
type input "100%"
type input "b6f3fe"
type input "100%"
click at [1277, 301] on div "b6f3fe 100%" at bounding box center [1243, 311] width 199 height 111
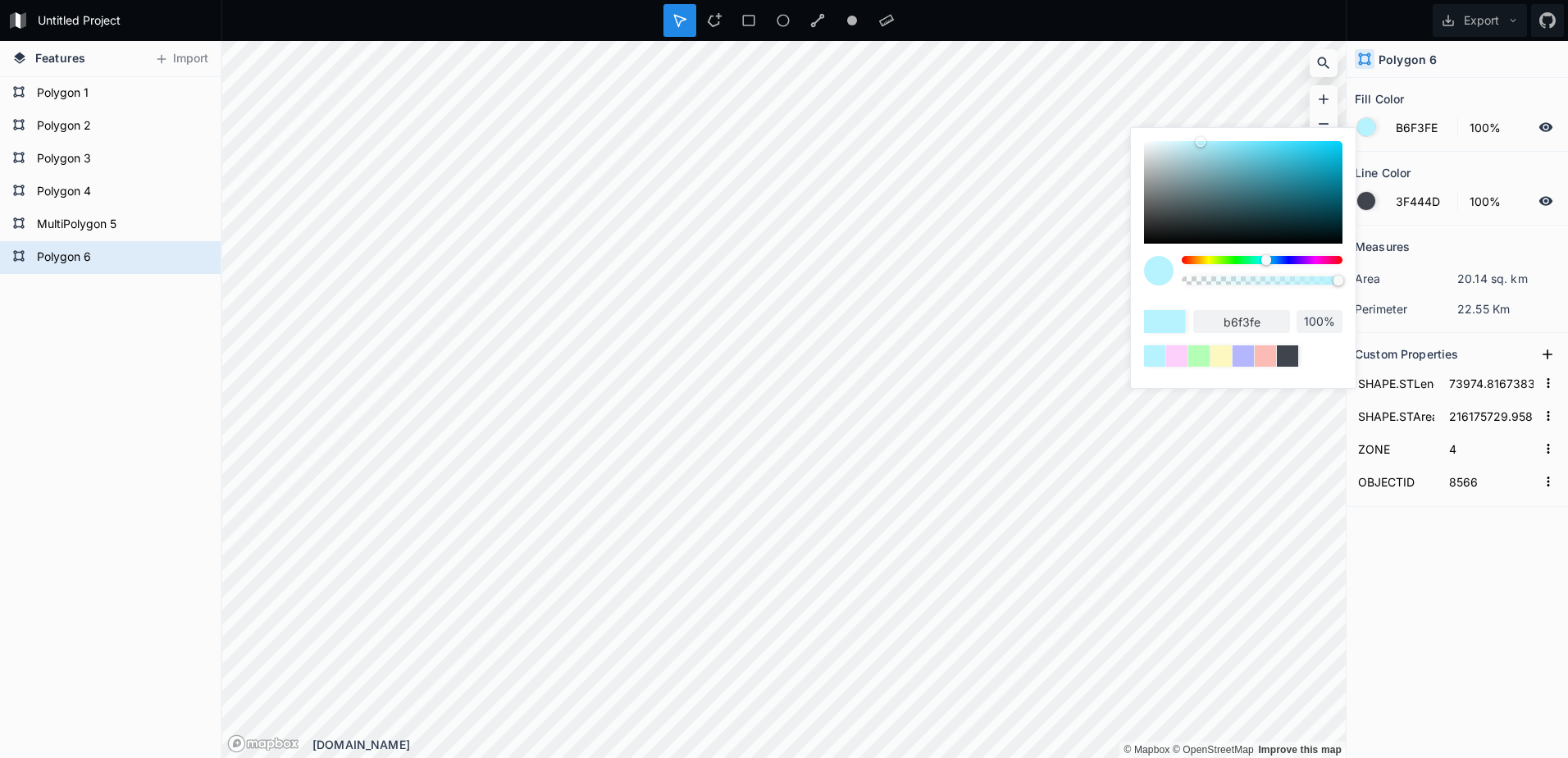
click at [1462, 528] on div "Measures area 20.14 sq. km perimeter 22.55 Km Custom Properties SHAPE.STLength(…" at bounding box center [1456, 450] width 221 height 450
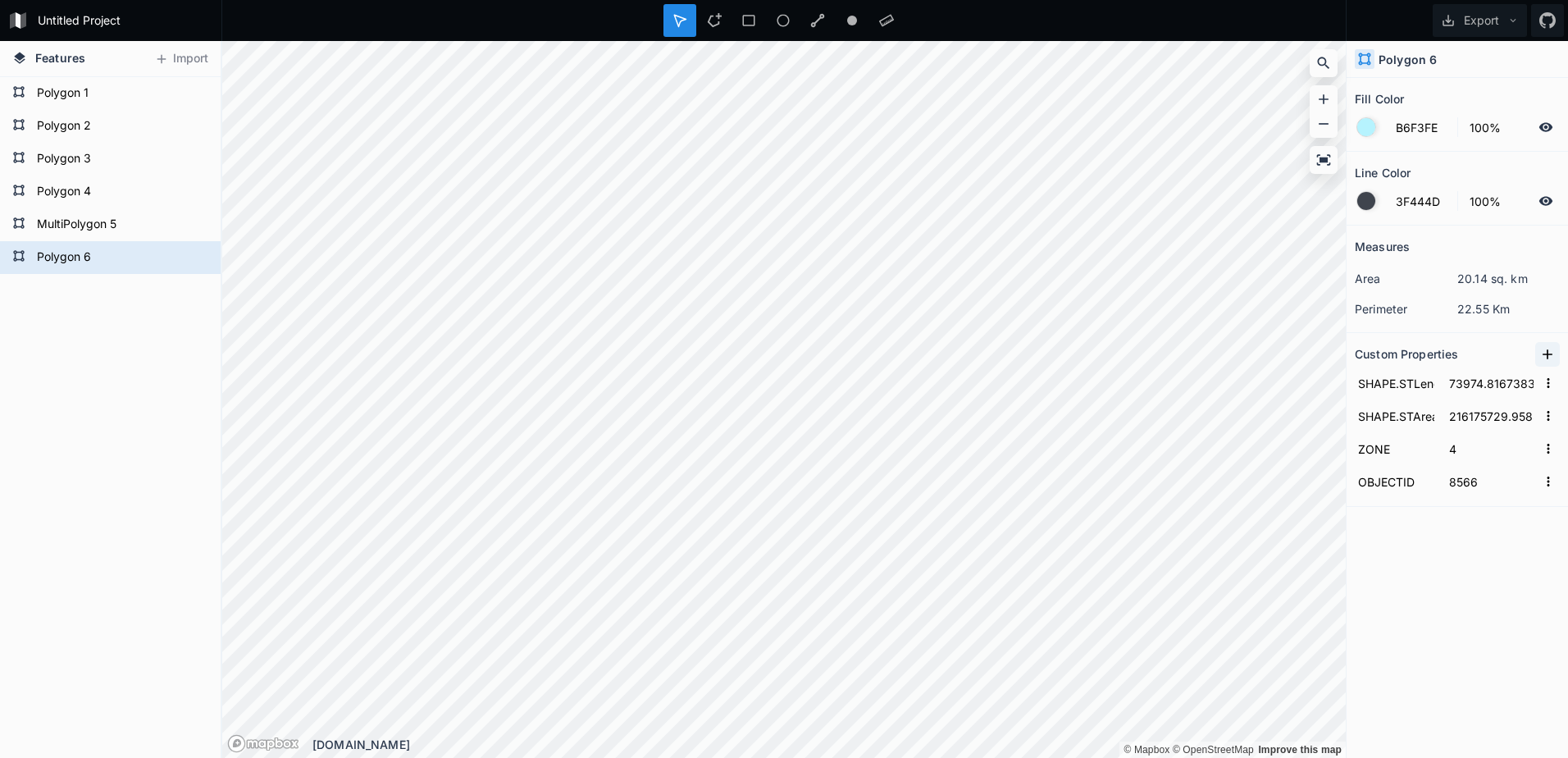
click at [1552, 357] on icon at bounding box center [1547, 354] width 16 height 16
click at [1552, 389] on icon "button" at bounding box center [1548, 383] width 15 height 15
click at [1525, 438] on span "Delete" at bounding box center [1522, 434] width 66 height 17
click at [1549, 384] on icon "button" at bounding box center [1548, 383] width 15 height 15
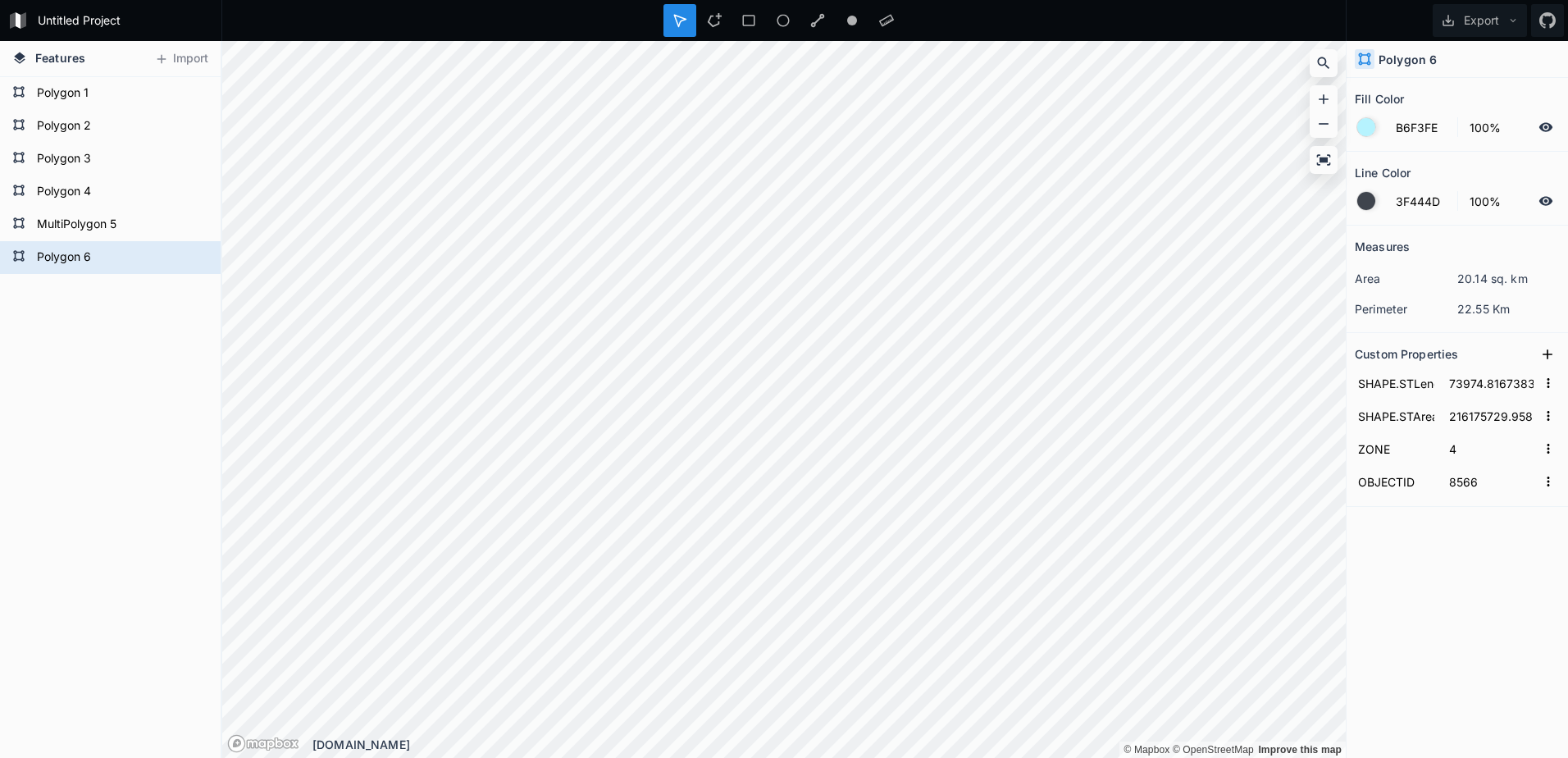
click at [1453, 642] on div "Measures area 20.14 sq. km perimeter 22.55 Km Custom Properties SHAPE.STLength(…" at bounding box center [1456, 450] width 221 height 450
click at [81, 94] on form "Polygon 1" at bounding box center [108, 93] width 154 height 25
type input "B4B7FE"
type input "164818.29311142463"
type input "329749871.7721604"
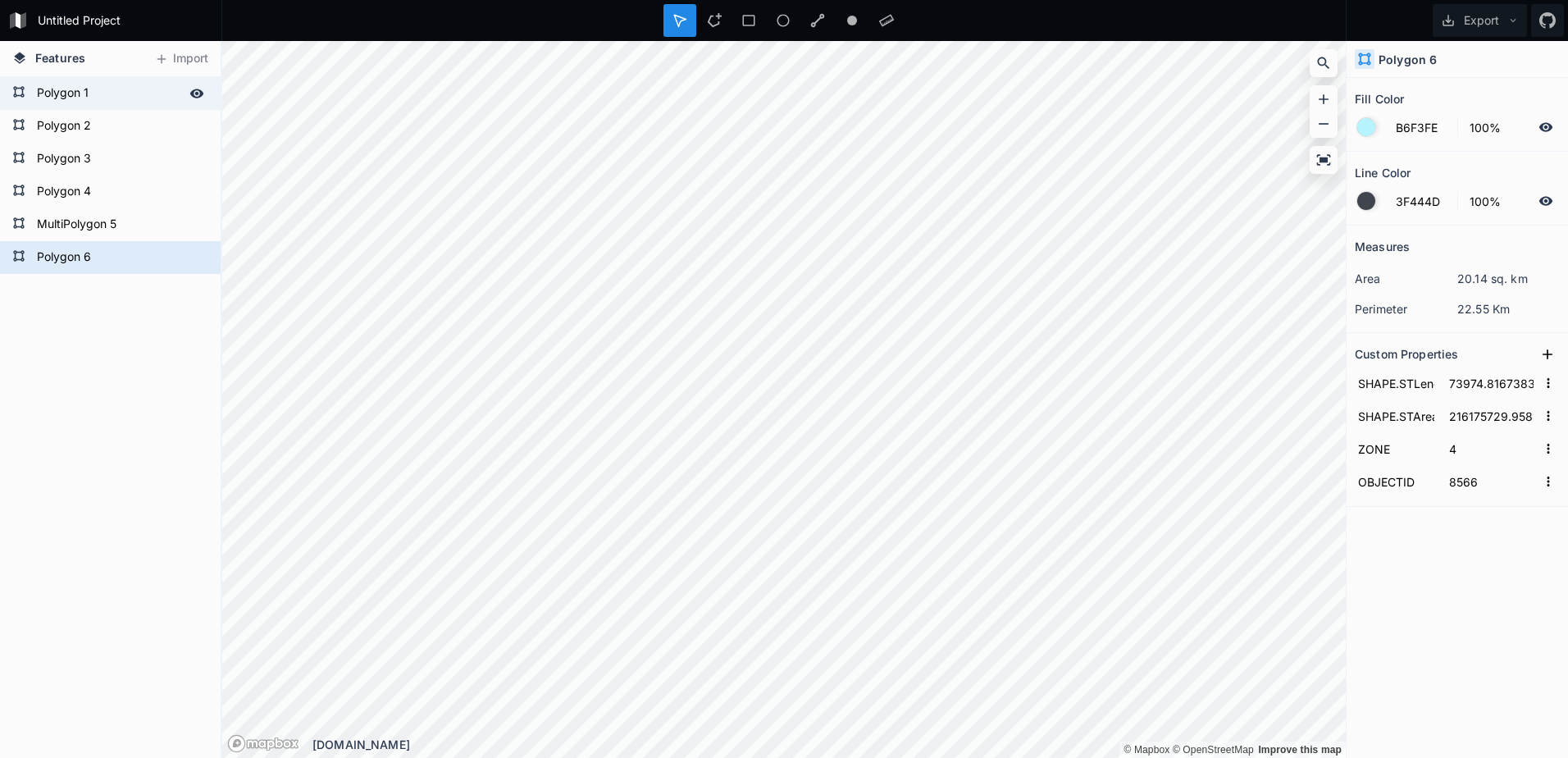
type input "3"
type input "8152"
click at [47, 260] on form "Polygon 6" at bounding box center [108, 257] width 154 height 25
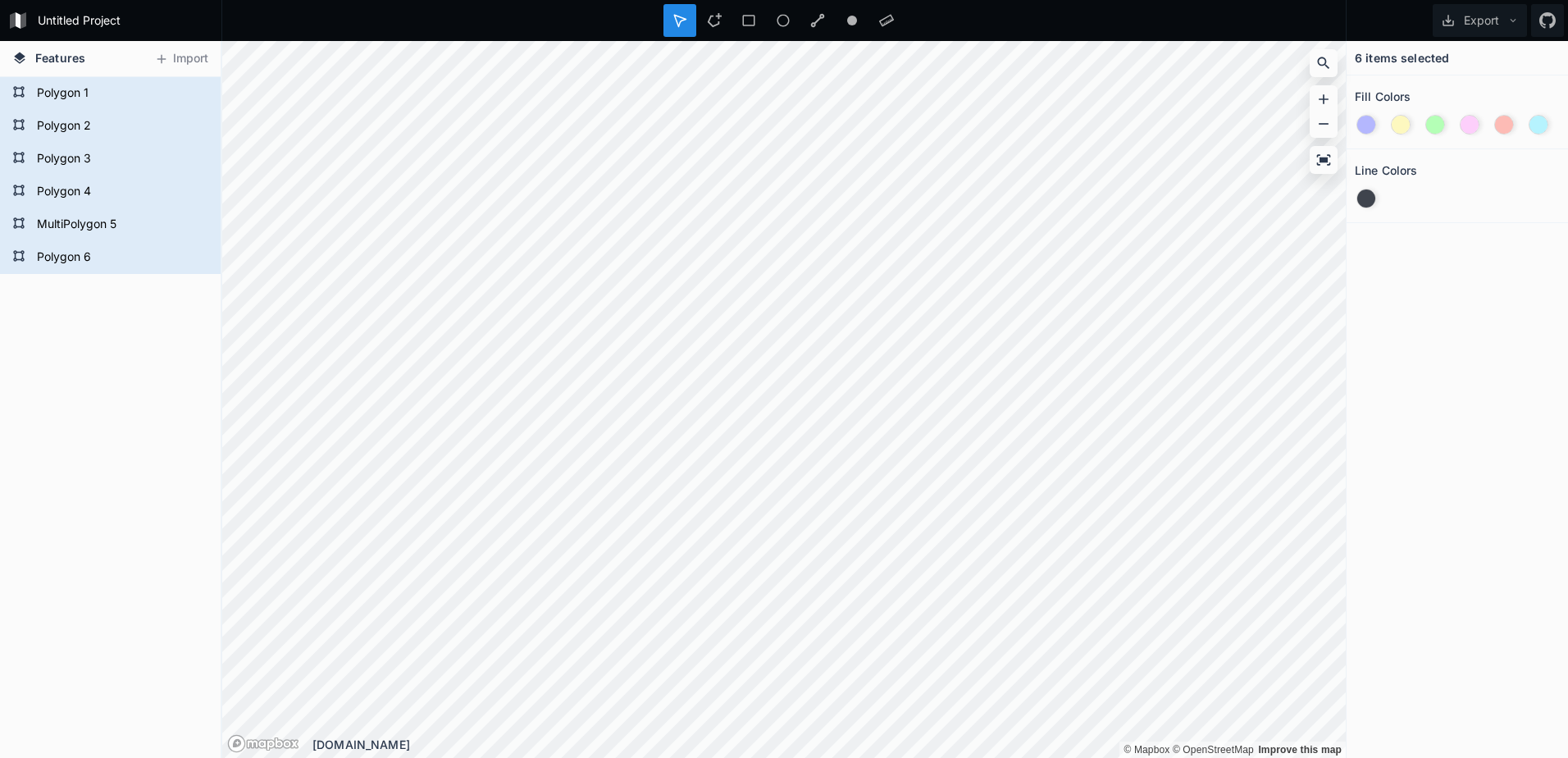
click at [67, 437] on div "Polygon 6 MultiPolygon 5 Polygon 4 Polygon 3 Polygon 2 Polygon 1" at bounding box center [110, 417] width 221 height 681
click at [59, 91] on form "Polygon 1" at bounding box center [108, 93] width 154 height 25
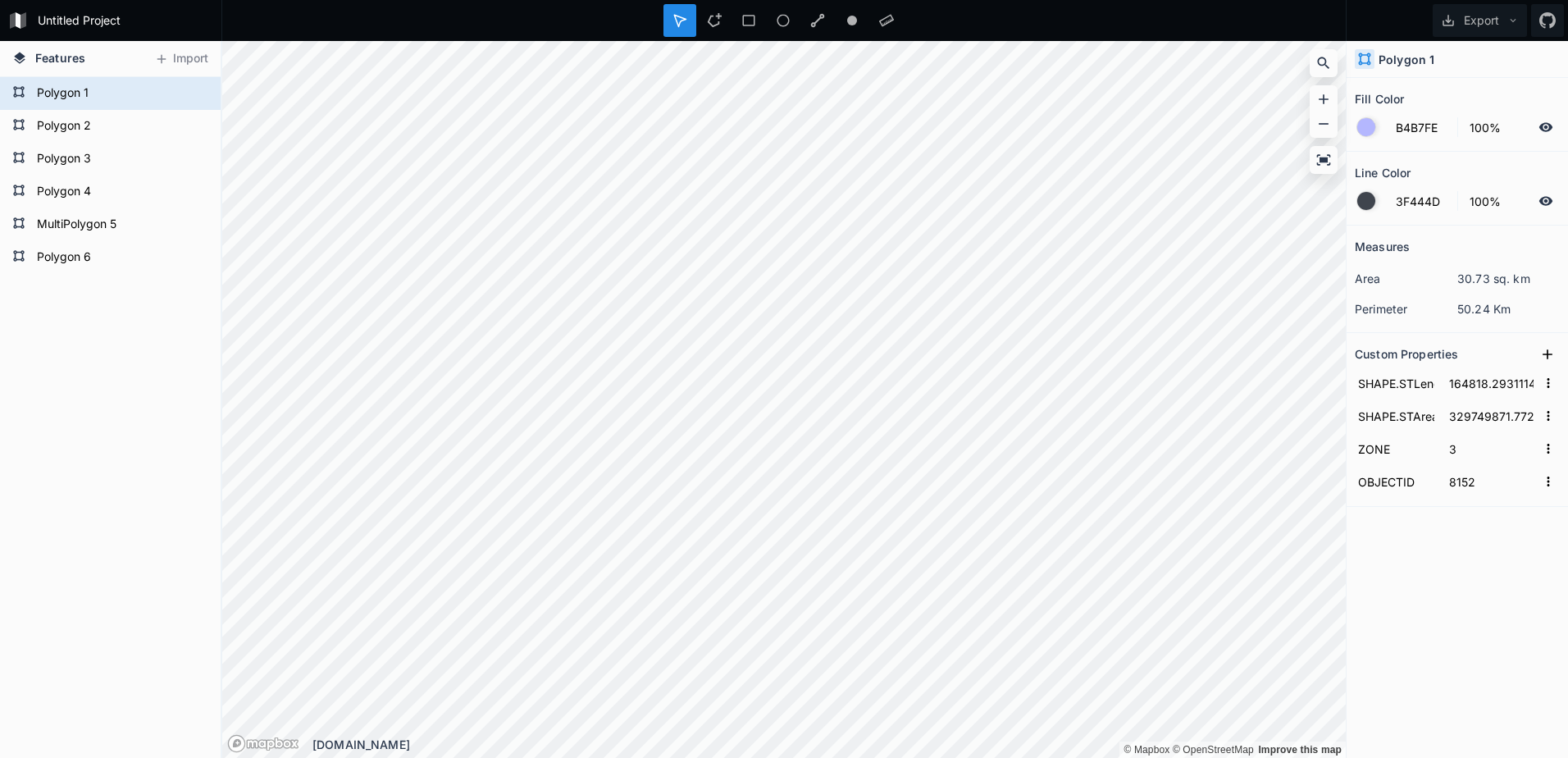
click at [1518, 580] on div "Measures area 30.73 sq. km perimeter 50.24 Km Custom Properties SHAPE.STLength(…" at bounding box center [1456, 450] width 221 height 450
click at [66, 124] on form "Polygon 2" at bounding box center [108, 126] width 154 height 25
type input "FDF8BF"
type input "134387.78157562853"
type input "281461594.9103427"
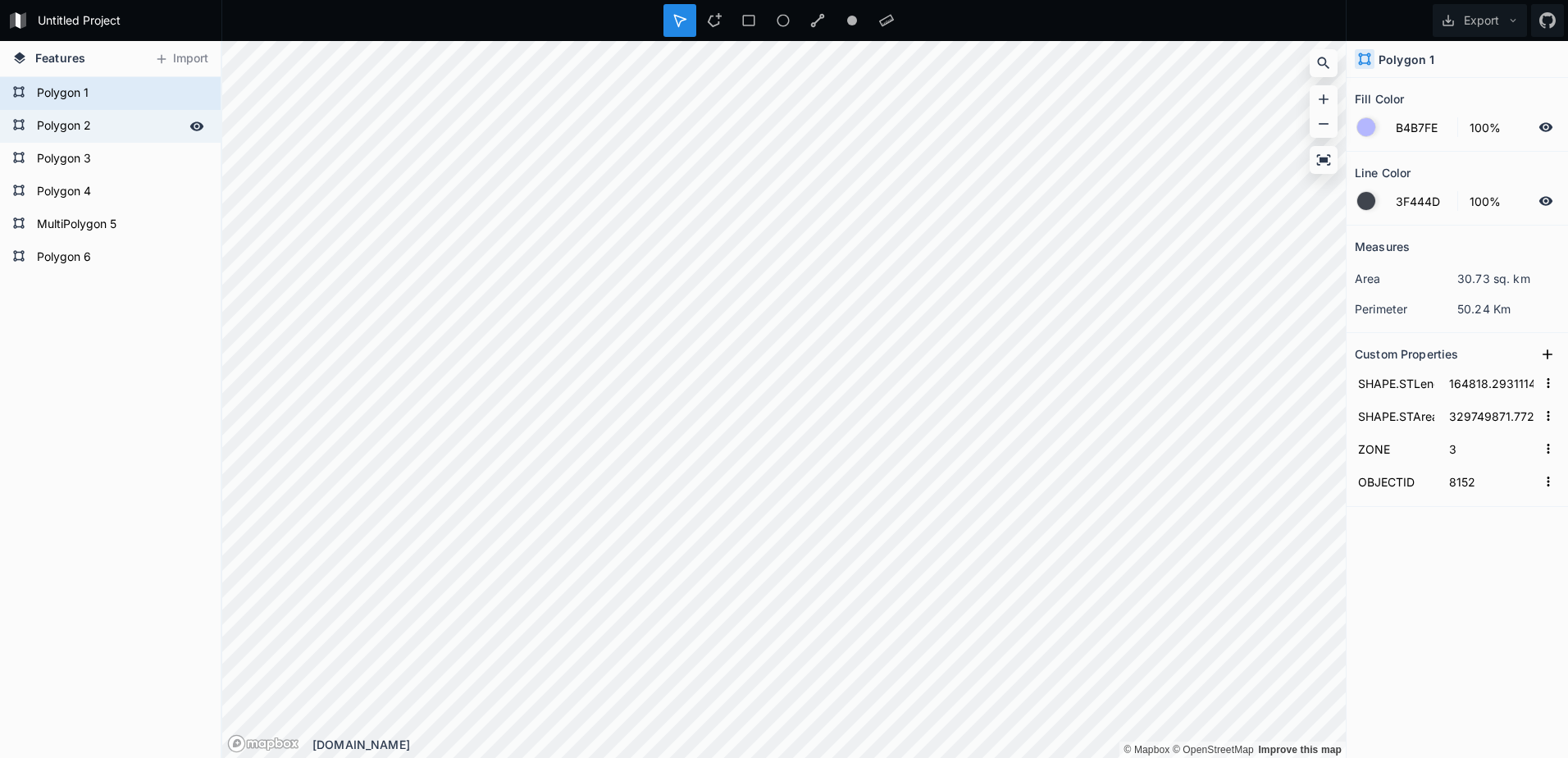
type input "5"
type input "8155"
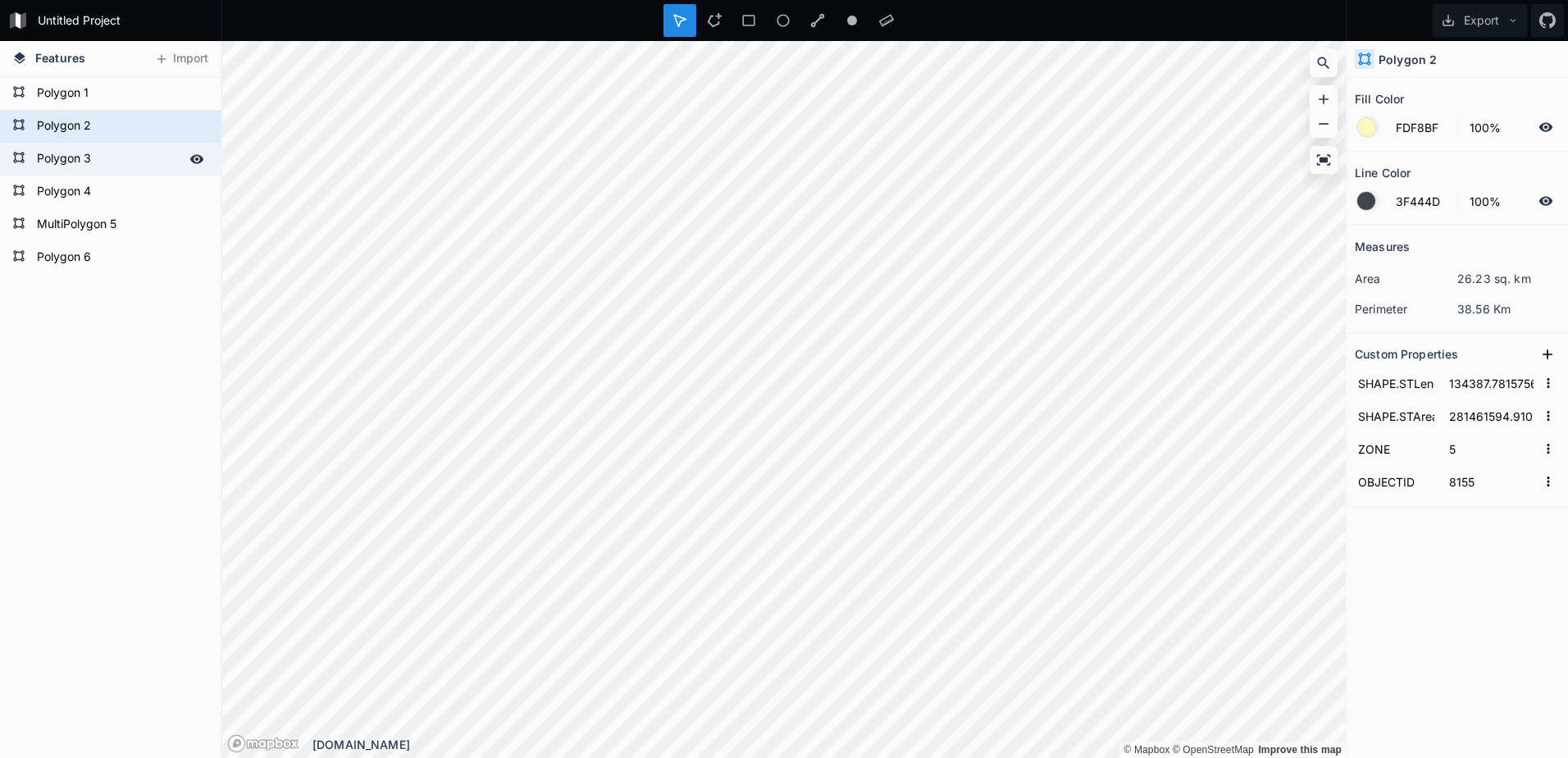
click at [72, 156] on form "Polygon 3" at bounding box center [108, 159] width 154 height 25
type input "B4FFB6"
type input "176762.87435700386"
type input "154743035.65300682"
type input "2"
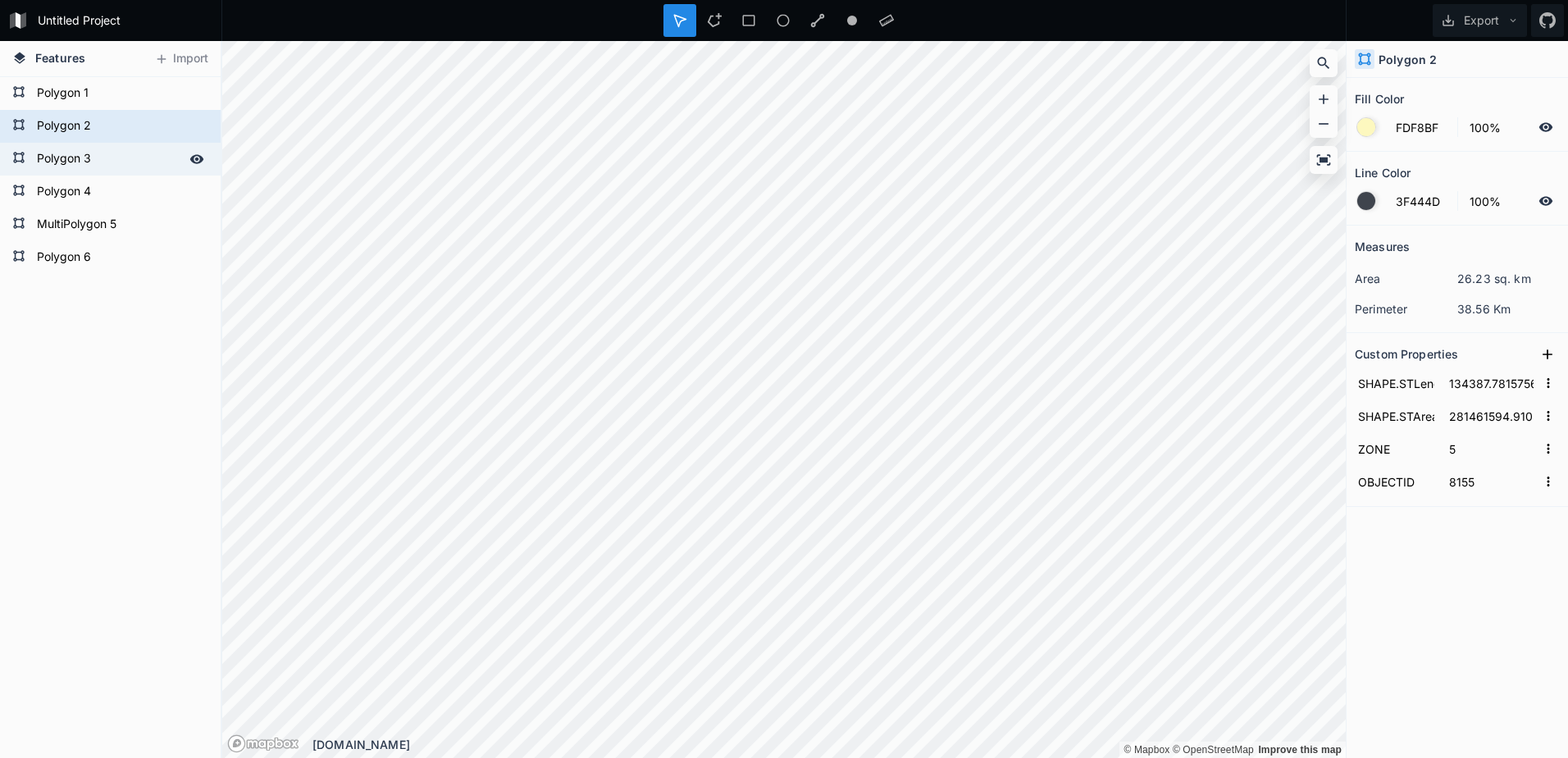
type input "8157"
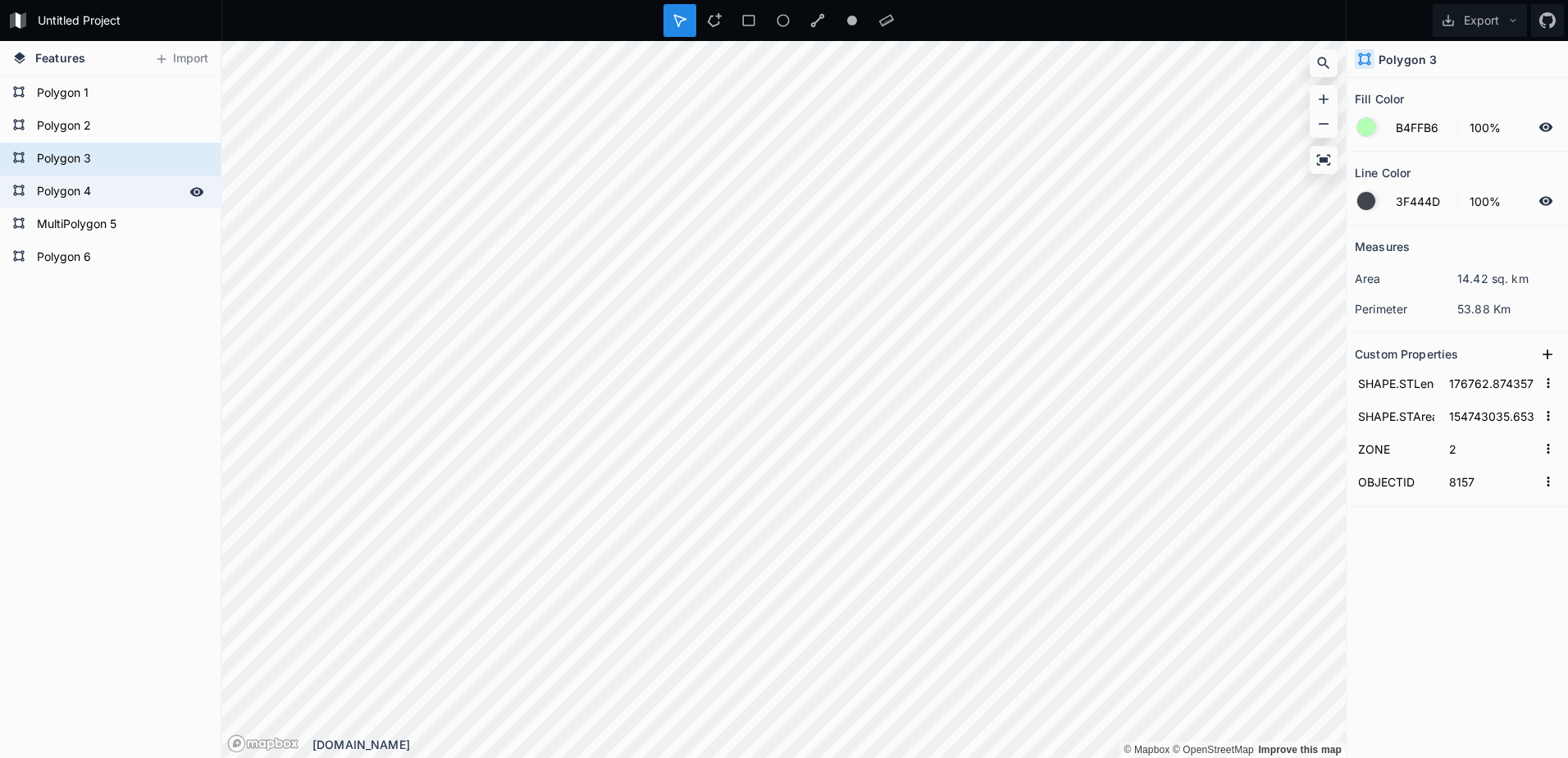
click at [79, 192] on form "Polygon 4" at bounding box center [108, 192] width 154 height 25
type input "FDCFFB"
type input "134165.69956643548"
type input "384182578.7189695"
type input "6"
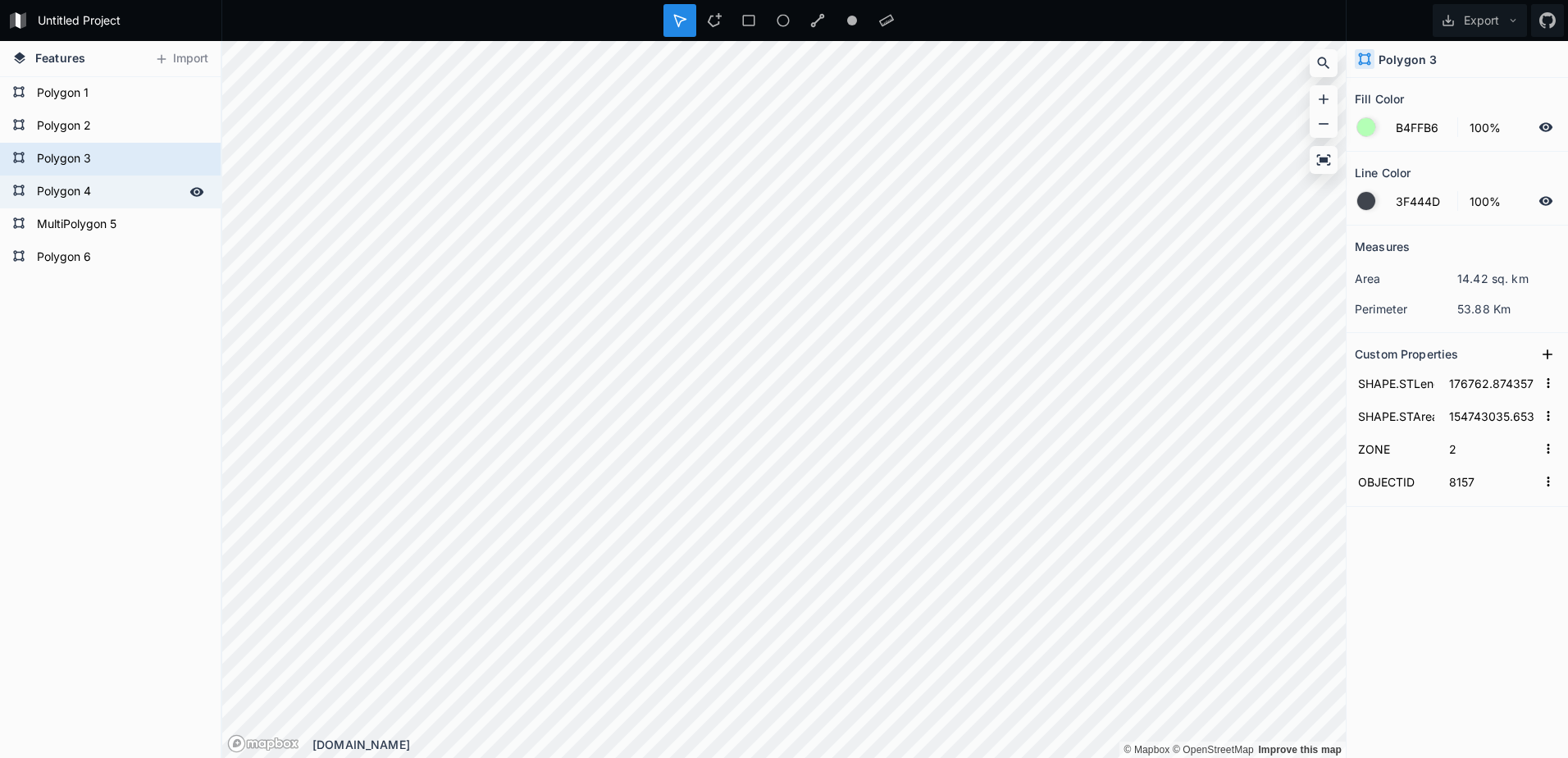
type input "8158"
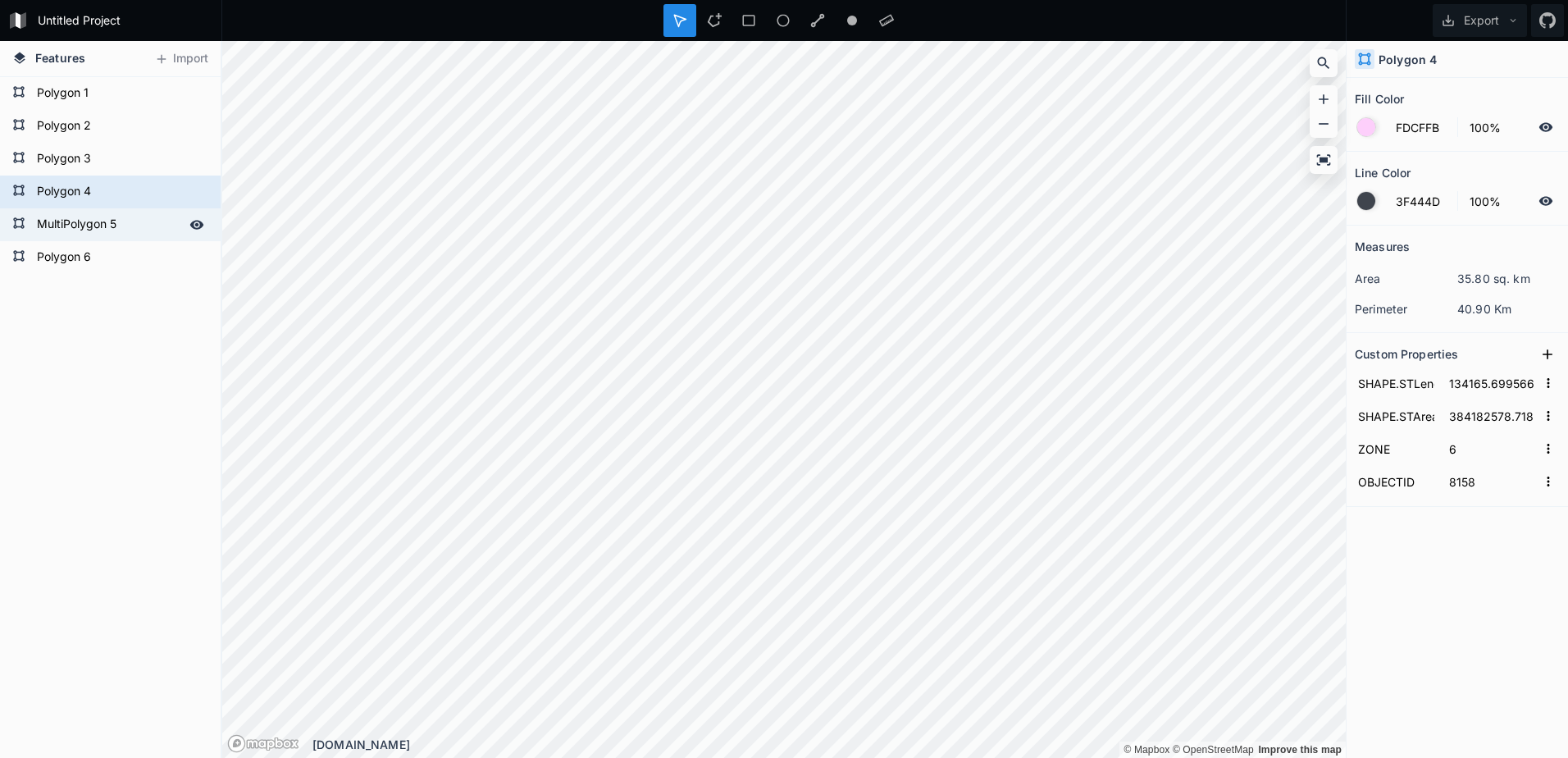
click at [82, 227] on form "MultiPolygon 5" at bounding box center [108, 225] width 154 height 25
type input "FDBBB5"
type input "169795.7275426127"
type input "265054002.82581815"
type input "1"
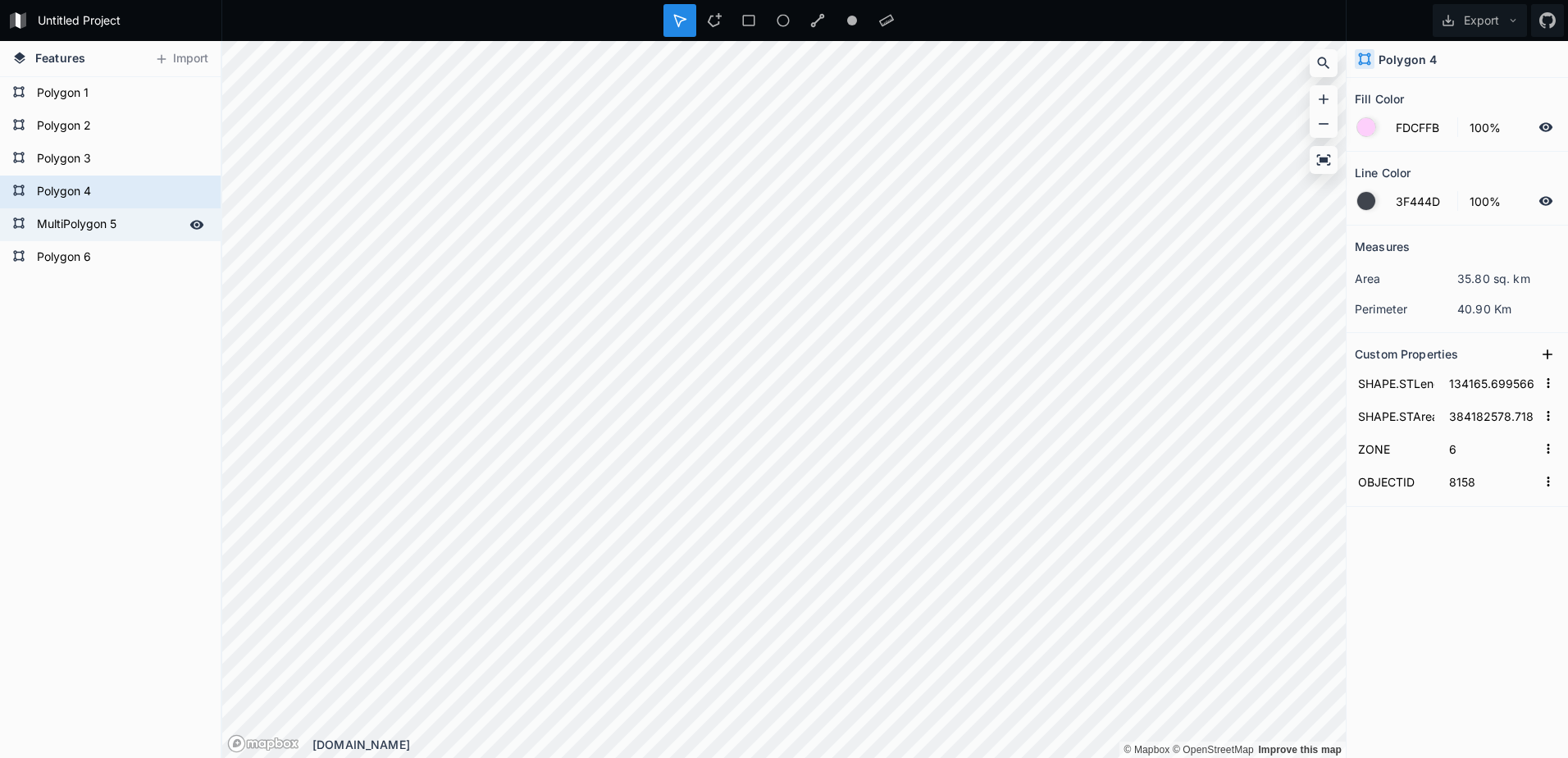
type input "8562"
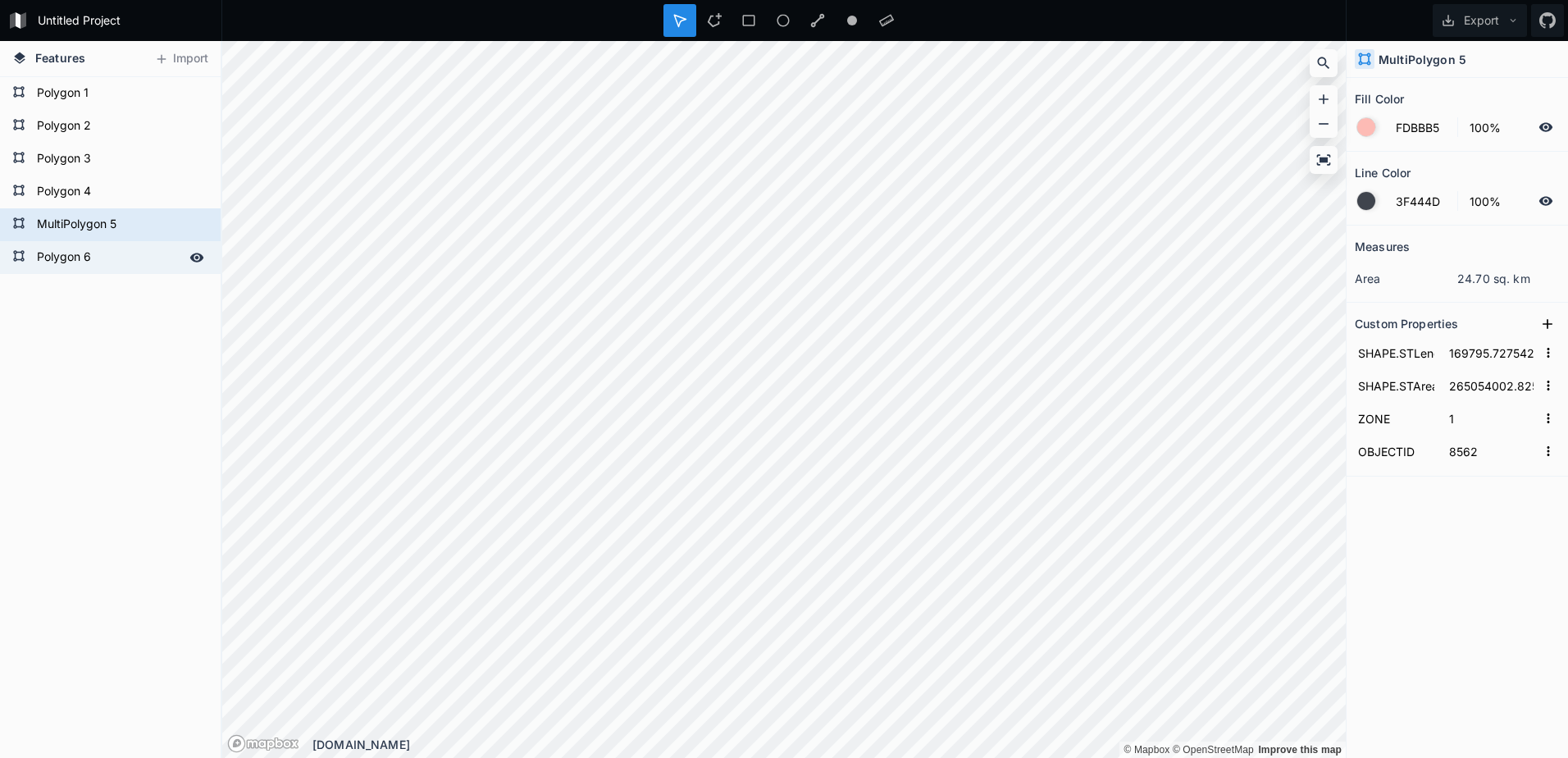
click at [77, 267] on form "Polygon 6" at bounding box center [108, 257] width 154 height 25
type input "B6F3FE"
type input "73974.81673834742"
type input "216175729.95856398"
type input "4"
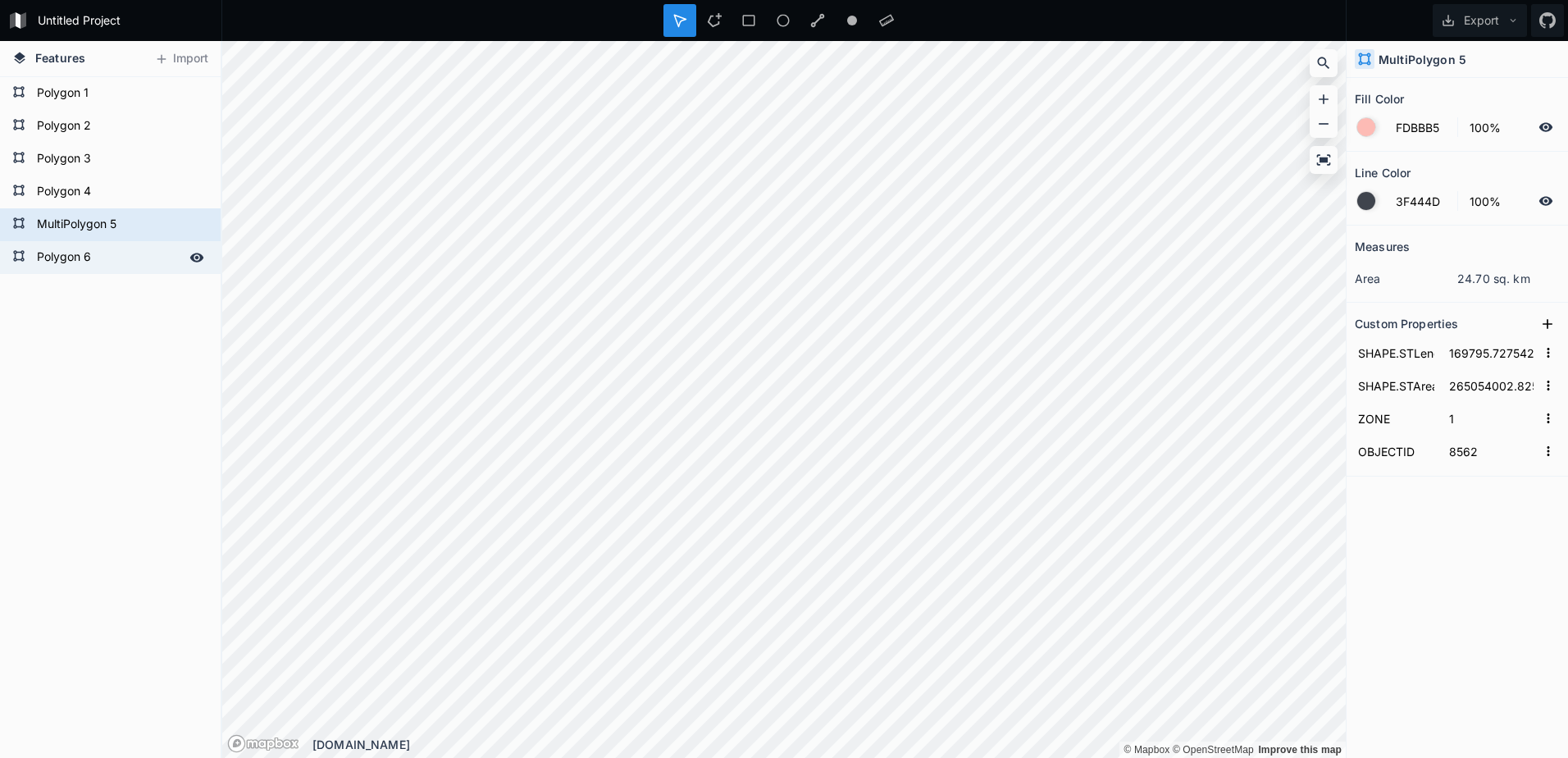
type input "8566"
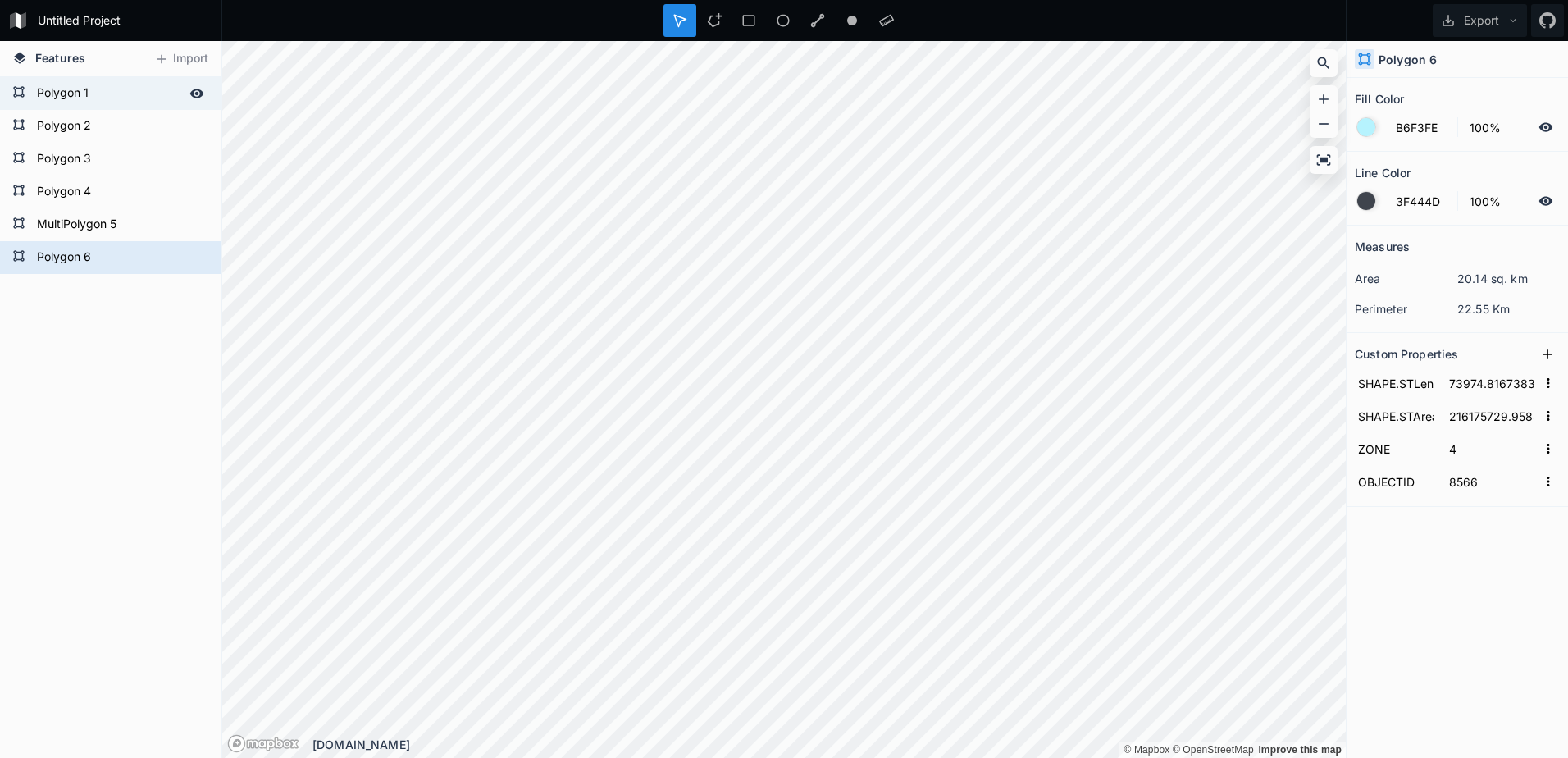
click at [81, 95] on form "Polygon 1" at bounding box center [108, 93] width 154 height 25
type input "B4B7FE"
type input "164818.29311142463"
type input "329749871.7721604"
type input "3"
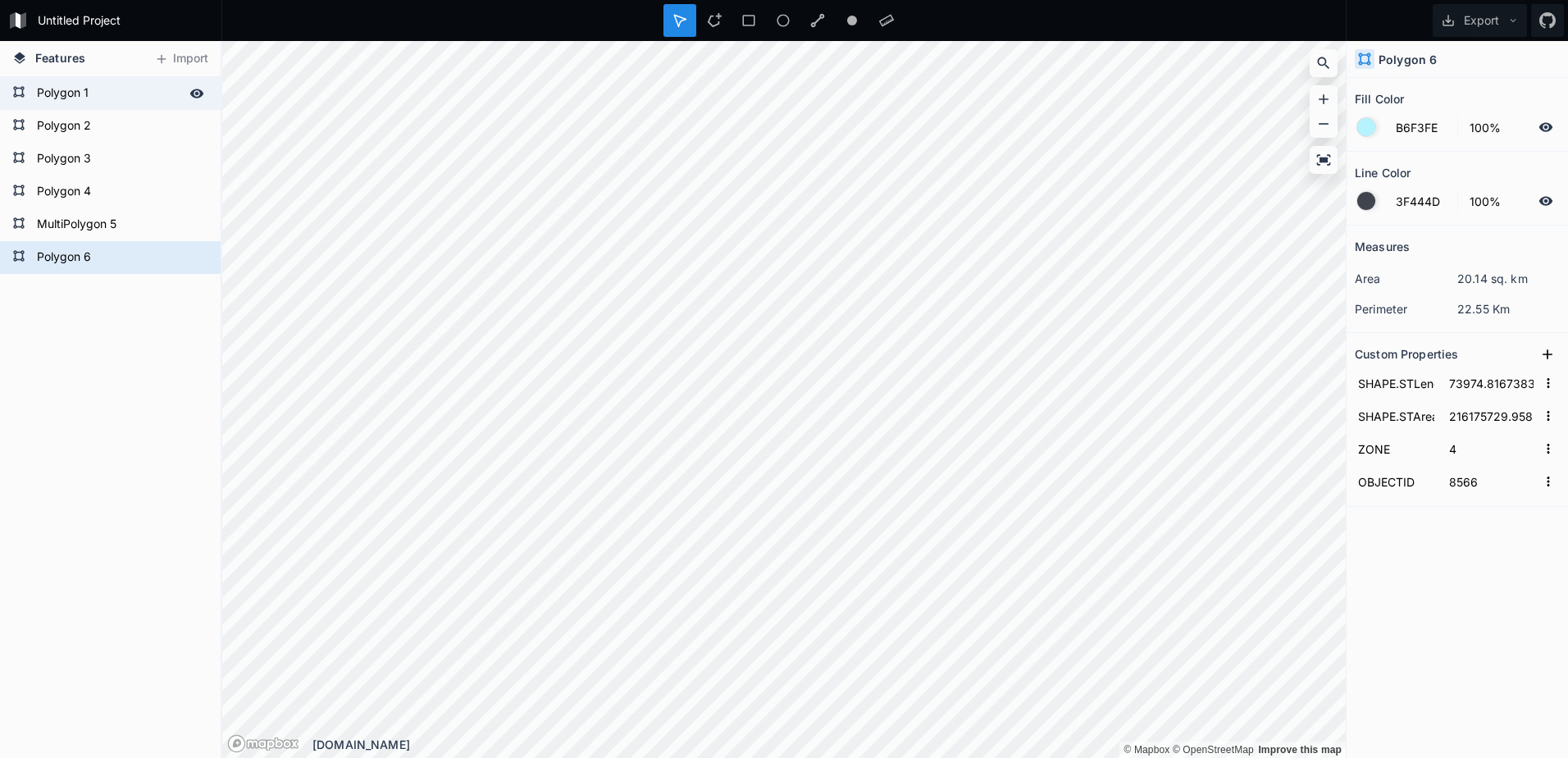
type input "8152"
click at [81, 397] on div "Polygon 6 MultiPolygon 5 Polygon 4 Polygon 3 Polygon 2 Polygon 1" at bounding box center [110, 417] width 221 height 681
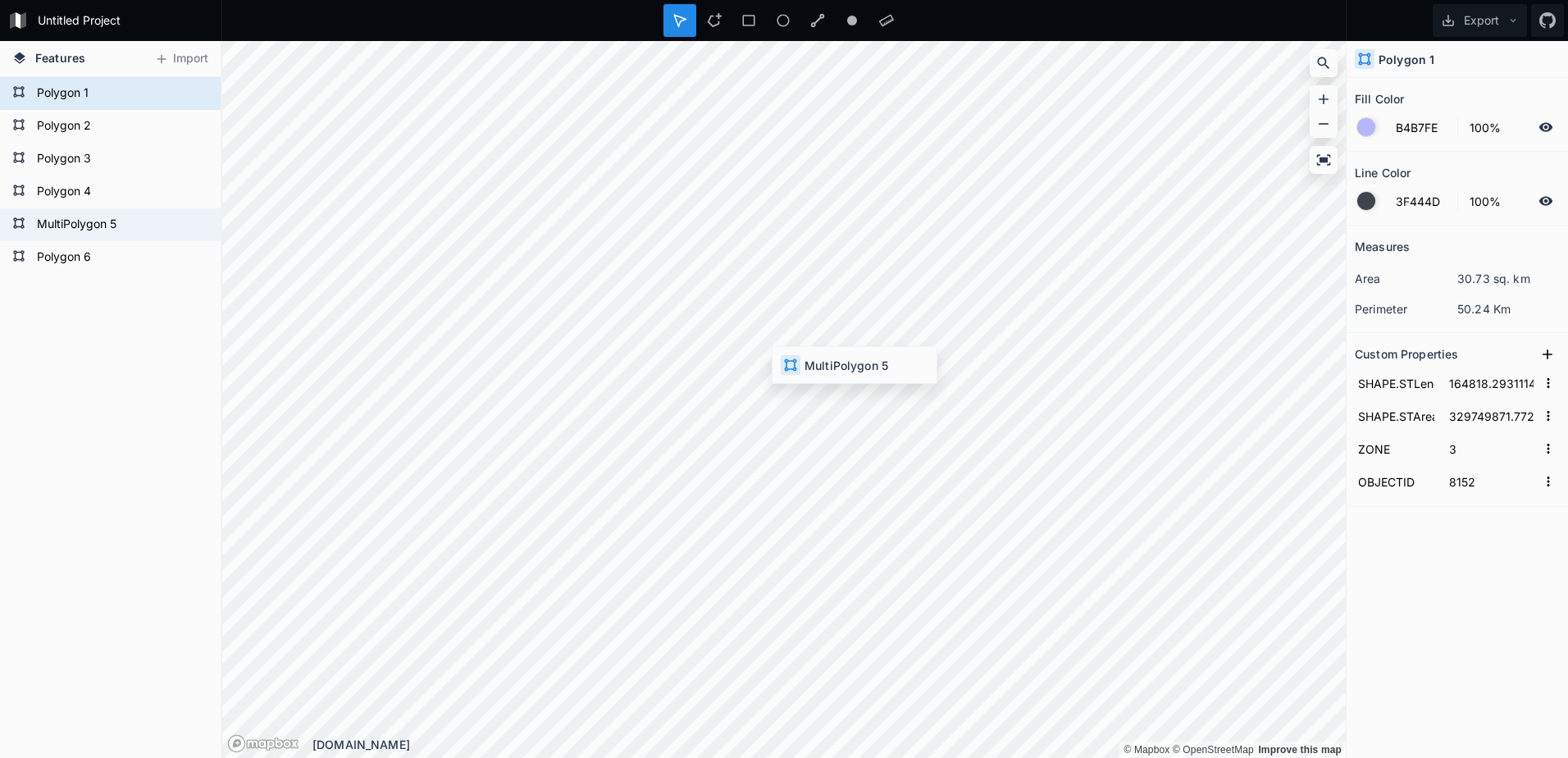
type input "FDBBB5"
type input "169795.7275426127"
type input "265054002.82581815"
type input "1"
type input "8562"
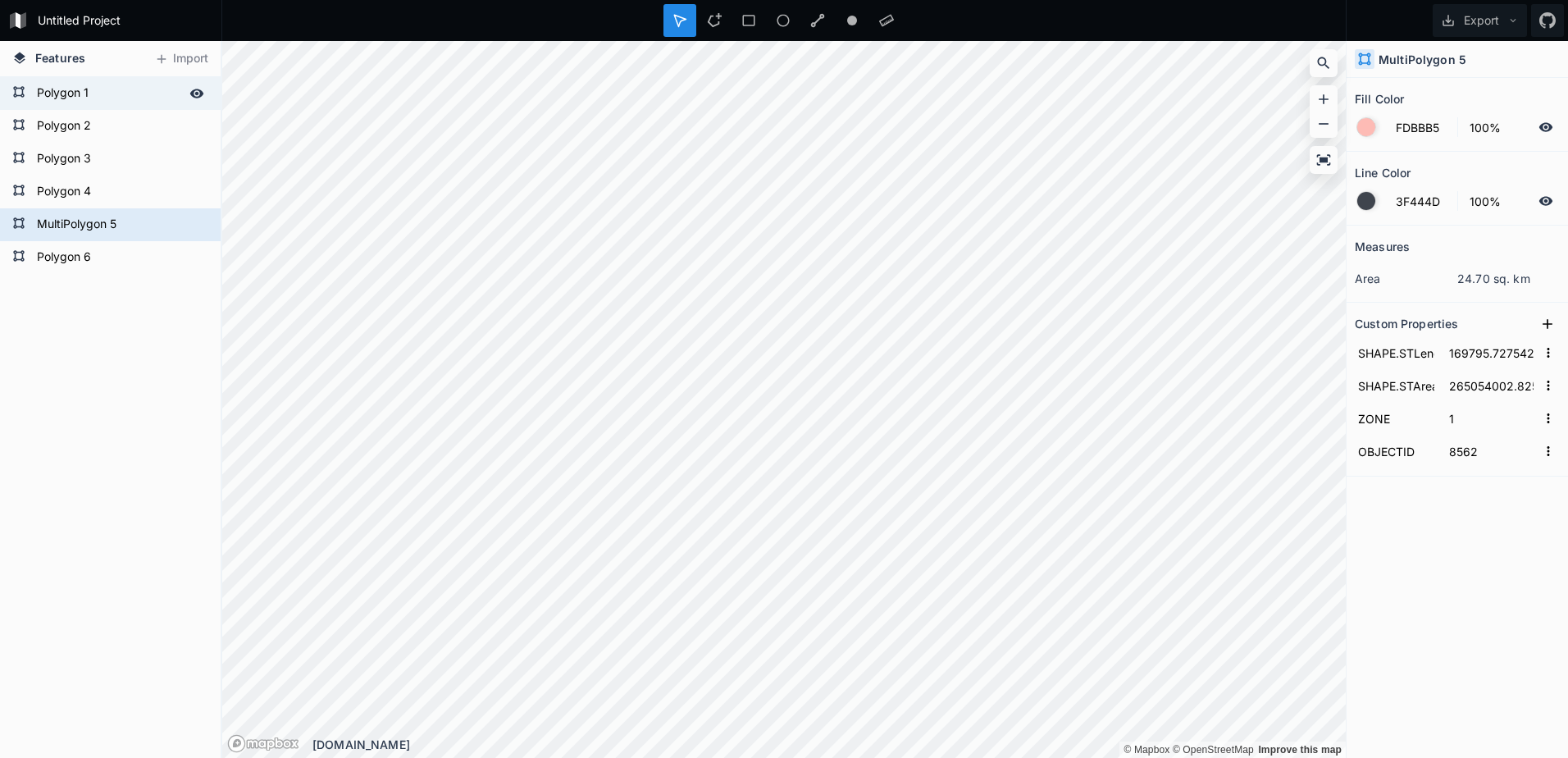
click at [91, 97] on form "Polygon 1" at bounding box center [108, 93] width 154 height 25
type input "B4B7FE"
type input "164818.29311142463"
type input "329749871.7721604"
type input "3"
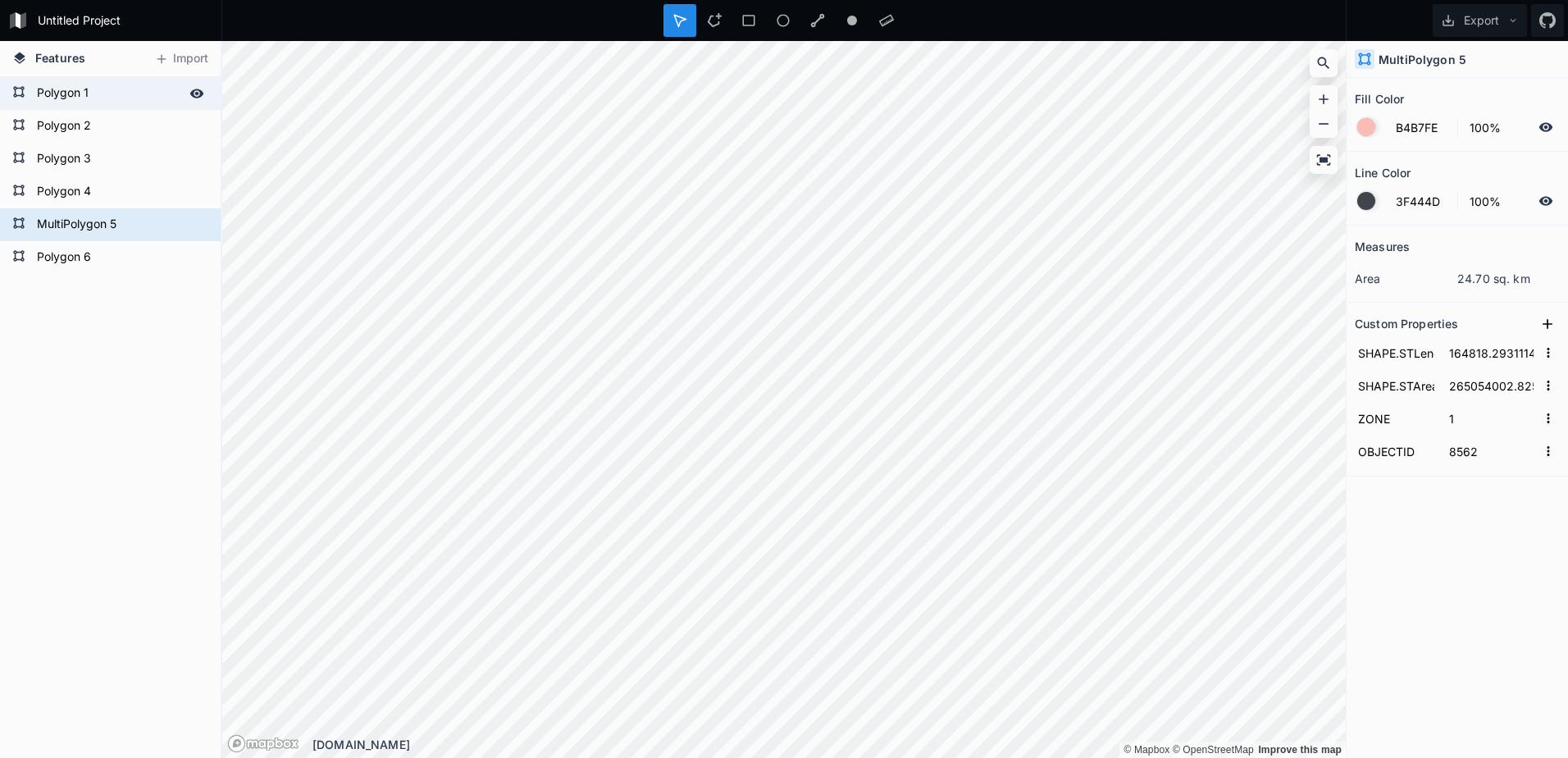
type input "8152"
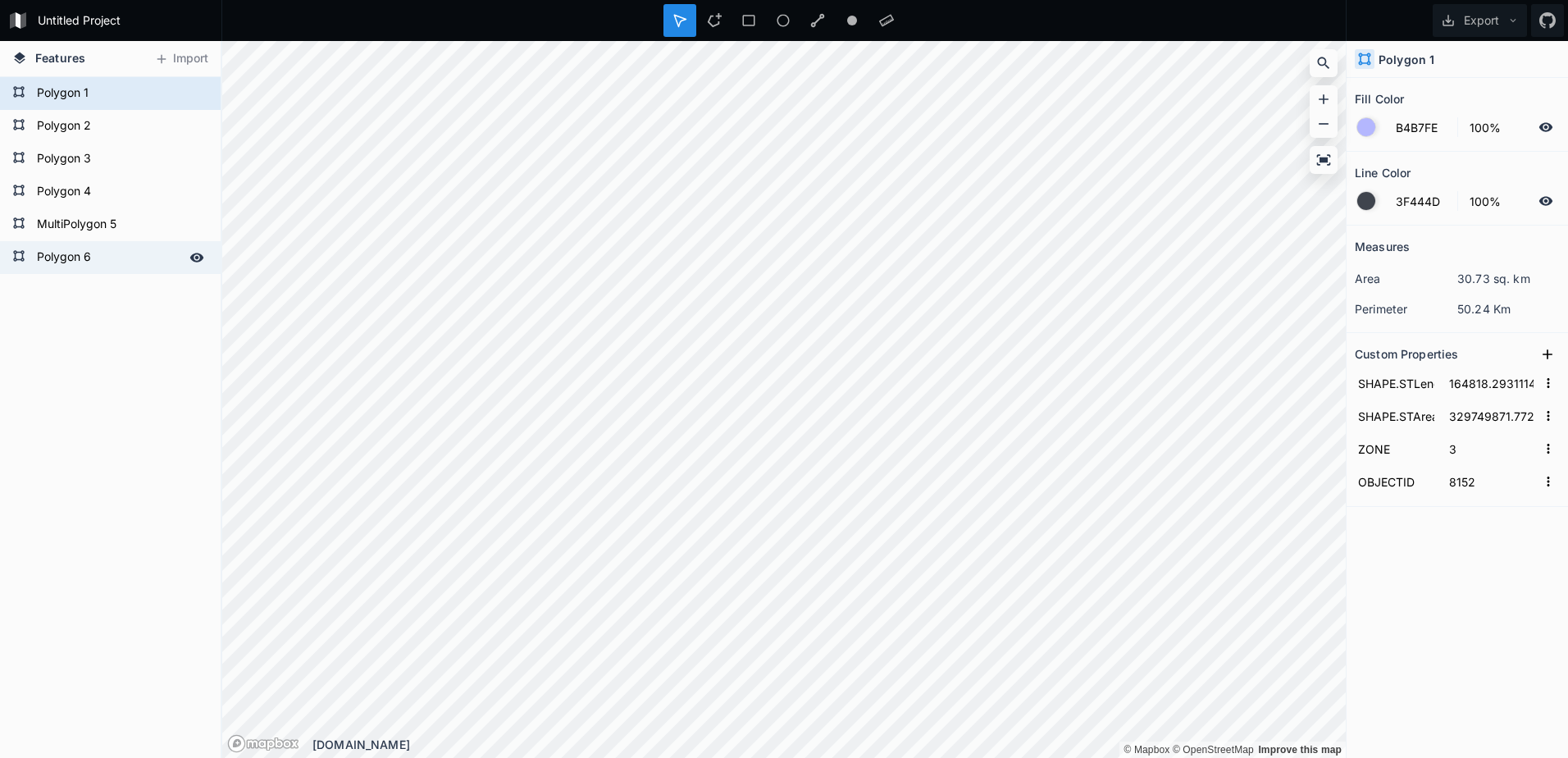
click at [75, 257] on form "Polygon 6" at bounding box center [108, 257] width 154 height 25
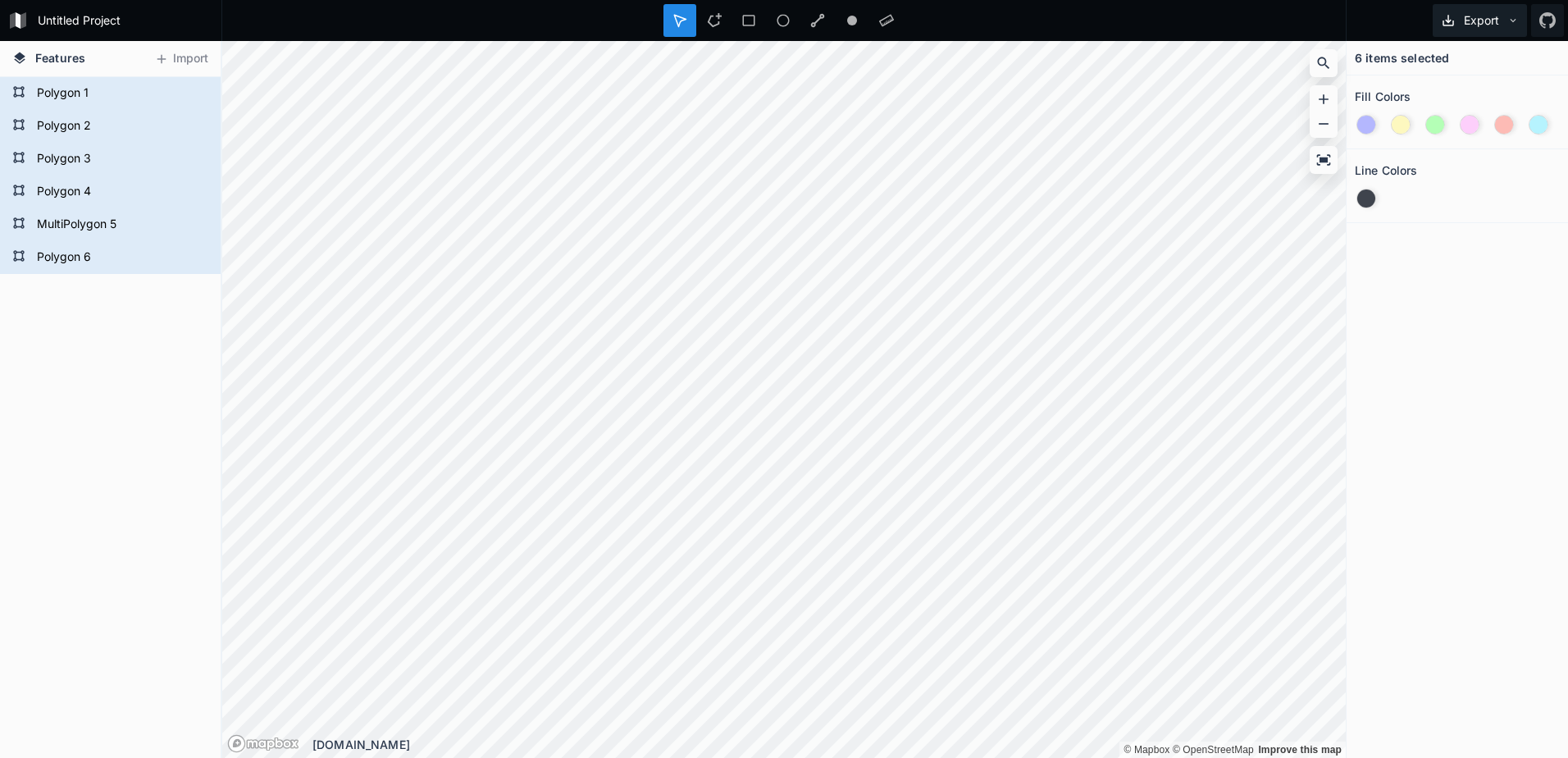
click at [1478, 25] on button "Export" at bounding box center [1479, 20] width 94 height 33
click at [1481, 91] on div "Export as .geojson" at bounding box center [1477, 94] width 164 height 34
